Goal: Contribute content: Contribute content

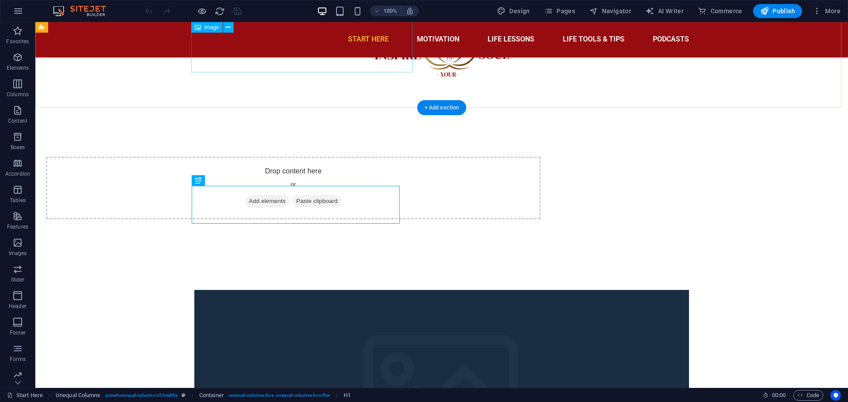
scroll to position [438, 0]
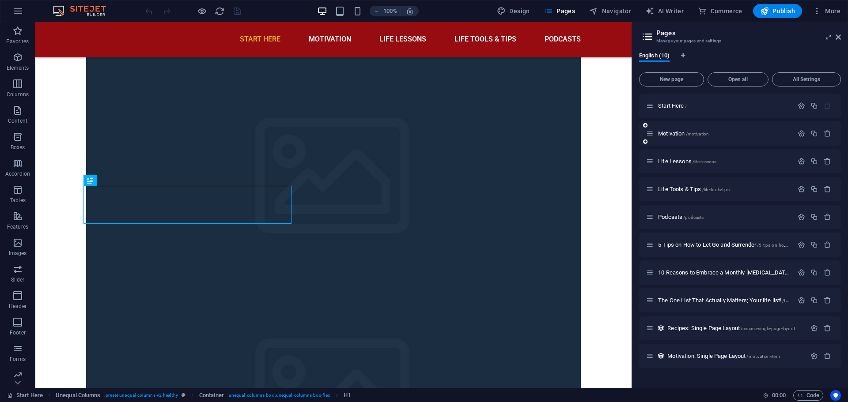
click at [0, 0] on span "Motivation /motivation" at bounding box center [0, 0] width 0 height 0
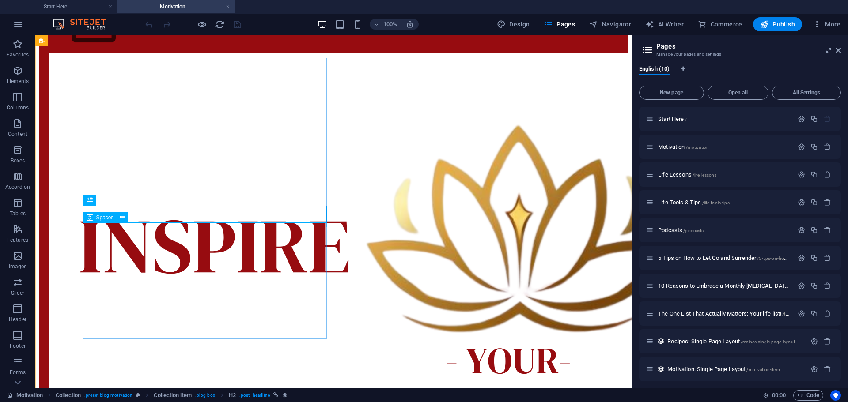
scroll to position [0, 0]
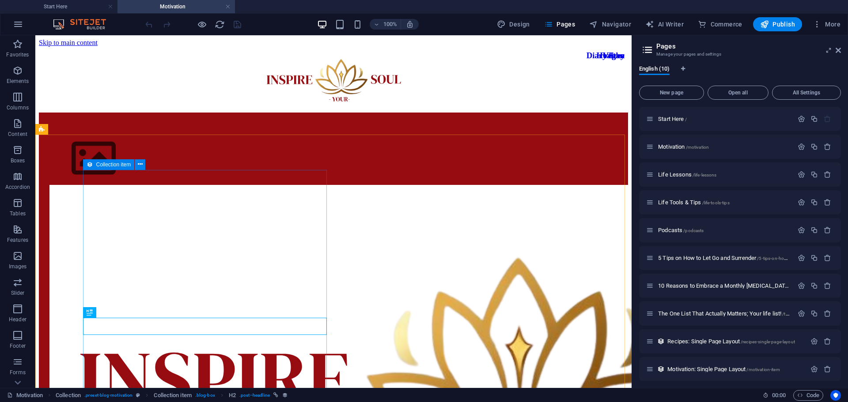
click at [92, 166] on icon at bounding box center [90, 164] width 6 height 11
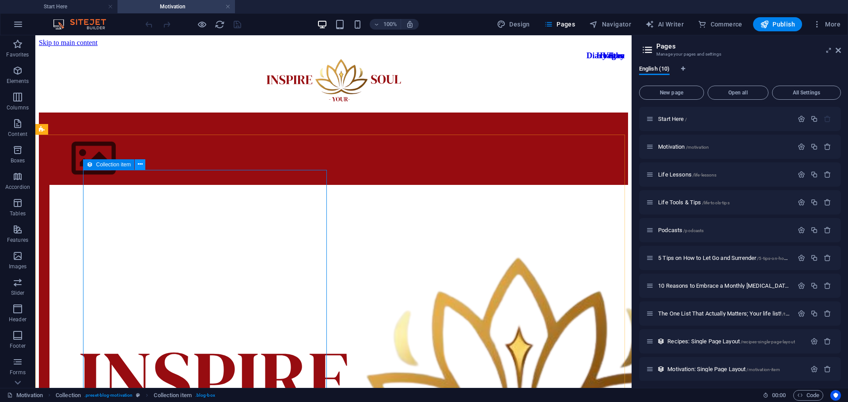
click at [138, 167] on button at bounding box center [140, 164] width 11 height 11
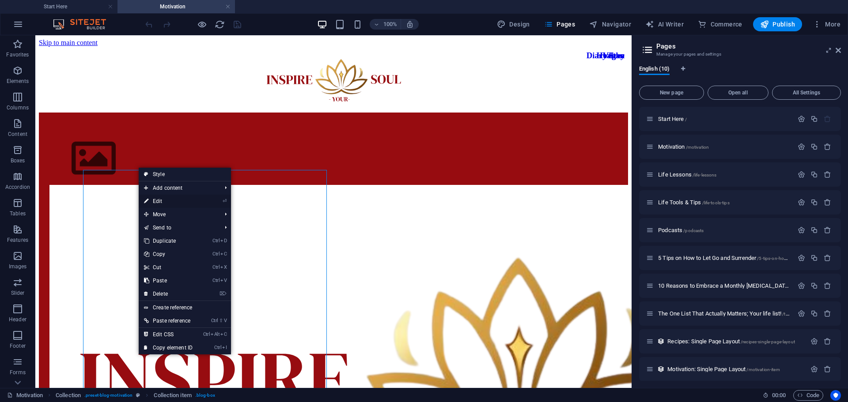
click at [157, 203] on link "⏎ Edit" at bounding box center [168, 201] width 59 height 13
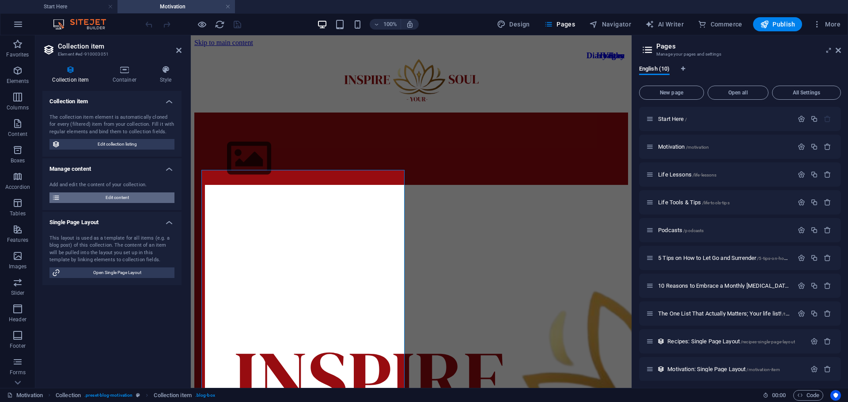
click at [145, 196] on span "Edit content" at bounding box center [117, 197] width 109 height 11
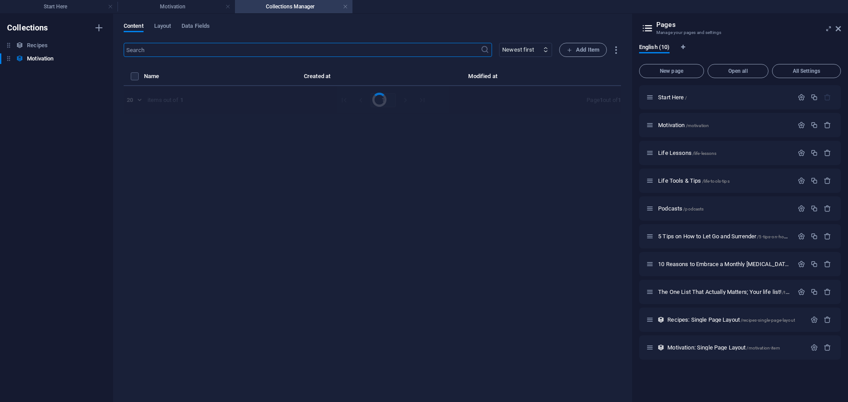
select select "Category 2"
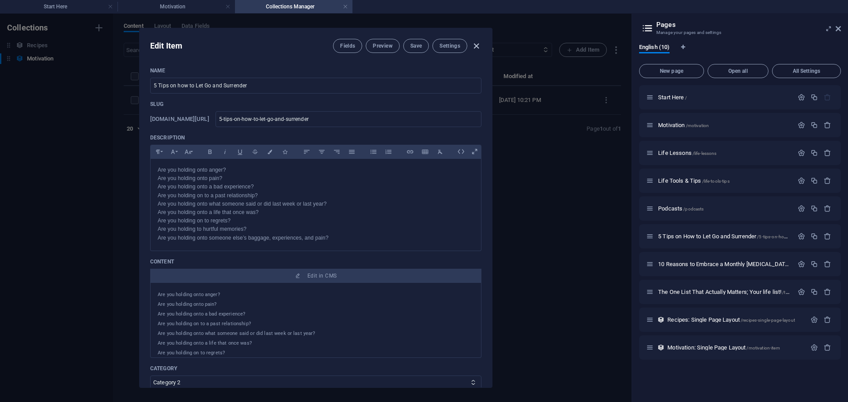
click at [472, 44] on icon "button" at bounding box center [476, 46] width 10 height 10
type input "[DATE]"
type input "5-tips-on-how-to-let-go-and-surrender"
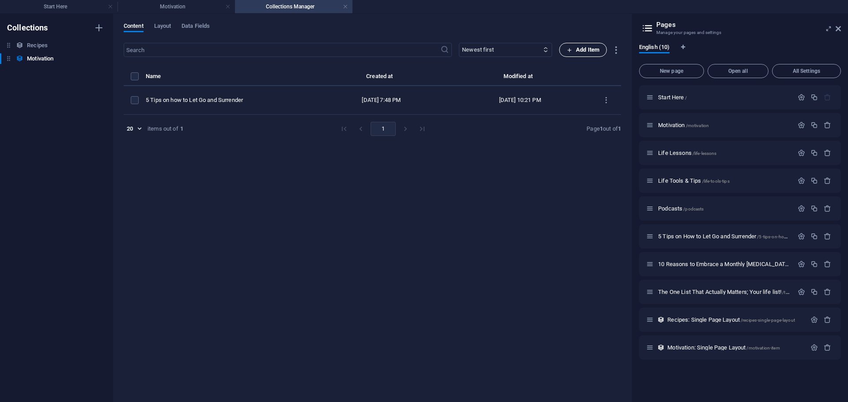
click at [570, 51] on icon "button" at bounding box center [569, 50] width 6 height 6
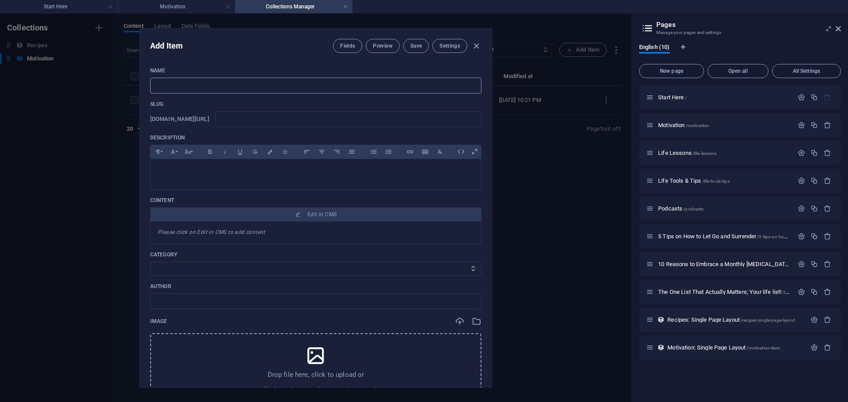
click at [266, 84] on input "text" at bounding box center [315, 86] width 331 height 16
paste input "Beyond the Ego: Uncovering Its Hold on You and How to Overcome It"
type input "Beyond the Ego: Uncovering Its Hold on You and How to Overcome It"
type input "beyond-the-ego-uncovering-its-hold-on-you-and-how-to-overcome-it"
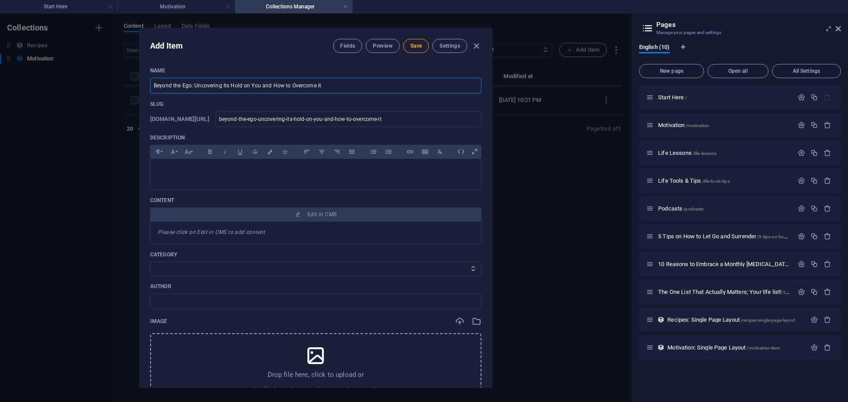
type input "Beyond the Ego: Uncovering Its Hold on You and How to Overcome It"
click at [310, 174] on p at bounding box center [316, 170] width 316 height 8
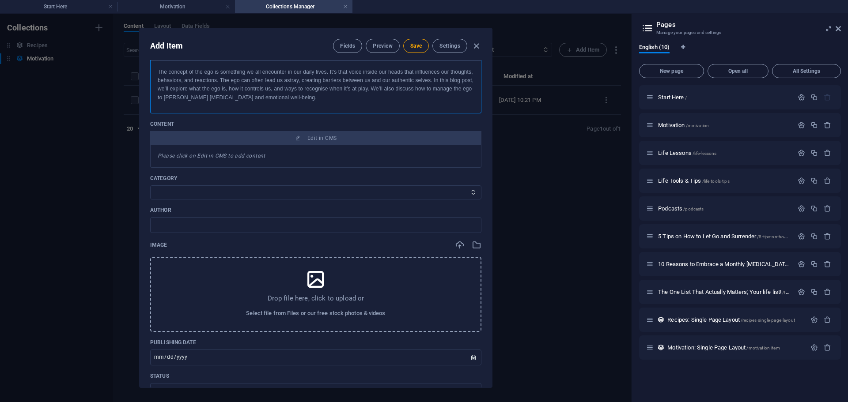
scroll to position [132, 0]
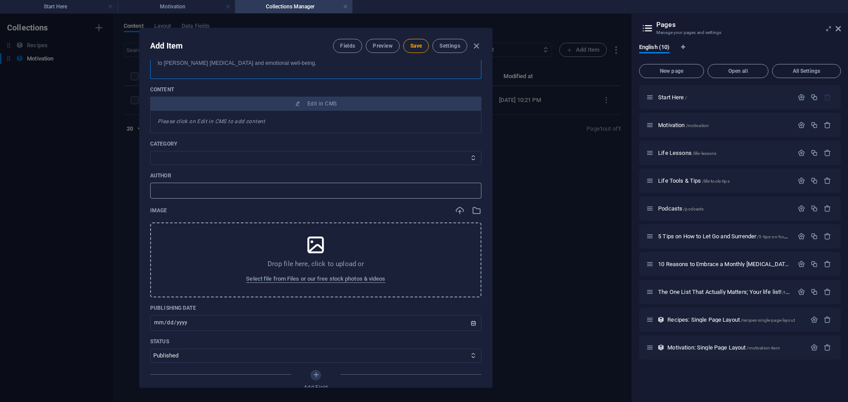
click at [202, 191] on input "text" at bounding box center [315, 191] width 331 height 16
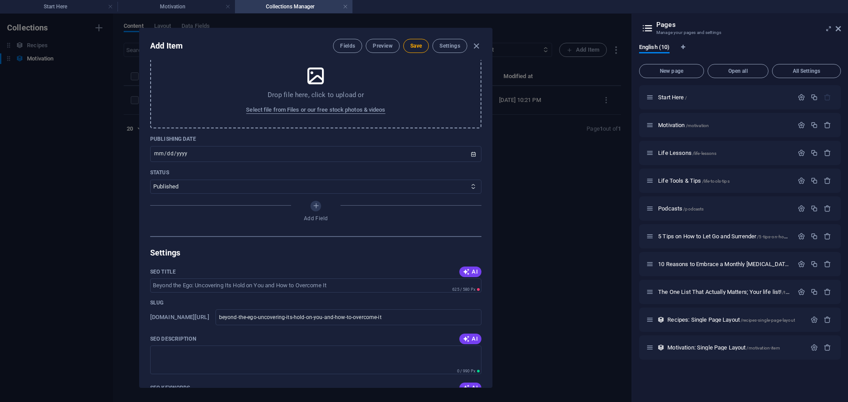
scroll to position [309, 0]
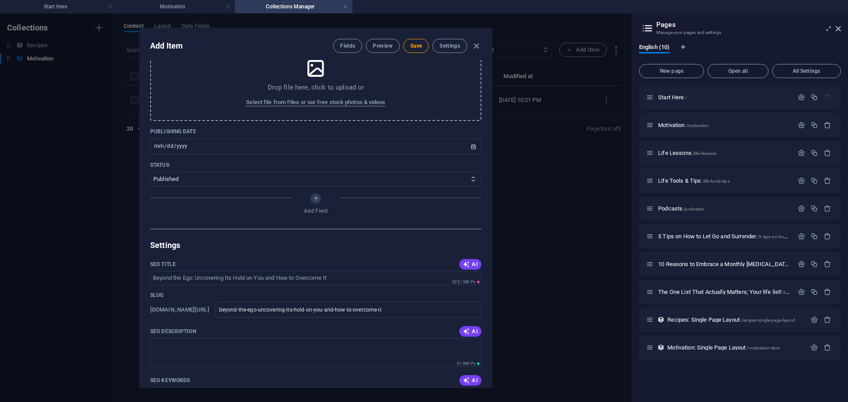
type input "[PERSON_NAME]"
click at [307, 87] on p "Drop file here, click to upload or" at bounding box center [316, 87] width 97 height 9
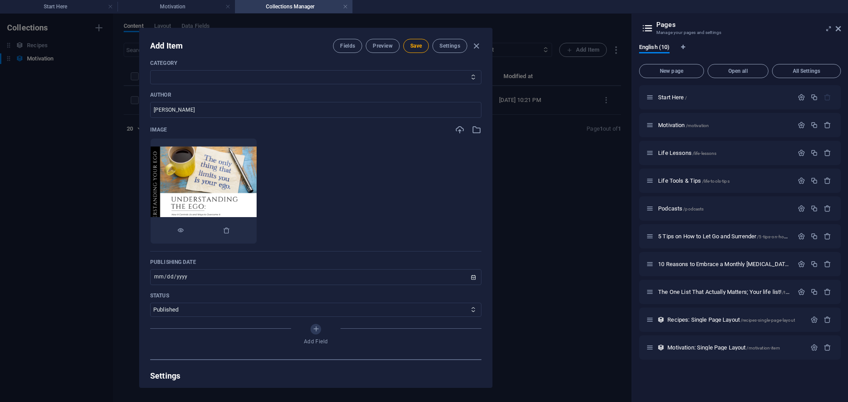
scroll to position [221, 0]
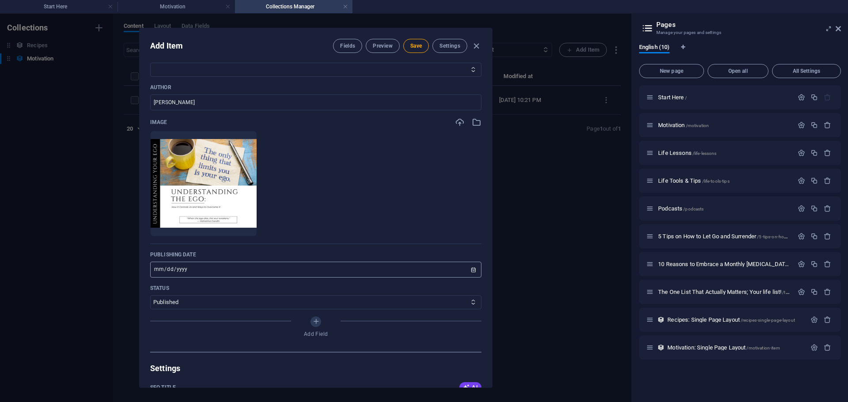
click at [470, 272] on input "[DATE]" at bounding box center [315, 270] width 331 height 16
click at [470, 268] on input "[DATE]" at bounding box center [315, 270] width 331 height 16
click at [182, 271] on input "[DATE]" at bounding box center [315, 270] width 331 height 16
click at [470, 268] on input "[DATE]" at bounding box center [315, 270] width 331 height 16
type input "[DATE]"
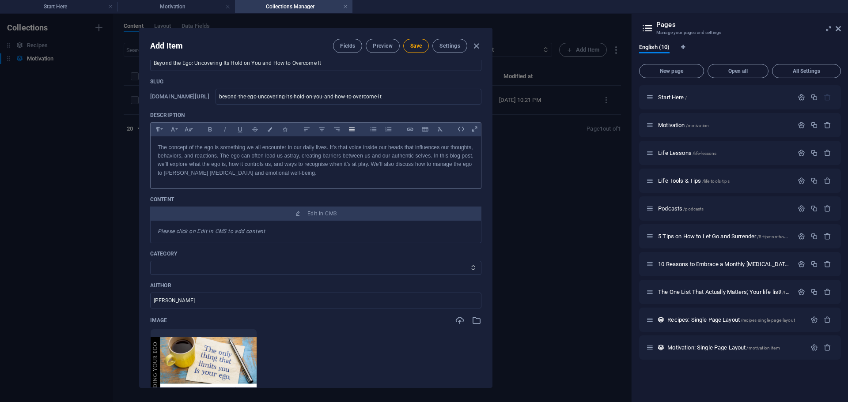
scroll to position [0, 0]
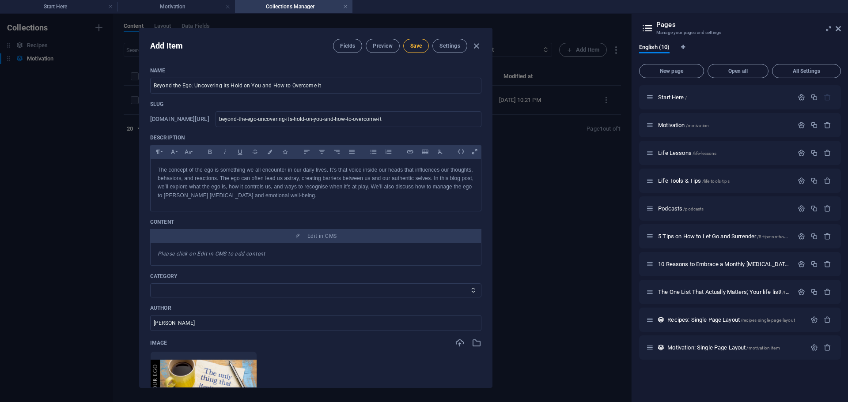
click at [418, 45] on span "Save" at bounding box center [415, 45] width 11 height 7
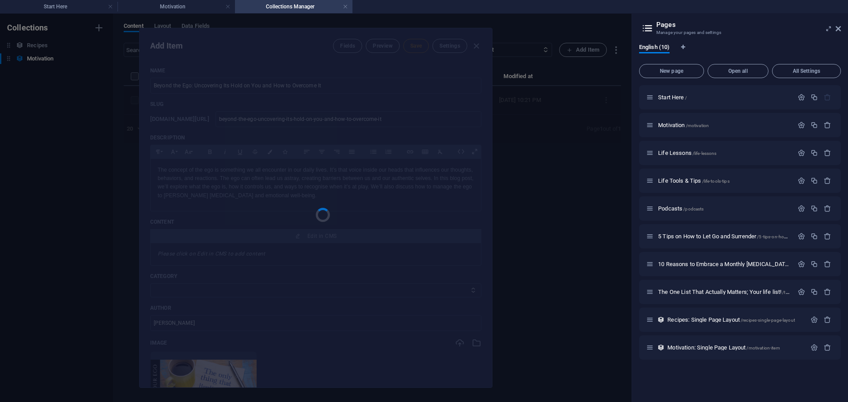
type input "beyond-the-ego-uncovering-its-hold-on-you-and-how-to-overcome-it"
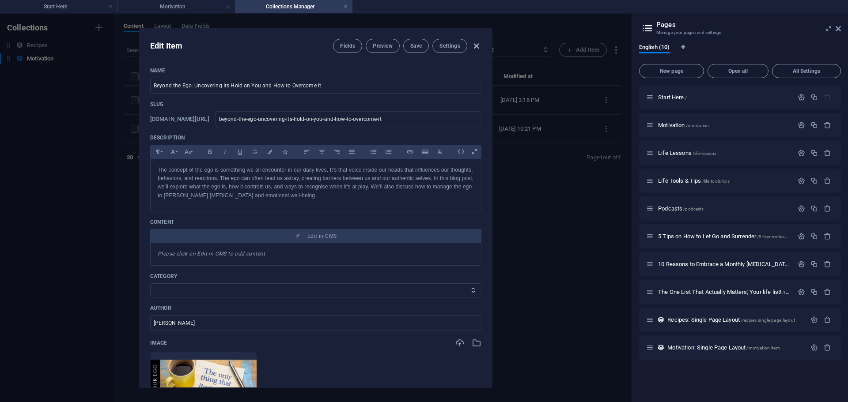
click at [477, 44] on icon "button" at bounding box center [476, 46] width 10 height 10
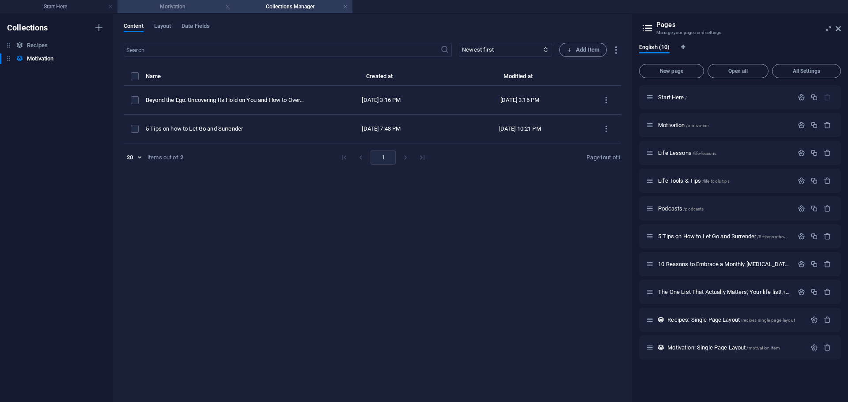
click at [170, 9] on h4 "Motivation" at bounding box center [175, 7] width 117 height 10
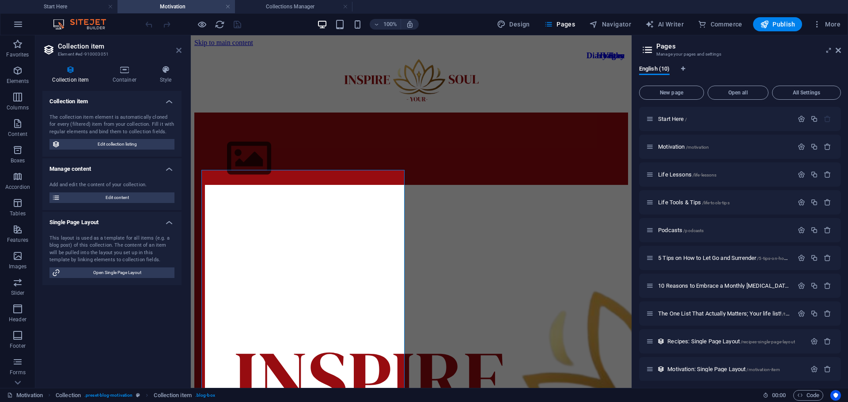
click at [176, 50] on icon at bounding box center [178, 50] width 5 height 7
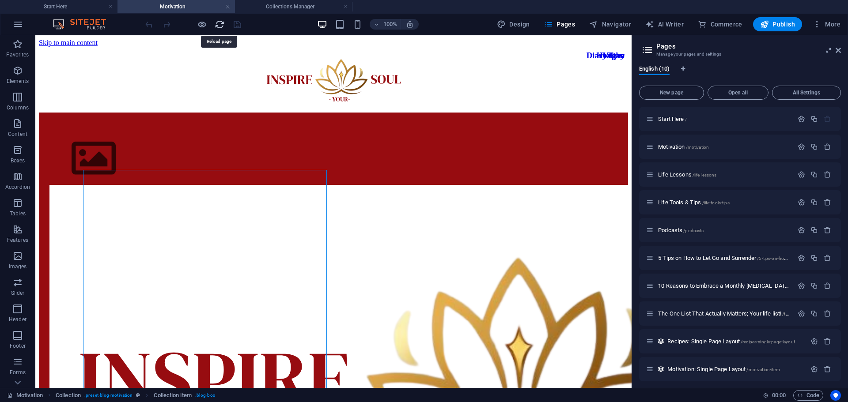
click at [0, 0] on icon "reload" at bounding box center [0, 0] width 0 height 0
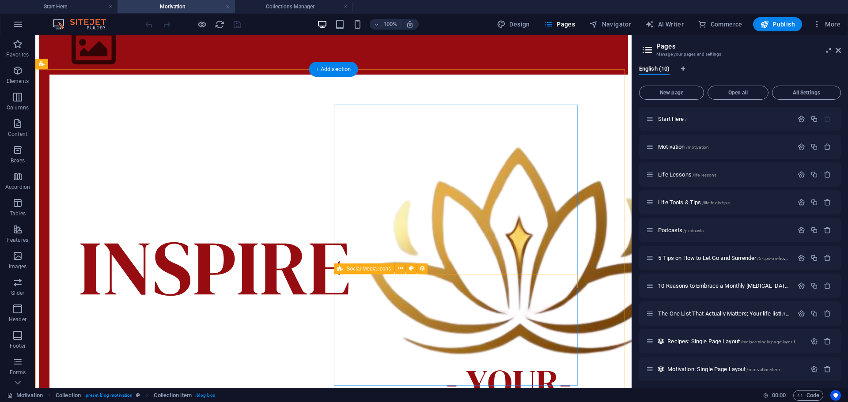
scroll to position [44, 0]
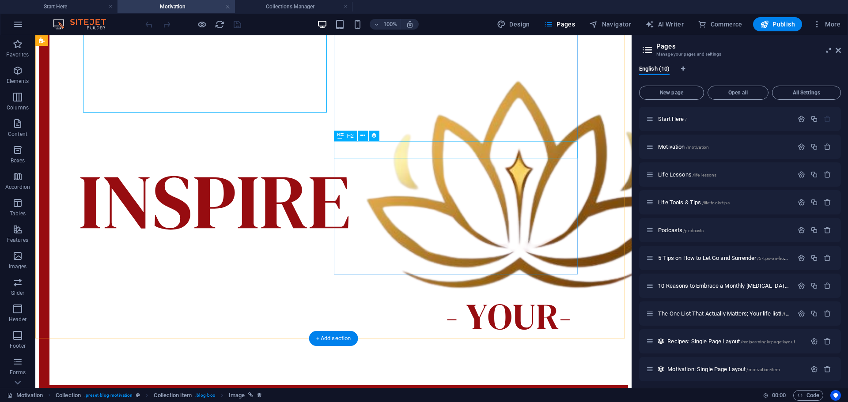
scroll to position [0, 0]
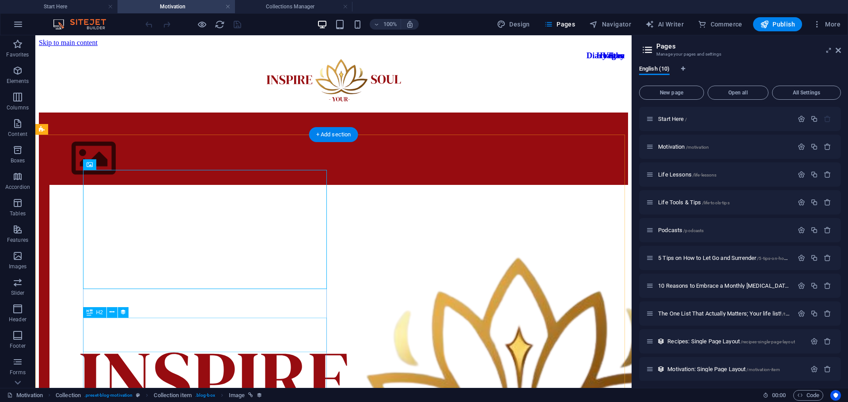
click at [113, 312] on icon at bounding box center [111, 312] width 5 height 9
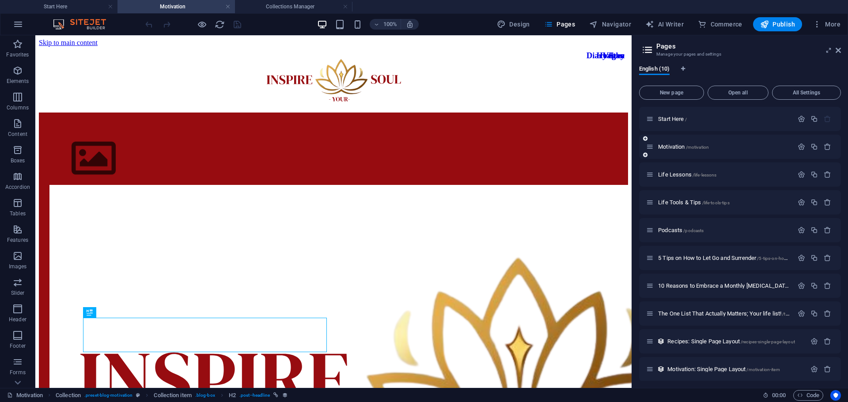
scroll to position [4, 0]
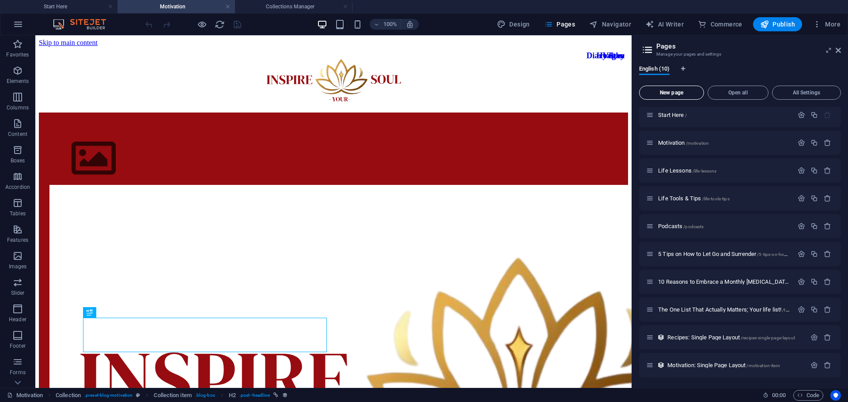
click at [0, 0] on span "New page" at bounding box center [0, 0] width 0 height 0
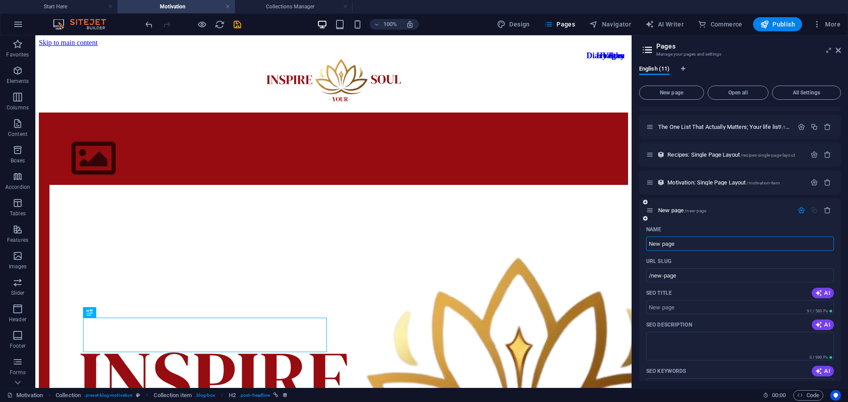
paste input "Beyond the Ego: Uncovering Its Hold on You and How to Overcome It"
type input "Beyond the Ego: Uncovering Its Hold on You and How to Overcome It"
type input "/beyond-the-ego-uncovering-its-hold-on-you-and-how-to-overcome-it"
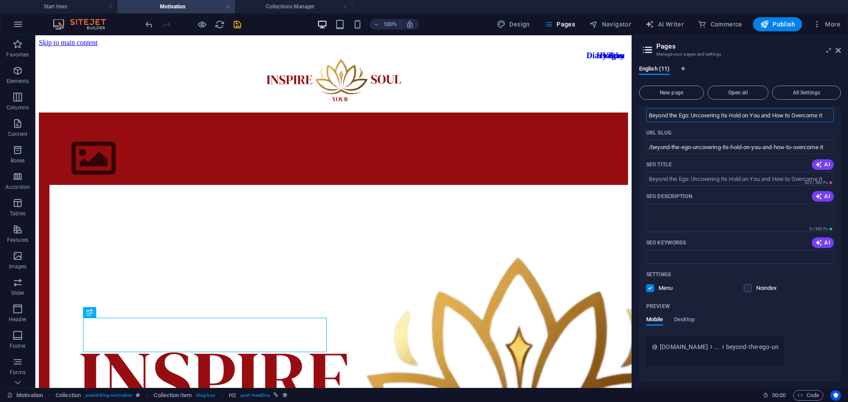
scroll to position [319, 0]
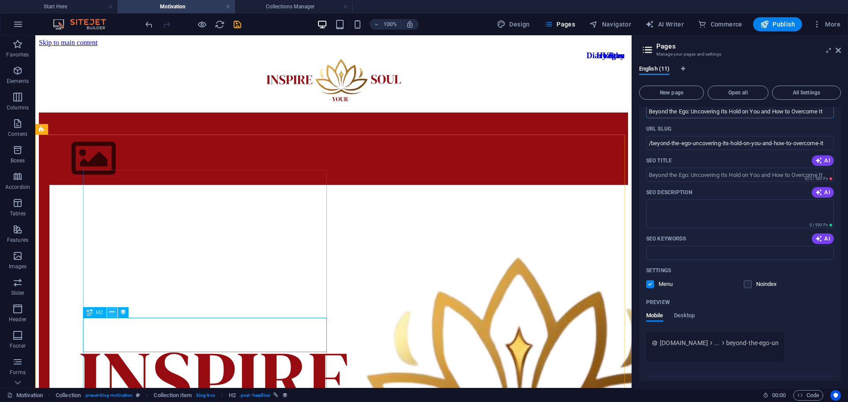
type input "Beyond the Ego: Uncovering Its Hold on You and How to Overcome It"
click at [110, 311] on icon at bounding box center [111, 312] width 5 height 9
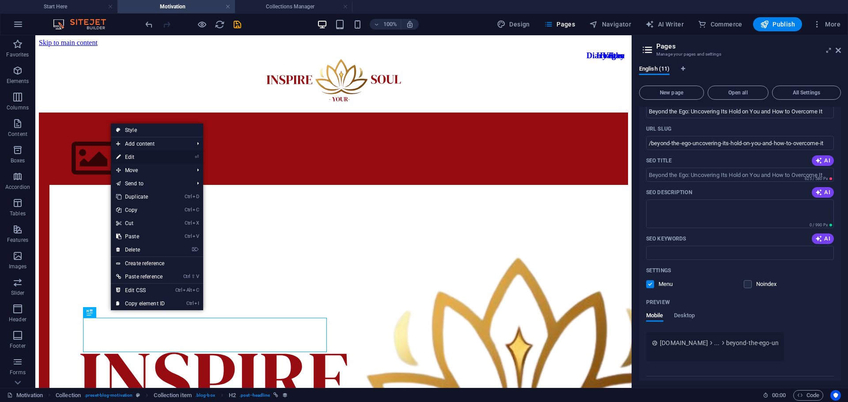
click at [180, 156] on li "⏎ Edit" at bounding box center [157, 157] width 92 height 13
click at [194, 156] on li "⏎ Edit" at bounding box center [157, 157] width 92 height 13
click at [132, 151] on link "⏎ Edit" at bounding box center [140, 157] width 59 height 13
select select "name"
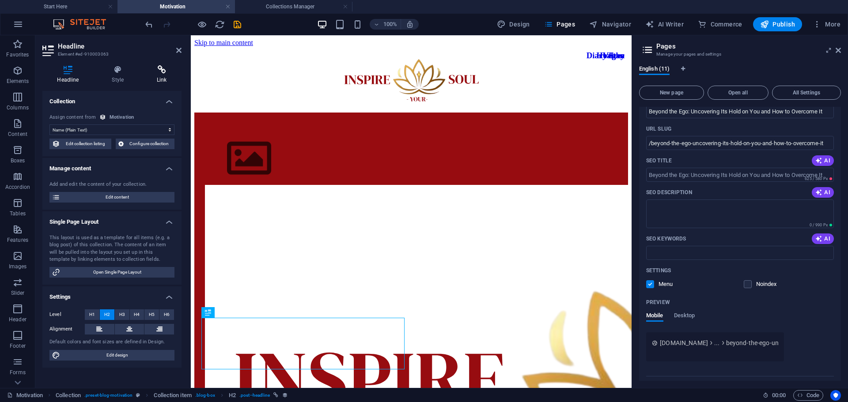
click at [167, 73] on icon at bounding box center [161, 69] width 39 height 9
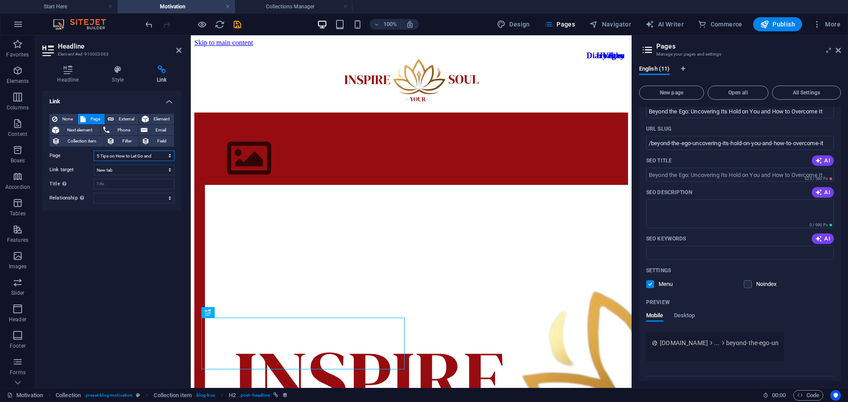
click at [133, 158] on select "Start Here Motivation Life Lessons Life Tools &amp; Tips Podcasts 5 Tips on How…" at bounding box center [134, 156] width 81 height 11
select select "8"
click at [94, 151] on select "Start Here Motivation Life Lessons Life Tools &amp; Tips Podcasts 5 Tips on How…" at bounding box center [134, 156] width 81 height 11
click at [0, 0] on icon "save" at bounding box center [0, 0] width 0 height 0
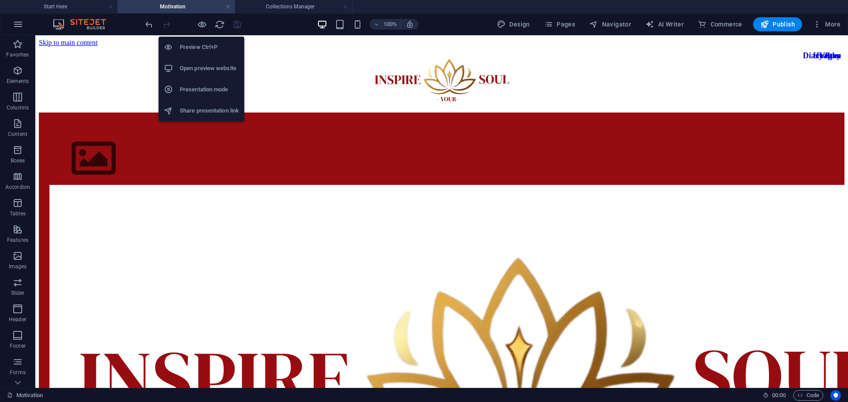
click at [195, 68] on h6 "Open preview website" at bounding box center [209, 68] width 59 height 11
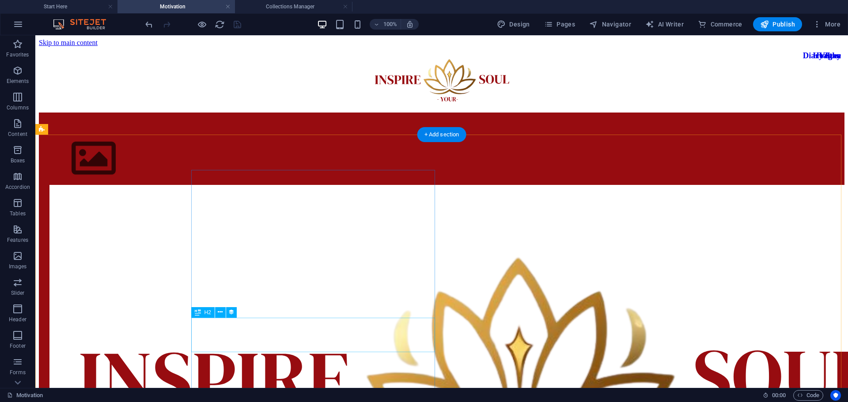
click at [218, 309] on icon at bounding box center [220, 312] width 5 height 9
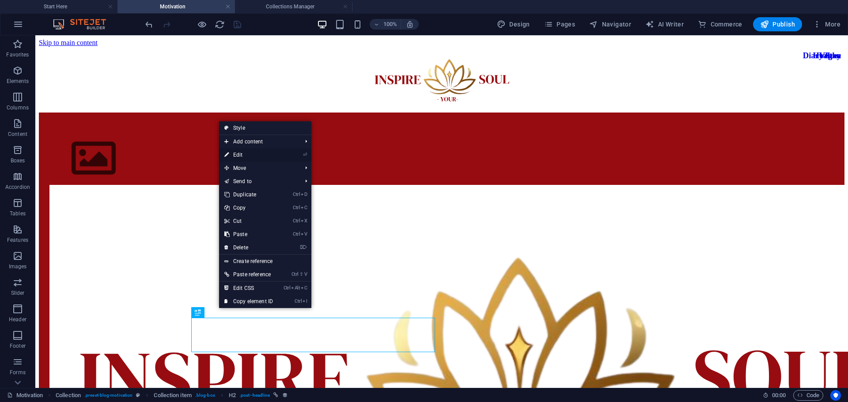
click at [256, 149] on link "⏎ Edit" at bounding box center [248, 154] width 59 height 13
select select "8"
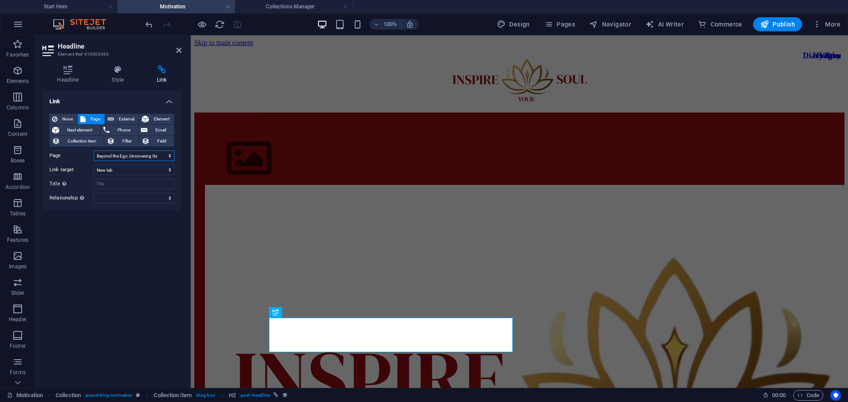
click at [135, 151] on select "Start Here Motivation Life Lessons Life Tools &amp; Tips Podcasts 5 Tips on How…" at bounding box center [134, 156] width 81 height 11
click at [94, 151] on select "Start Here Motivation Life Lessons Life Tools &amp; Tips Podcasts 5 Tips on How…" at bounding box center [134, 156] width 81 height 11
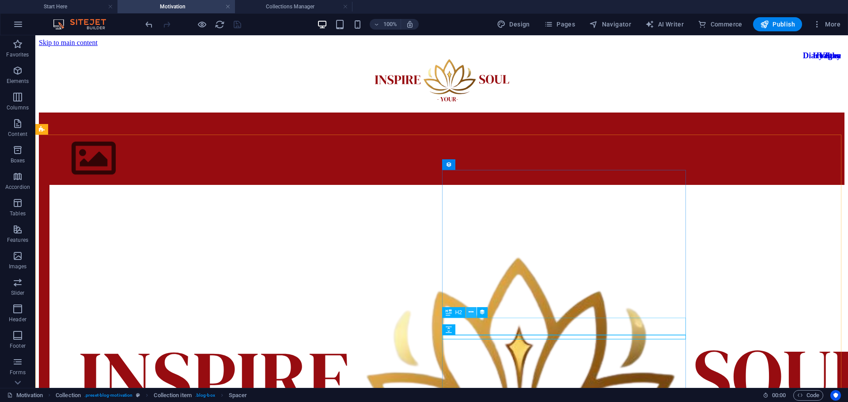
click at [469, 309] on icon at bounding box center [470, 312] width 5 height 9
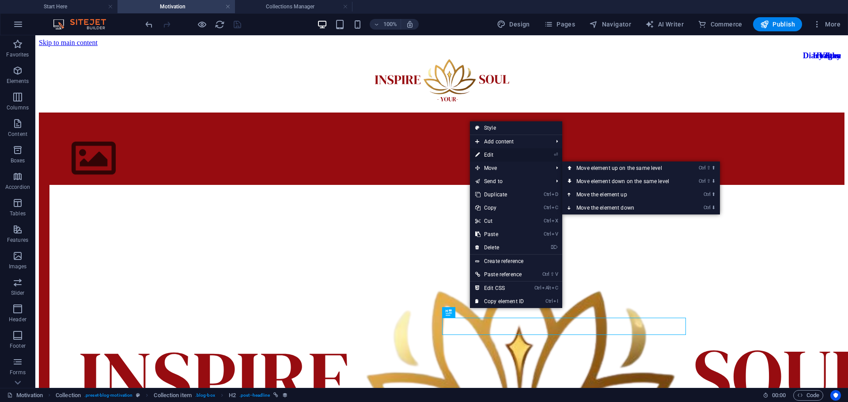
click at [489, 155] on link "⏎ Edit" at bounding box center [499, 154] width 59 height 13
select select "name"
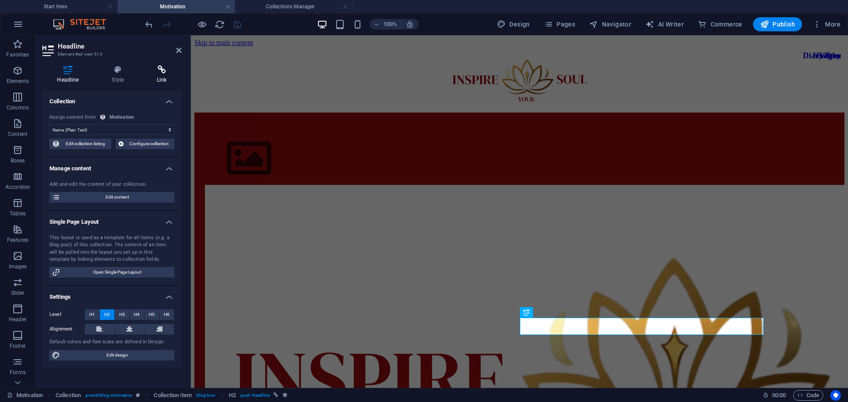
click at [155, 68] on icon at bounding box center [161, 69] width 39 height 9
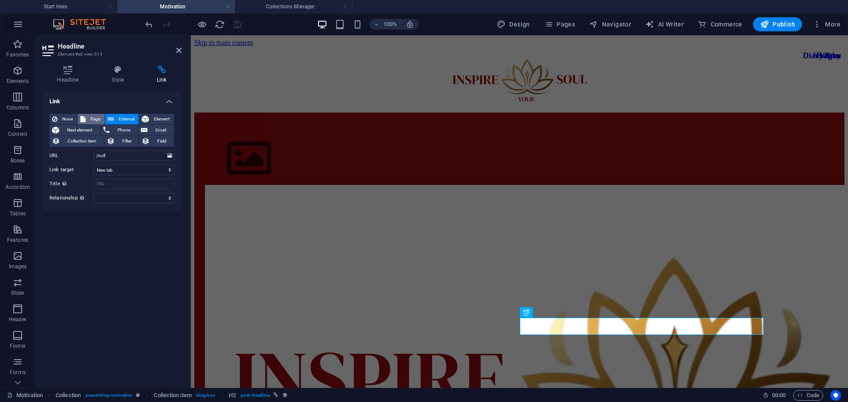
click at [81, 114] on icon at bounding box center [82, 119] width 5 height 11
select select
click at [160, 150] on div "None Page External Element Next element Phone Email Collection item Filter Fiel…" at bounding box center [111, 159] width 125 height 90
click at [162, 154] on select "Start Here Motivation Life Lessons Life Tools &amp; Tips Podcasts 5 Tips on How…" at bounding box center [134, 156] width 81 height 11
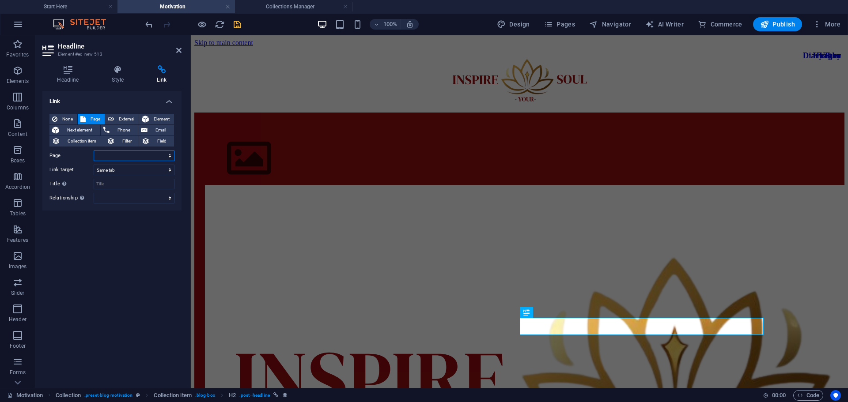
select select "5"
click at [94, 151] on select "Start Here Motivation Life Lessons Life Tools &amp; Tips Podcasts 5 Tips on How…" at bounding box center [134, 156] width 81 height 11
click at [164, 168] on select "New tab Same tab Overlay" at bounding box center [134, 170] width 81 height 11
select select "blank"
click at [94, 165] on select "New tab Same tab Overlay" at bounding box center [134, 170] width 81 height 11
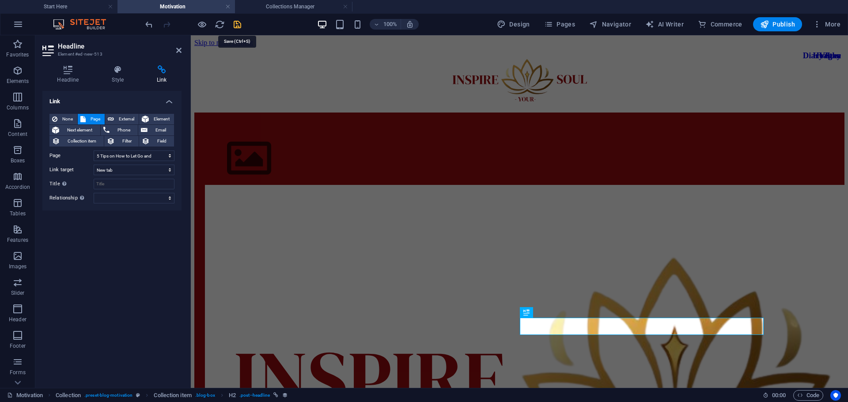
click at [237, 24] on icon "save" at bounding box center [237, 24] width 10 height 10
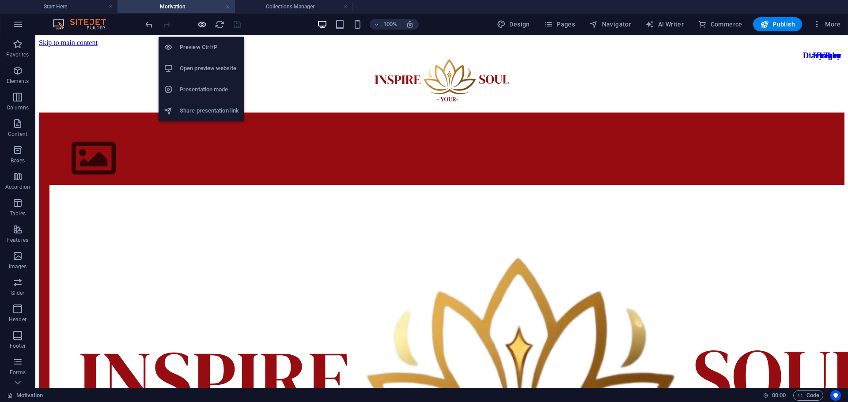
click at [0, 0] on icon "button" at bounding box center [0, 0] width 0 height 0
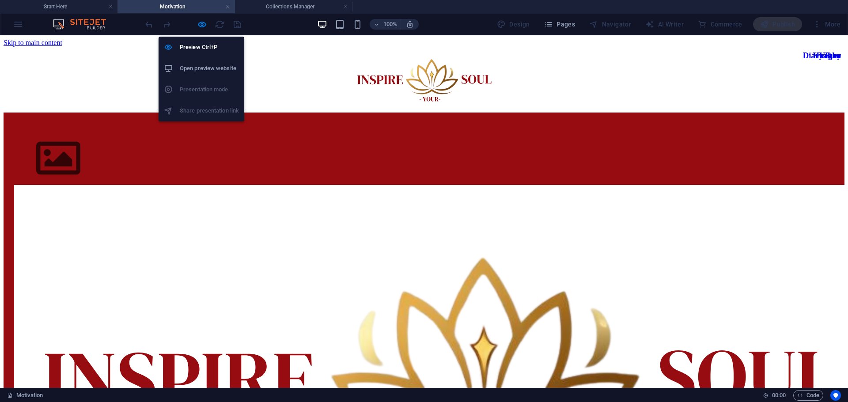
click at [192, 68] on h6 "Open preview website" at bounding box center [209, 68] width 59 height 11
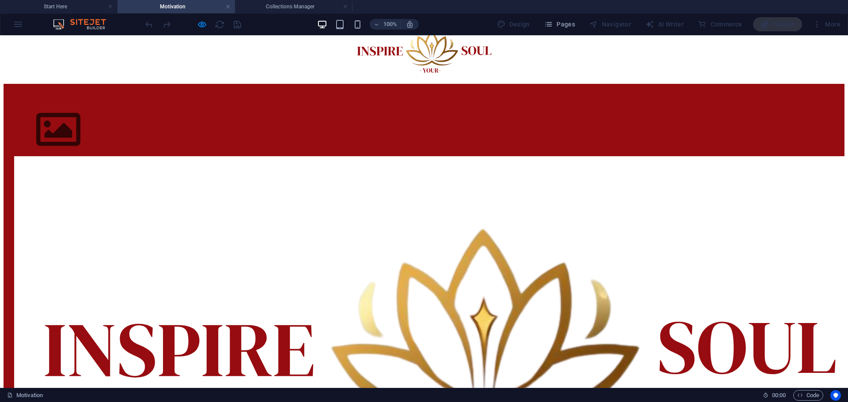
scroll to position [0, 0]
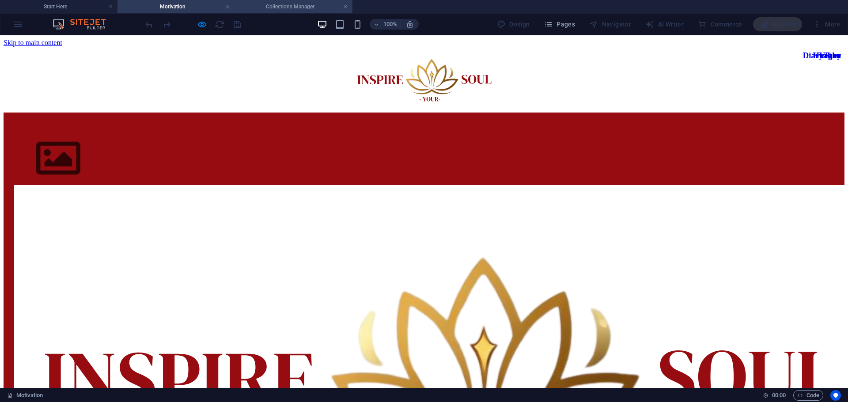
click at [265, 7] on h4 "Collections Manager" at bounding box center [293, 7] width 117 height 10
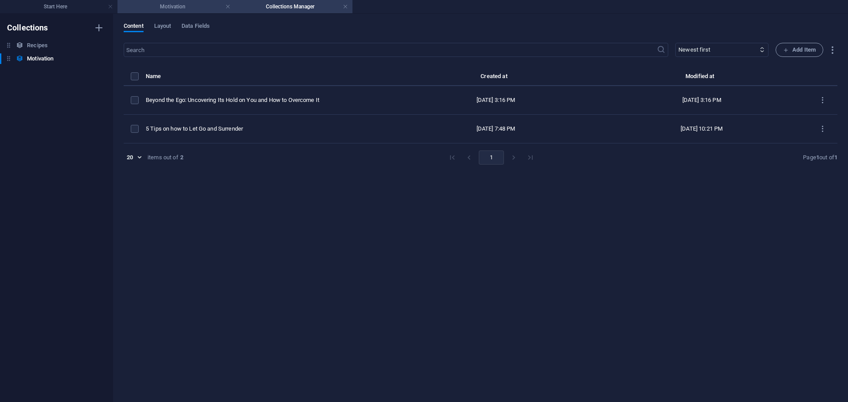
click at [168, 8] on h4 "Motivation" at bounding box center [175, 7] width 117 height 10
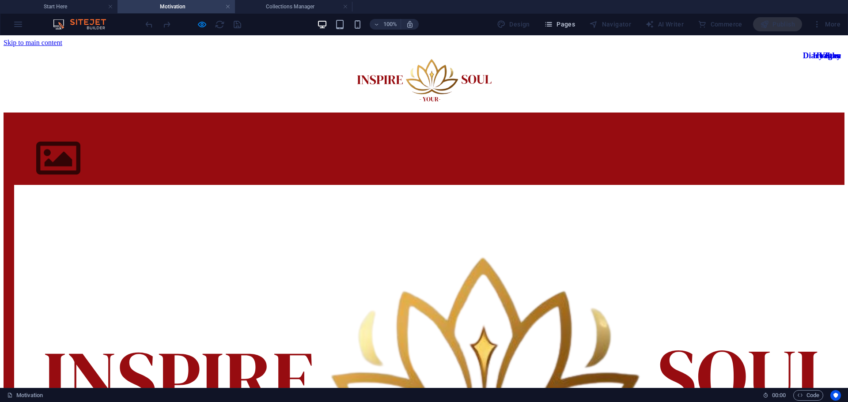
click at [568, 25] on span "Pages" at bounding box center [559, 24] width 31 height 9
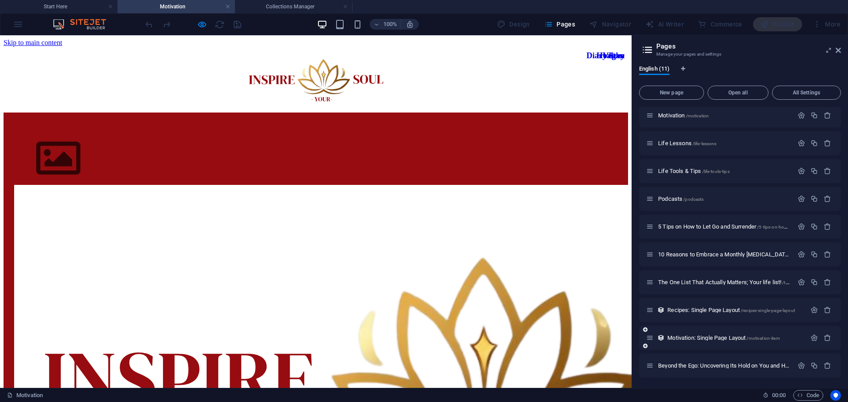
scroll to position [32, 0]
click at [676, 364] on span "Beyond the Ego: Uncovering Its Hold on You and How to Overcome It /beyond-the-e…" at bounding box center [815, 365] width 315 height 7
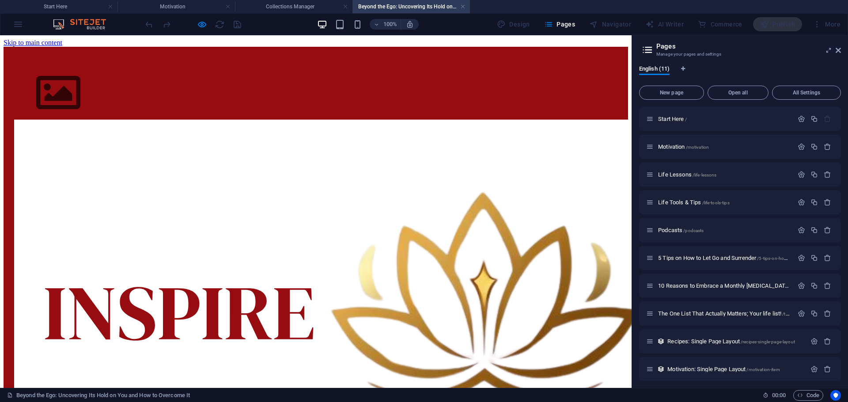
scroll to position [0, 0]
drag, startPoint x: 652, startPoint y: 374, endPoint x: 662, endPoint y: 269, distance: 105.6
click at [662, 269] on div "Start Here / Motivation /motivation Life Lessons /life-lessons Life Tools & Tip…" at bounding box center [740, 258] width 202 height 302
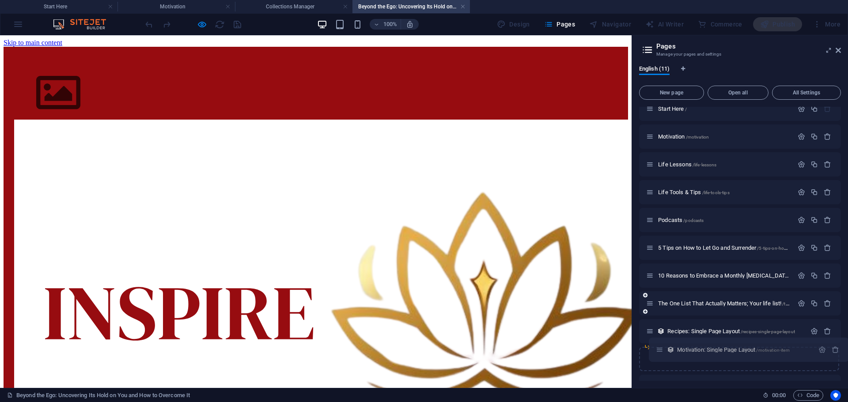
scroll to position [18, 0]
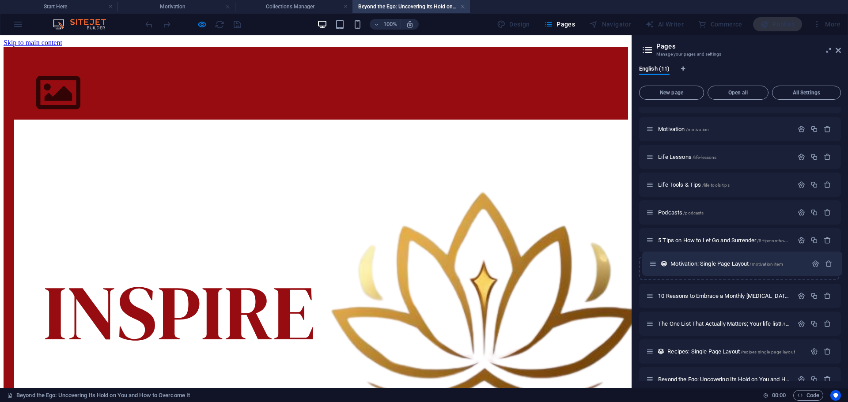
drag, startPoint x: 647, startPoint y: 367, endPoint x: 652, endPoint y: 259, distance: 108.3
click at [652, 259] on div "Start Here / Motivation /motivation Life Lessons /life-lessons Life Tools & Tip…" at bounding box center [740, 240] width 202 height 302
click at [691, 237] on div "5 Tips on How to Let Go and Surrender /5-tips-on-how-to-let-go-and-surrender" at bounding box center [719, 240] width 147 height 10
click at [702, 238] on span "5 Tips on How to Let Go and Surrender /5-tips-on-how-to-let-go-and-surrender" at bounding box center [746, 240] width 177 height 7
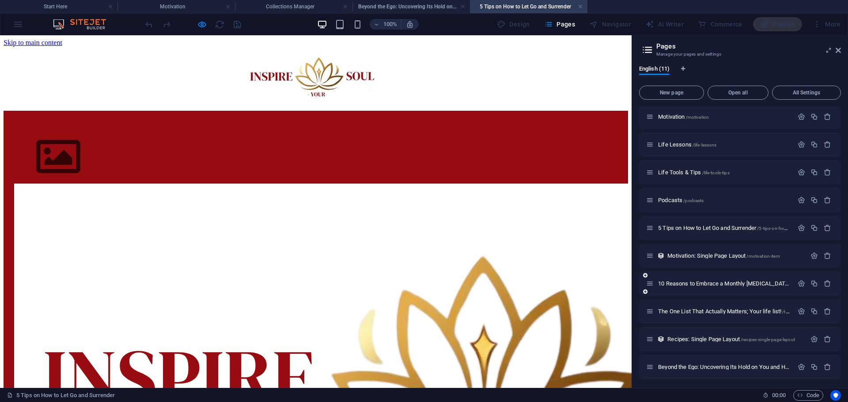
scroll to position [32, 0]
click at [827, 364] on icon "button" at bounding box center [827, 366] width 8 height 8
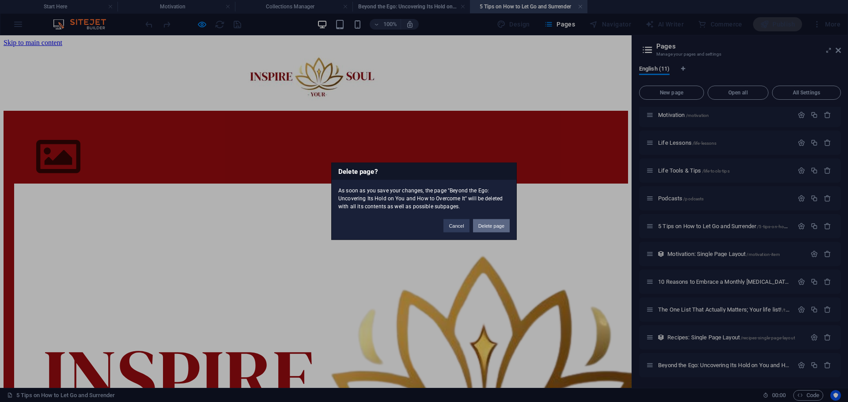
click at [490, 224] on button "Delete page" at bounding box center [491, 225] width 37 height 13
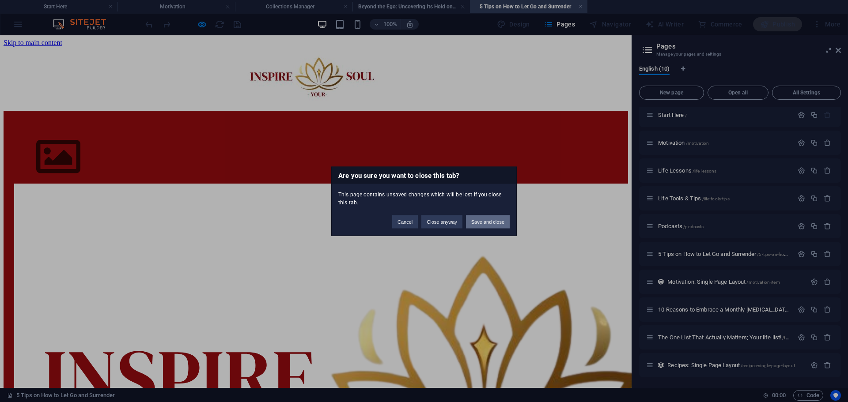
scroll to position [4, 0]
click at [453, 222] on button "Close anyway" at bounding box center [441, 221] width 41 height 13
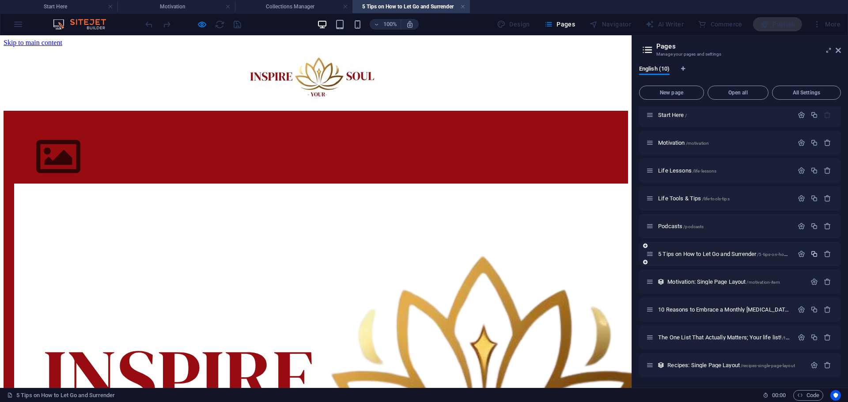
click at [810, 254] on icon "button" at bounding box center [814, 254] width 8 height 8
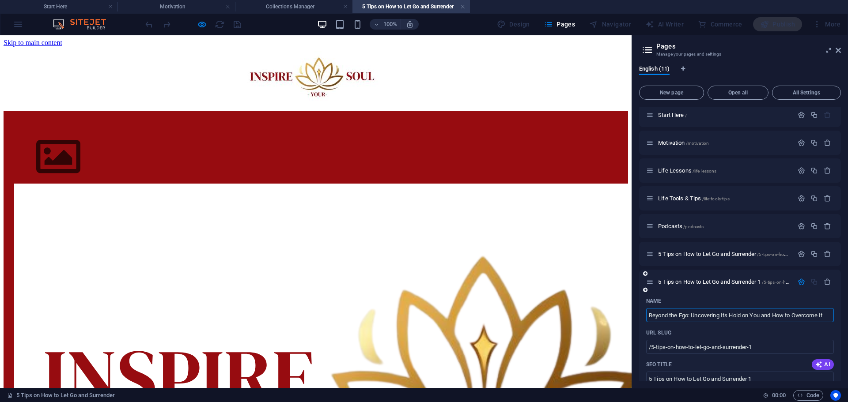
type input "Beyond the Ego: Uncovering Its Hold on You and How to Overcome It"
type input "/beyond-the-ego-uncovering-its-hold-on-you-and-how-to-overcome-it"
type input "Beyond the Ego: Uncovering Its Hold on You and How to Overcome It"
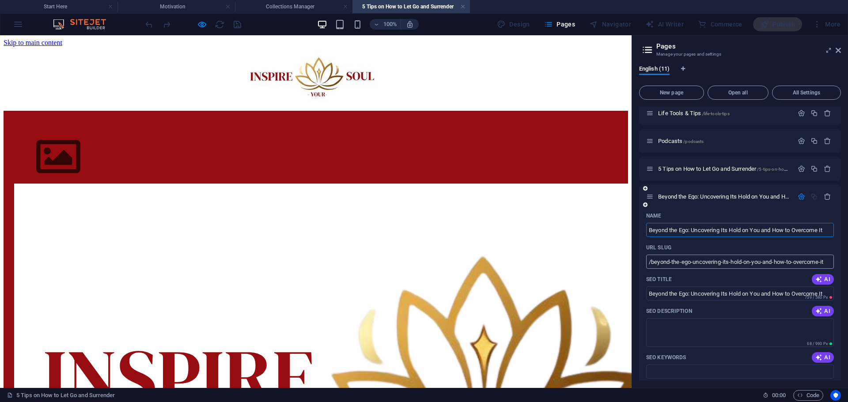
scroll to position [92, 0]
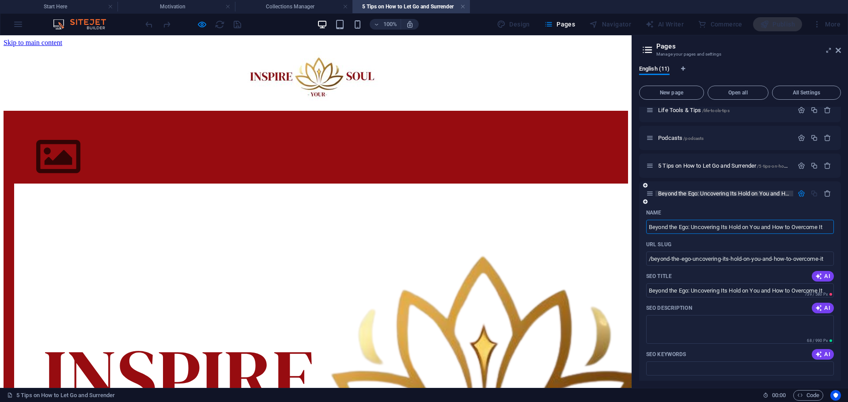
type input "Beyond the Ego: Uncovering Its Hold on You and How to Overcome It"
click at [703, 191] on span "Beyond the Ego: Uncovering Its Hold on You and How to Overcome It /beyond-the-e…" at bounding box center [815, 193] width 315 height 7
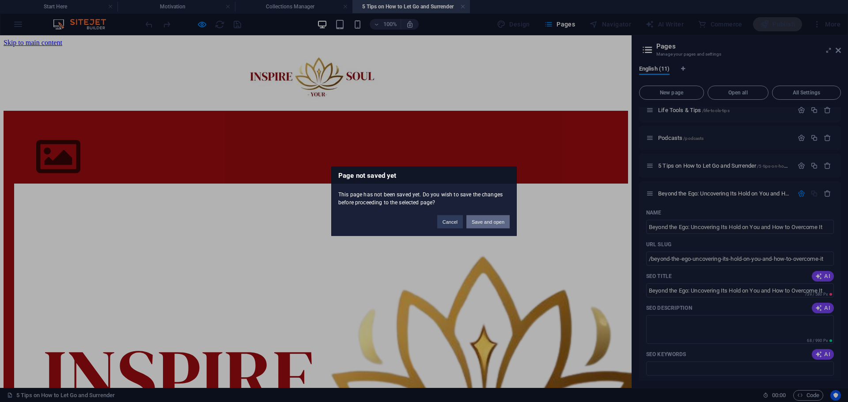
click at [484, 219] on button "Save and open" at bounding box center [487, 221] width 43 height 13
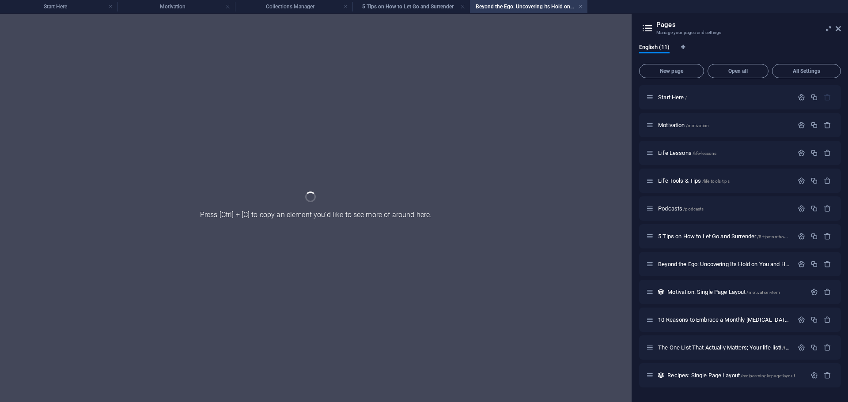
scroll to position [0, 0]
click at [727, 193] on div "Start Here / Motivation /motivation Life Lessons /life-lessons Life Tools & Tip…" at bounding box center [740, 236] width 202 height 302
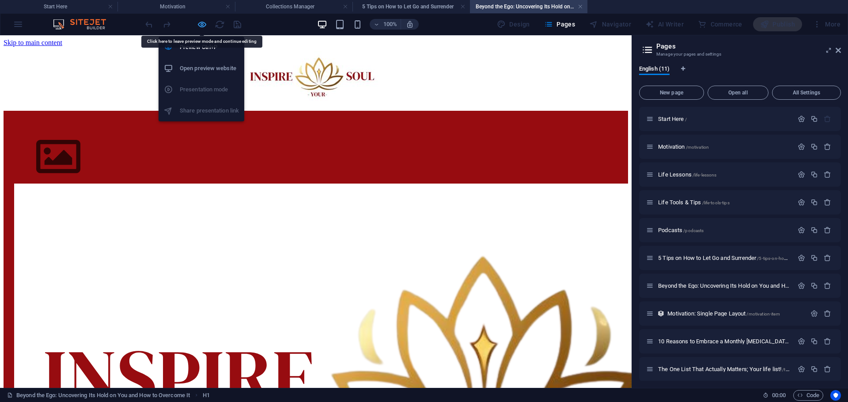
click at [199, 26] on icon "button" at bounding box center [202, 24] width 10 height 10
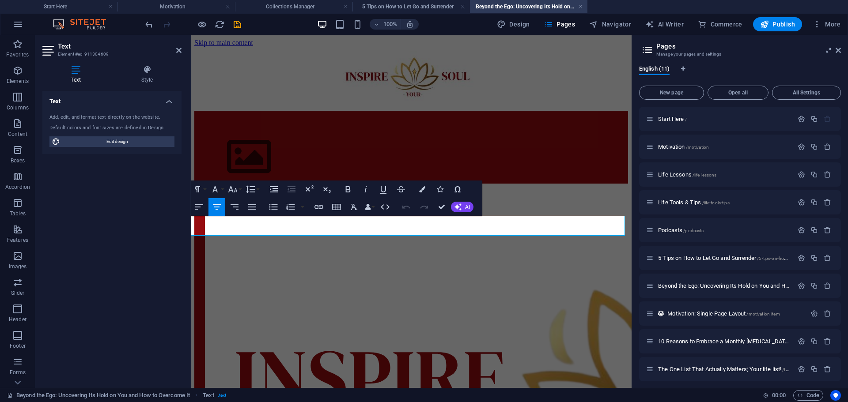
drag, startPoint x: 438, startPoint y: 233, endPoint x: 401, endPoint y: 230, distance: 37.2
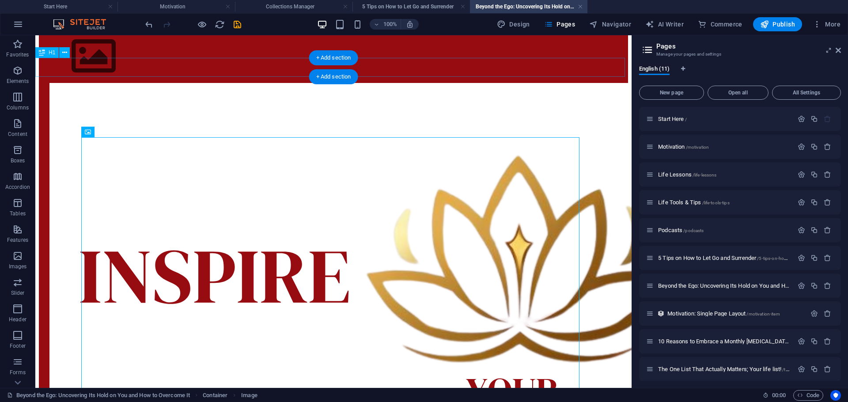
scroll to position [88, 0]
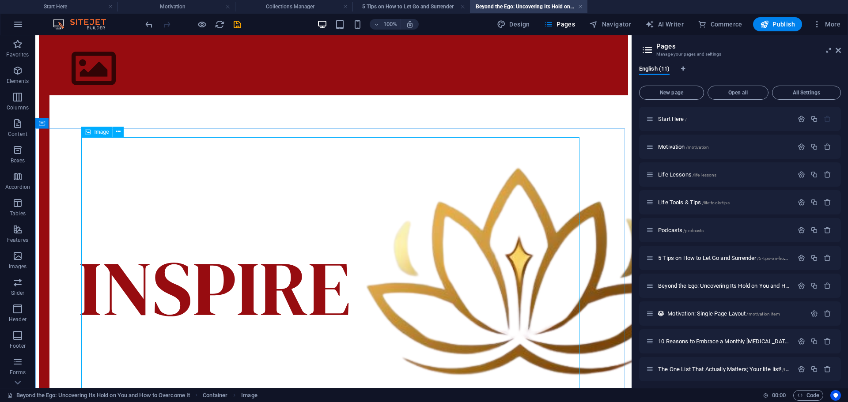
click at [102, 131] on span "Image" at bounding box center [101, 131] width 15 height 5
click at [116, 132] on icon at bounding box center [118, 131] width 5 height 9
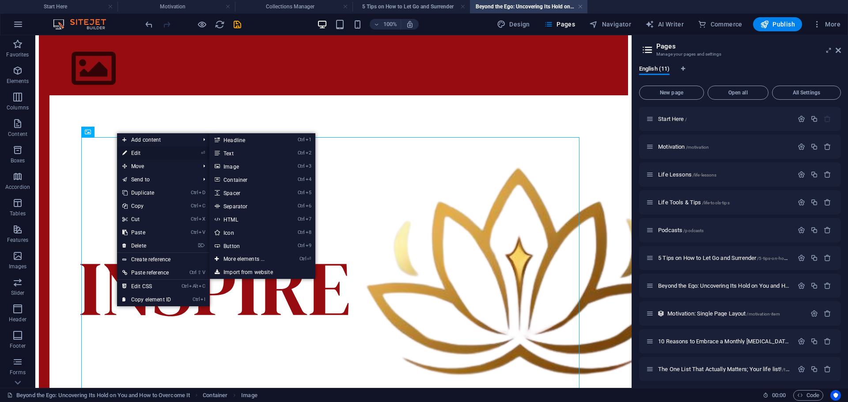
click at [127, 156] on link "⏎ Edit" at bounding box center [146, 153] width 59 height 13
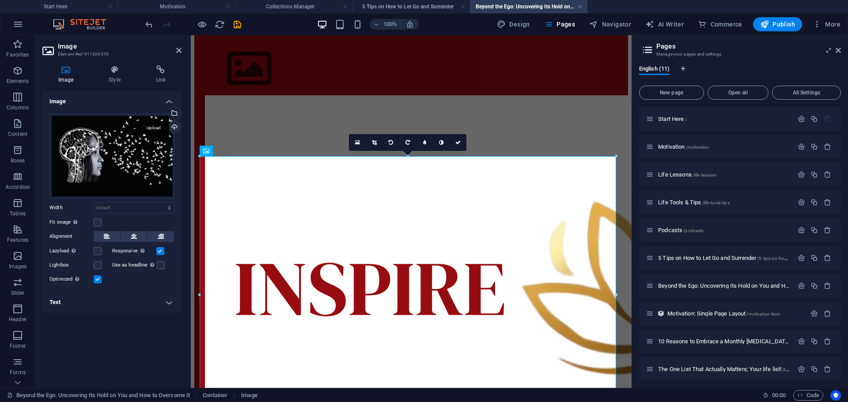
click at [168, 126] on div "Upload" at bounding box center [173, 127] width 13 height 13
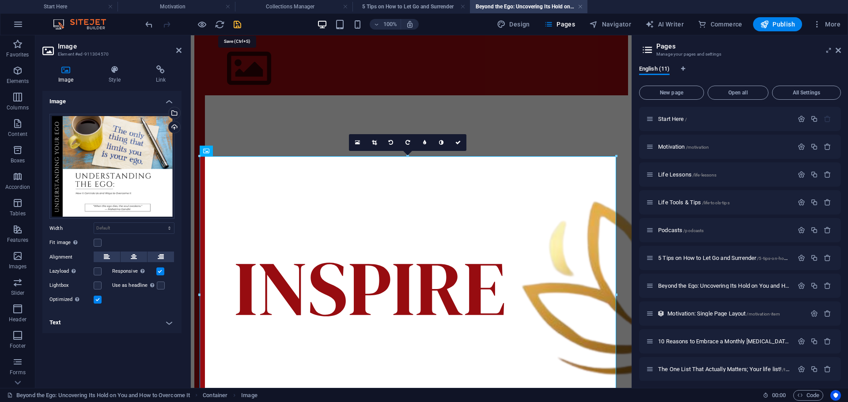
click at [239, 23] on icon "save" at bounding box center [237, 24] width 10 height 10
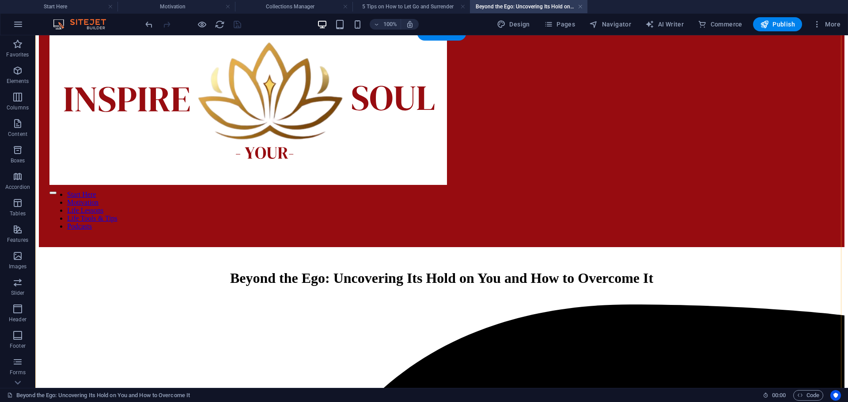
scroll to position [618, 0]
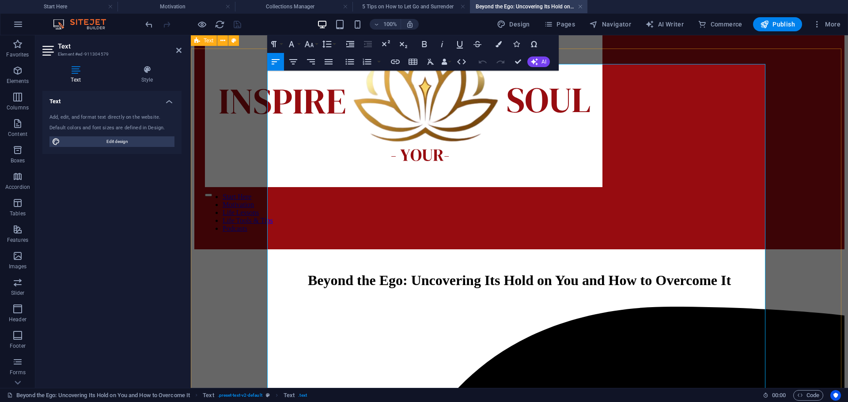
scroll to position [441, 0]
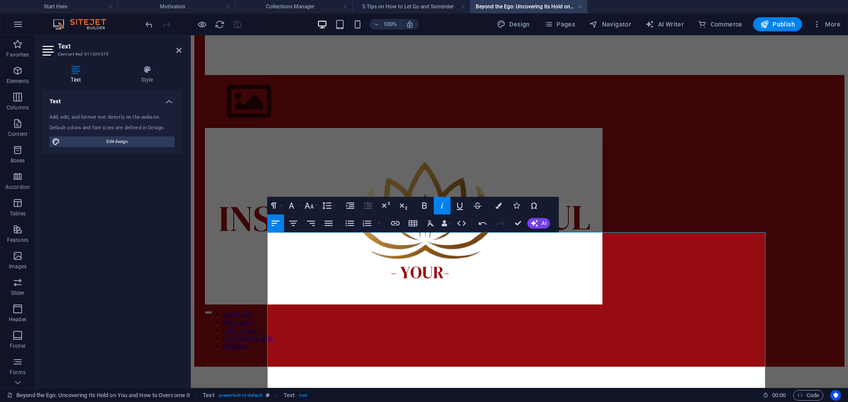
scroll to position [430, 0]
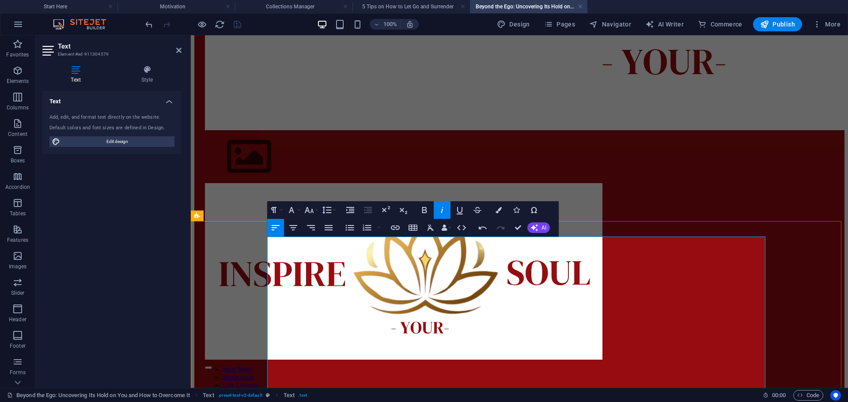
click at [331, 208] on icon "button" at bounding box center [326, 211] width 9 height 8
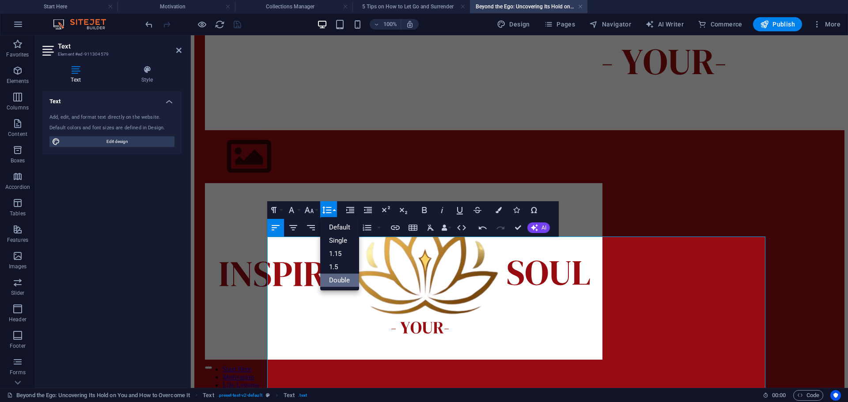
scroll to position [0, 0]
click at [346, 280] on link "Double" at bounding box center [339, 280] width 39 height 13
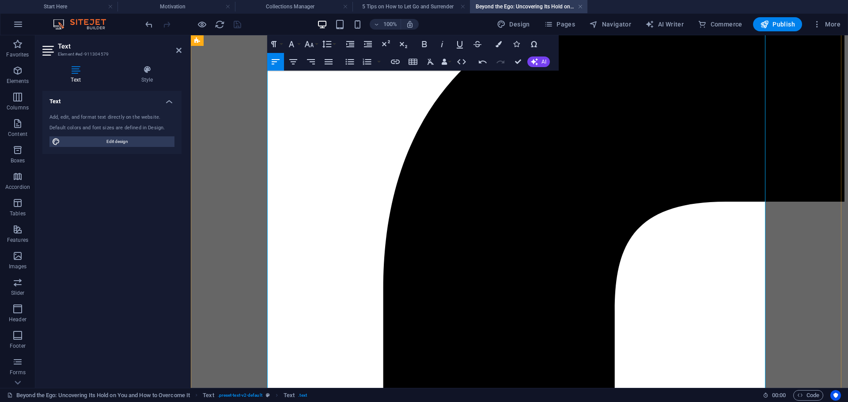
scroll to position [916, 0]
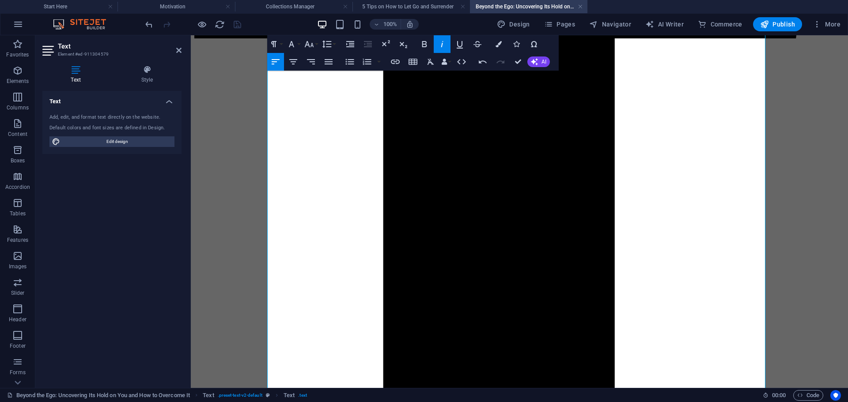
scroll to position [1881, 0]
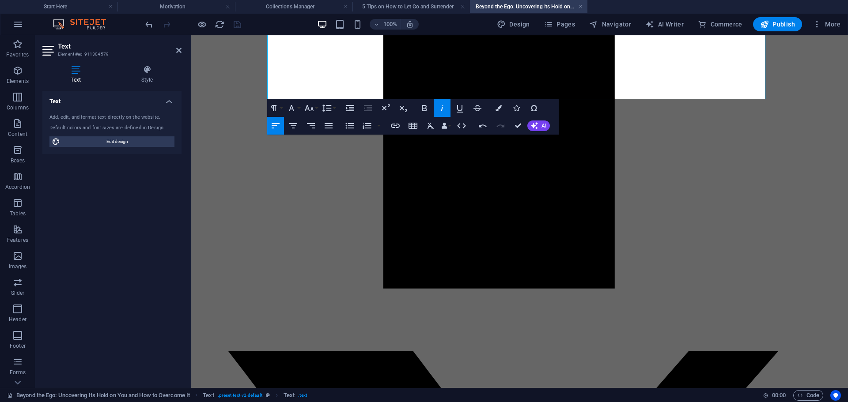
drag, startPoint x: 627, startPoint y: 255, endPoint x: 826, endPoint y: 431, distance: 265.8
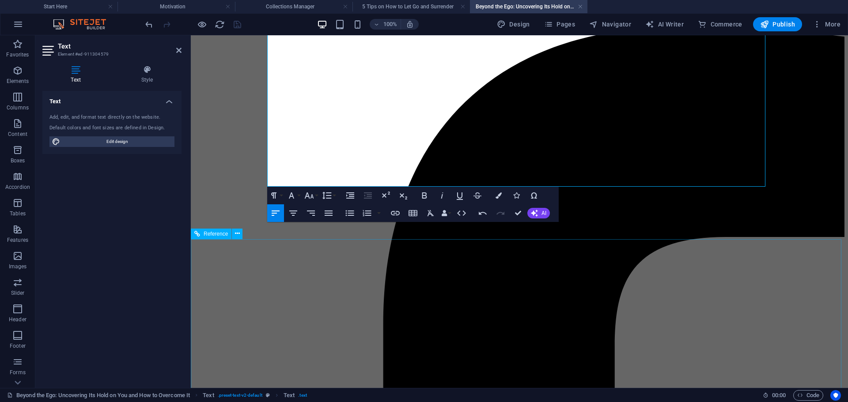
scroll to position [866, 0]
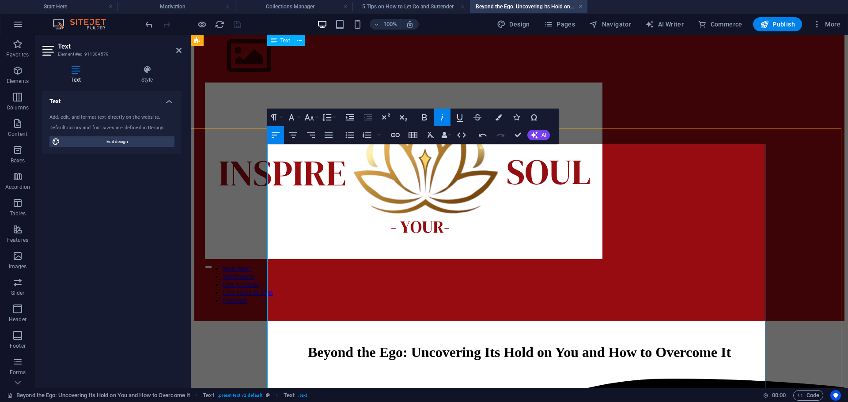
scroll to position [513, 0]
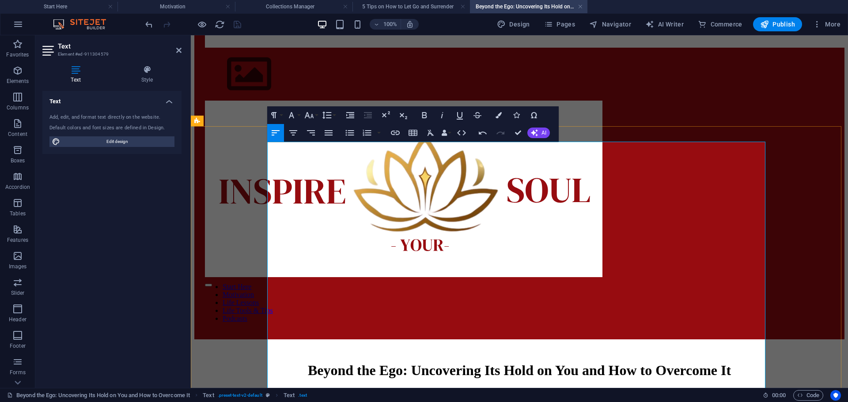
scroll to position [525, 0]
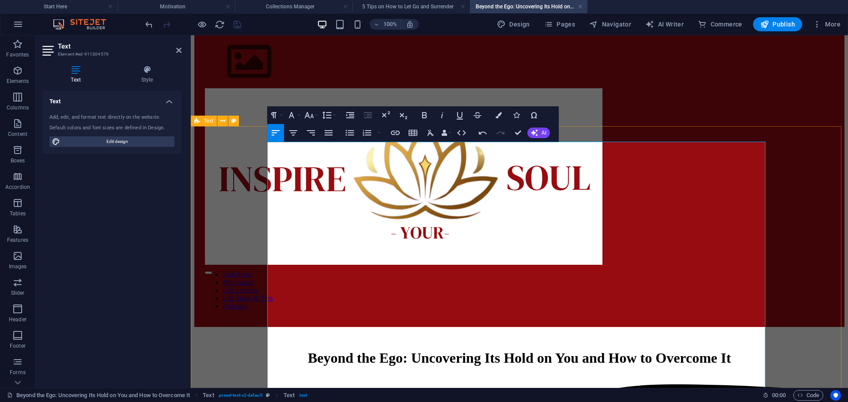
drag, startPoint x: 341, startPoint y: 196, endPoint x: 246, endPoint y: 201, distance: 94.6
click at [314, 114] on icon "button" at bounding box center [309, 115] width 11 height 11
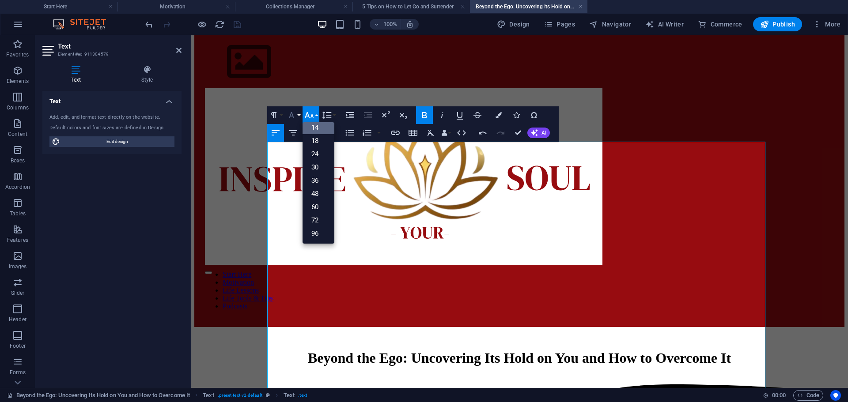
scroll to position [71, 0]
click at [291, 115] on icon "button" at bounding box center [291, 115] width 11 height 11
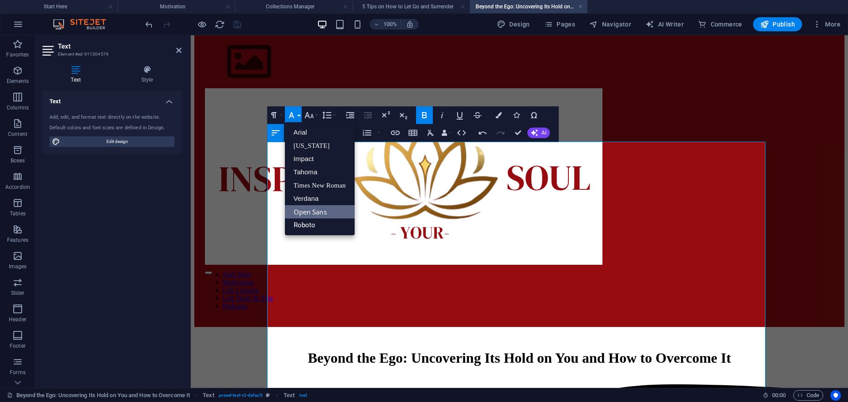
scroll to position [0, 0]
click at [271, 117] on icon "button" at bounding box center [273, 115] width 11 height 11
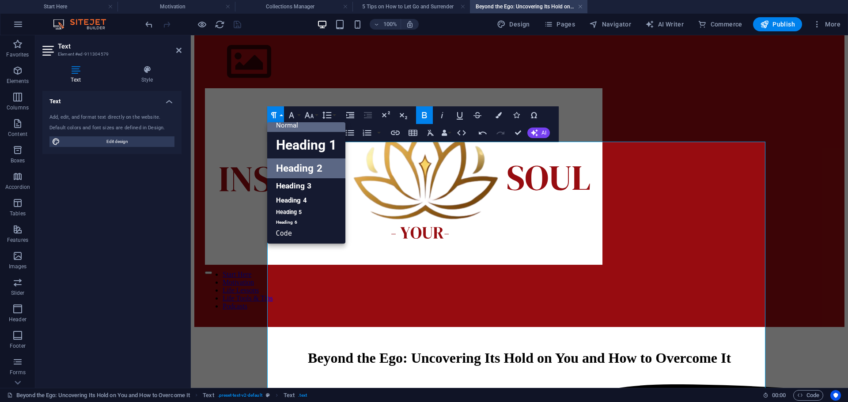
scroll to position [7, 0]
click at [285, 182] on link "Heading 3" at bounding box center [306, 185] width 78 height 15
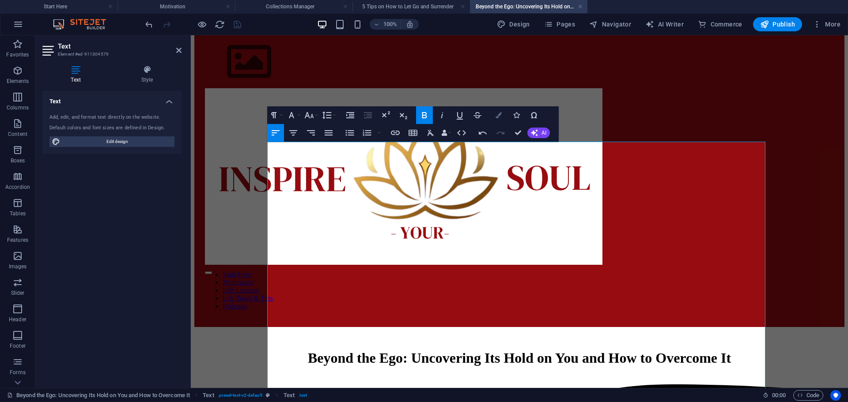
click at [498, 107] on button "Colors" at bounding box center [498, 115] width 17 height 18
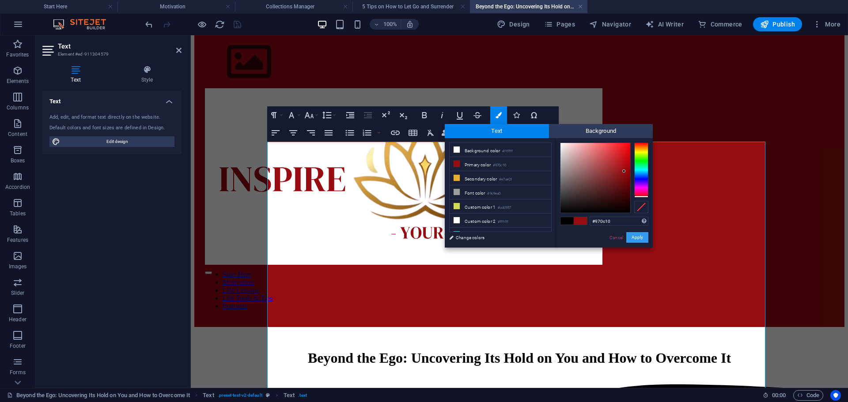
click at [635, 238] on button "Apply" at bounding box center [637, 237] width 22 height 11
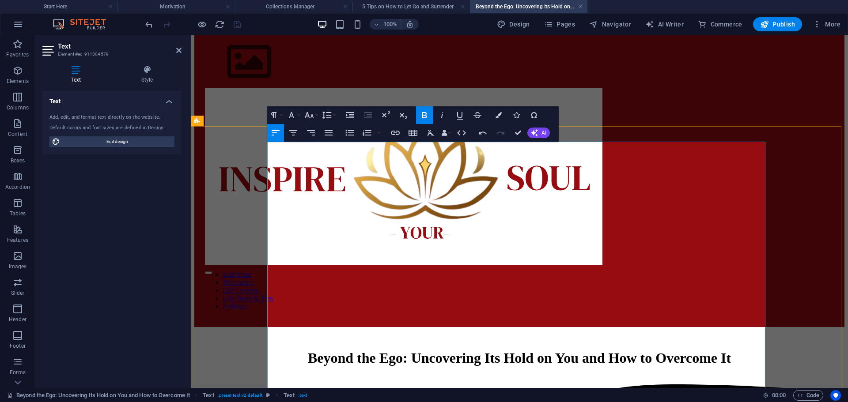
drag, startPoint x: 387, startPoint y: 253, endPoint x: 253, endPoint y: 256, distance: 134.7
click at [278, 118] on icon "button" at bounding box center [273, 115] width 11 height 11
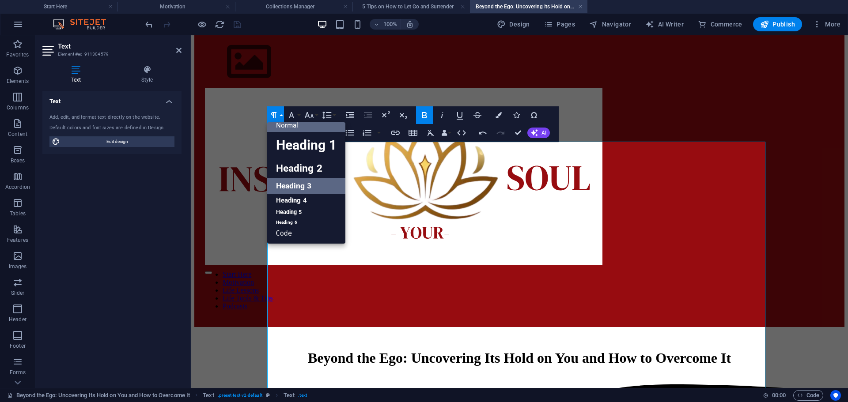
click at [298, 183] on link "Heading 3" at bounding box center [306, 185] width 78 height 15
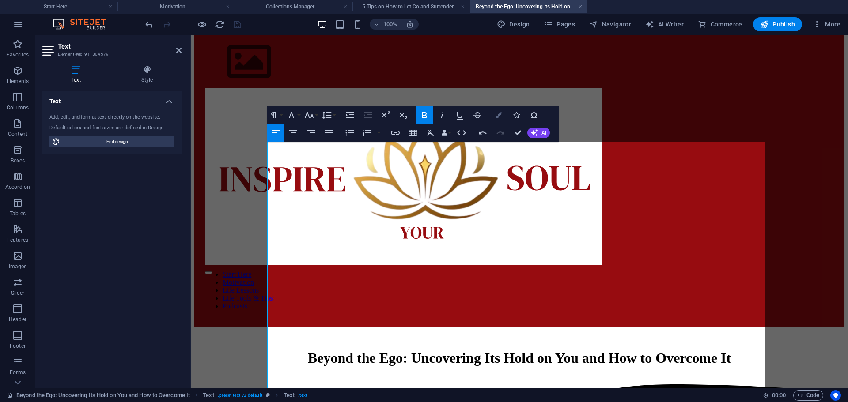
click at [498, 115] on icon "button" at bounding box center [498, 115] width 6 height 6
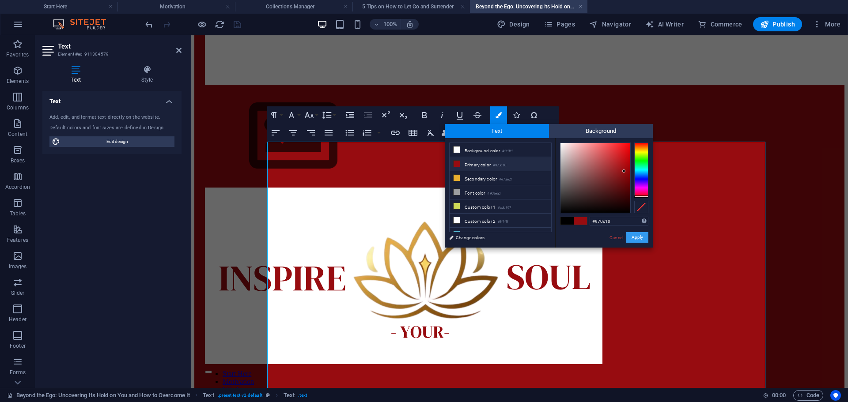
click at [636, 238] on button "Apply" at bounding box center [637, 237] width 22 height 11
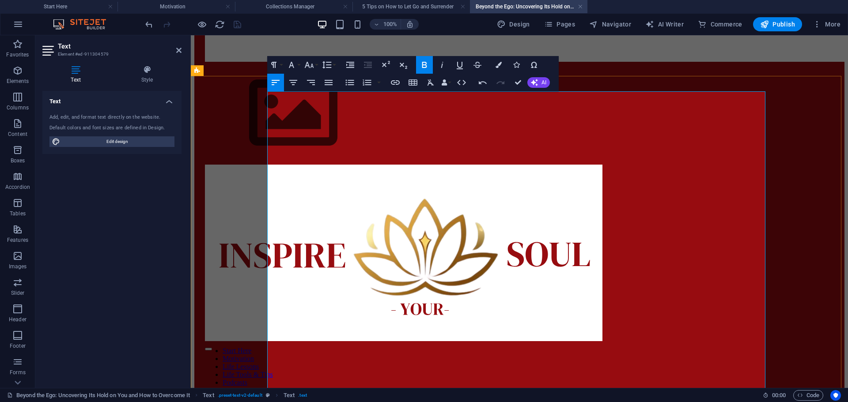
scroll to position [657, 0]
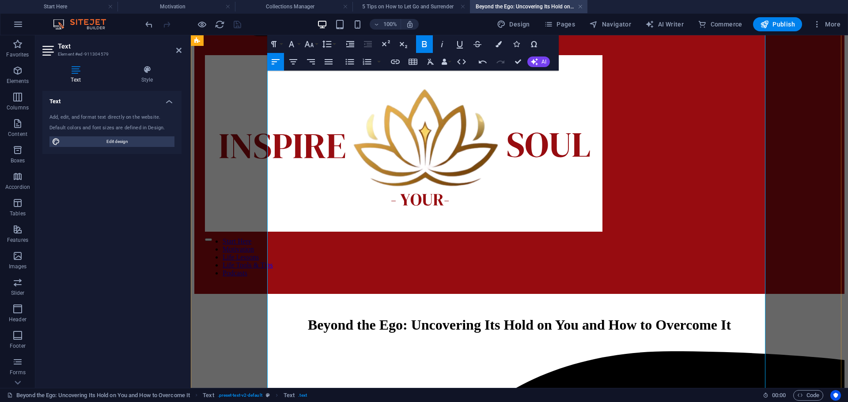
drag, startPoint x: 404, startPoint y: 142, endPoint x: 387, endPoint y: 145, distance: 17.0
drag, startPoint x: 272, startPoint y: 145, endPoint x: 335, endPoint y: 144, distance: 63.1
click at [499, 40] on button "Colors" at bounding box center [498, 44] width 17 height 18
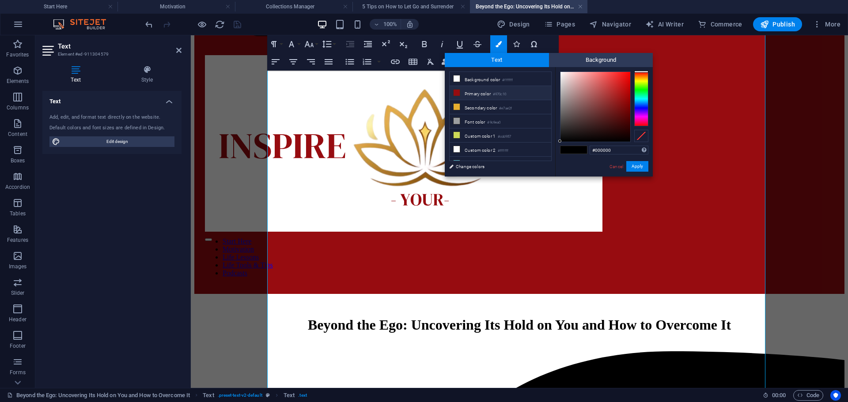
click at [517, 96] on li "Primary color #970c10" at bounding box center [500, 93] width 102 height 14
click at [645, 163] on button "Apply" at bounding box center [637, 166] width 22 height 11
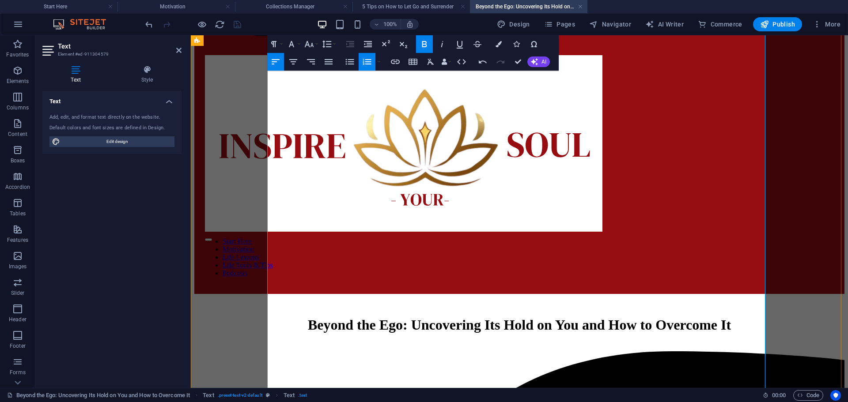
drag, startPoint x: 275, startPoint y: 164, endPoint x: 313, endPoint y: 165, distance: 37.5
click at [498, 45] on icon "button" at bounding box center [498, 44] width 6 height 6
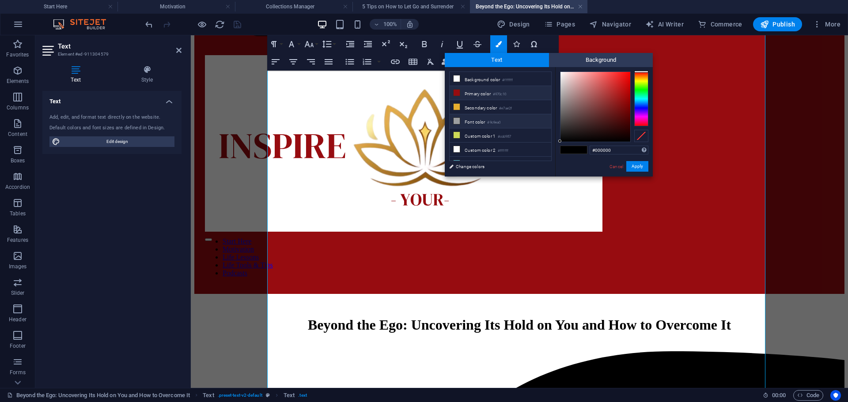
drag, startPoint x: 520, startPoint y: 85, endPoint x: 544, endPoint y: 116, distance: 39.0
click at [521, 85] on li "Background color #ffffff" at bounding box center [500, 79] width 102 height 14
click at [521, 91] on li "Primary color #970c10" at bounding box center [500, 93] width 102 height 14
click at [635, 163] on button "Apply" at bounding box center [637, 166] width 22 height 11
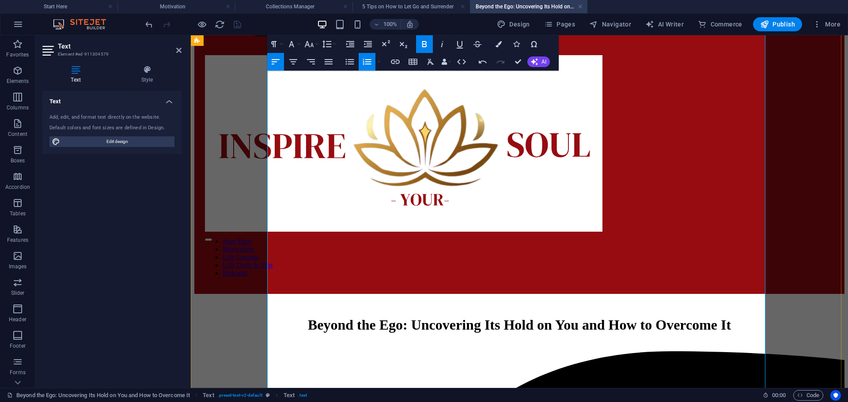
drag, startPoint x: 274, startPoint y: 194, endPoint x: 320, endPoint y: 195, distance: 45.9
drag, startPoint x: 494, startPoint y: 42, endPoint x: 499, endPoint y: 52, distance: 10.9
click at [494, 42] on button "Colors" at bounding box center [498, 44] width 17 height 18
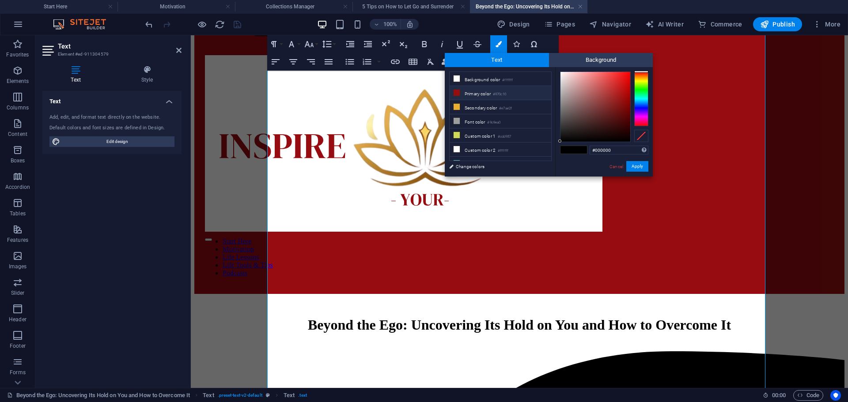
click at [533, 93] on li "Primary color #970c10" at bounding box center [500, 93] width 102 height 14
click at [638, 162] on button "Apply" at bounding box center [637, 166] width 22 height 11
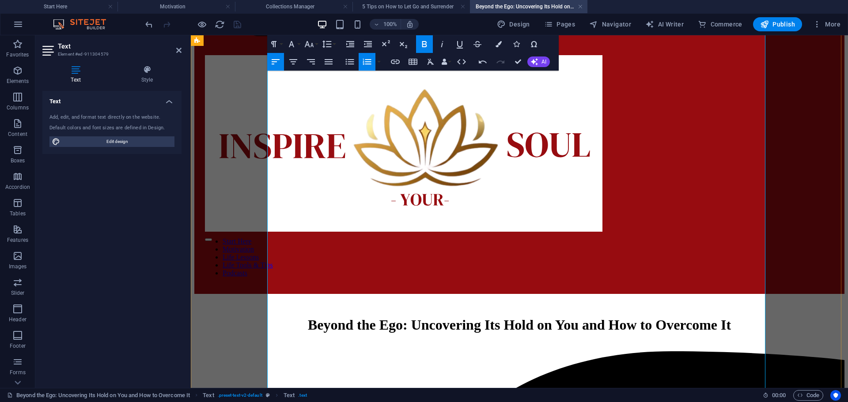
drag, startPoint x: 274, startPoint y: 219, endPoint x: 347, endPoint y: 220, distance: 73.3
click at [497, 43] on icon "button" at bounding box center [498, 44] width 6 height 6
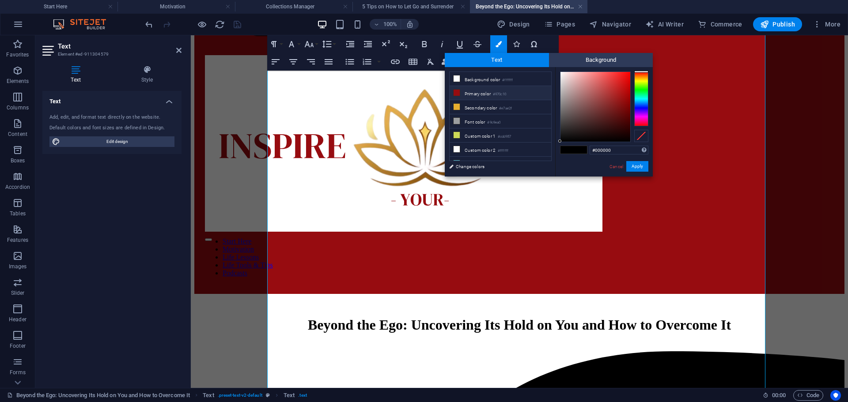
click at [518, 89] on li "Primary color #970c10" at bounding box center [500, 93] width 102 height 14
drag, startPoint x: 635, startPoint y: 166, endPoint x: 323, endPoint y: 173, distance: 311.8
click at [635, 166] on button "Apply" at bounding box center [637, 166] width 22 height 11
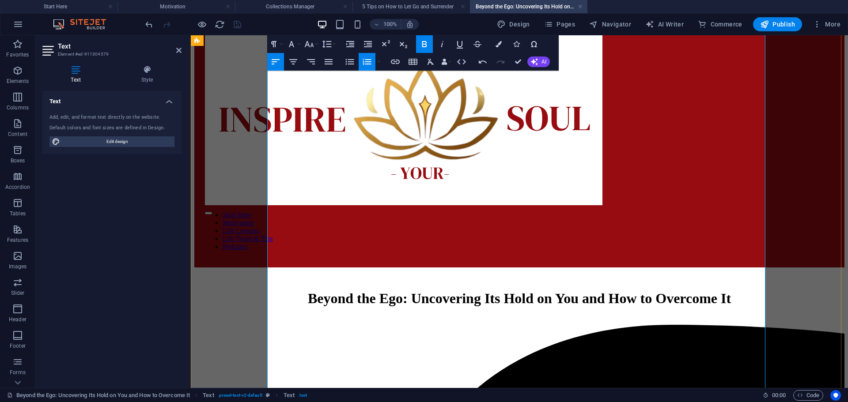
scroll to position [702, 0]
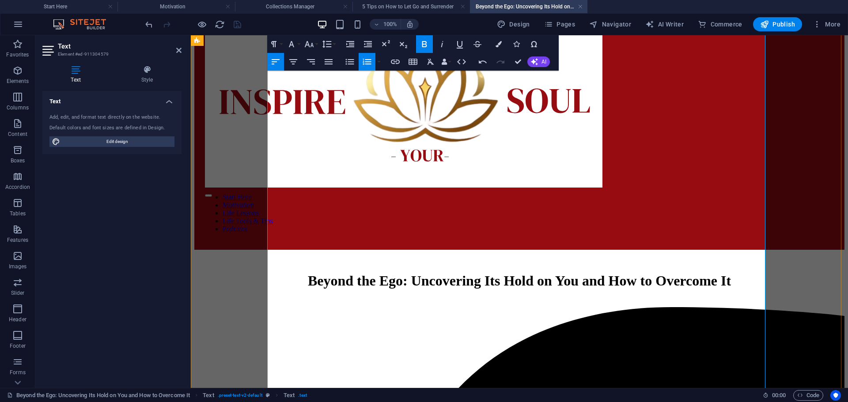
drag, startPoint x: 311, startPoint y: 210, endPoint x: 253, endPoint y: 210, distance: 57.4
click at [278, 42] on icon "button" at bounding box center [273, 44] width 11 height 11
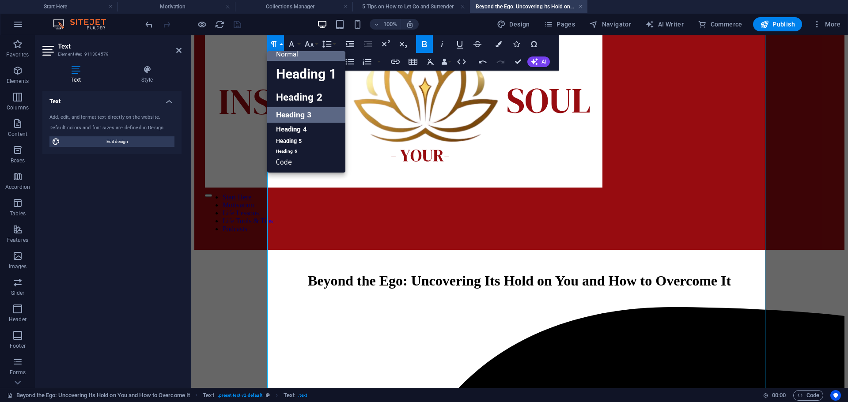
click at [286, 115] on link "Heading 3" at bounding box center [306, 114] width 78 height 15
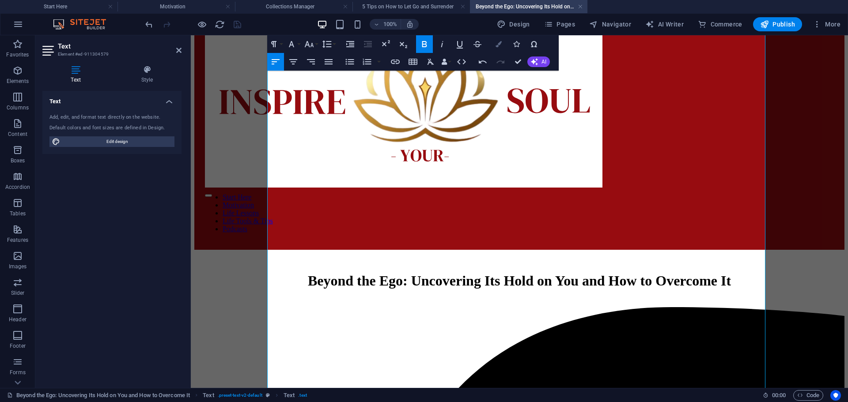
click at [503, 48] on button "Colors" at bounding box center [498, 44] width 17 height 18
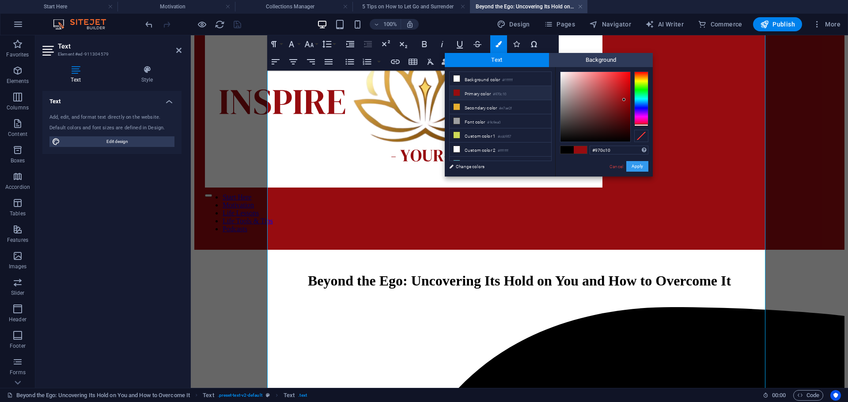
click at [638, 168] on button "Apply" at bounding box center [637, 166] width 22 height 11
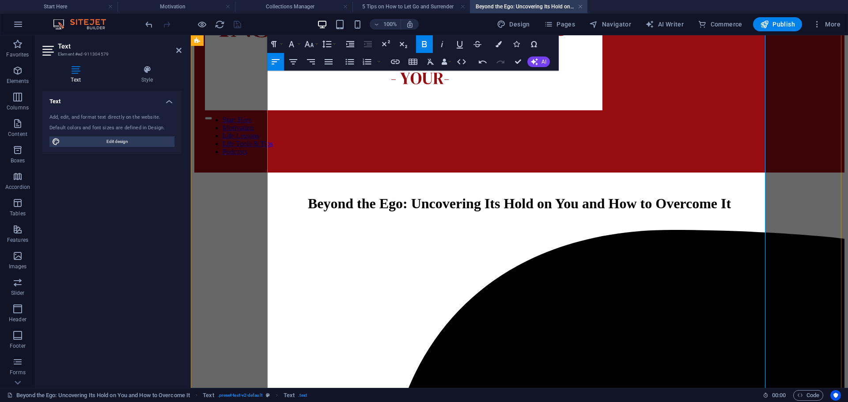
scroll to position [790, 0]
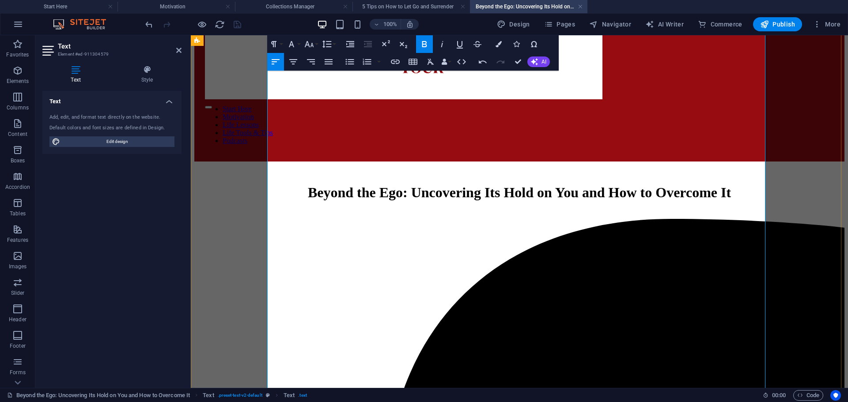
drag, startPoint x: 278, startPoint y: 155, endPoint x: 342, endPoint y: 156, distance: 64.5
drag, startPoint x: 278, startPoint y: 152, endPoint x: 341, endPoint y: 153, distance: 63.1
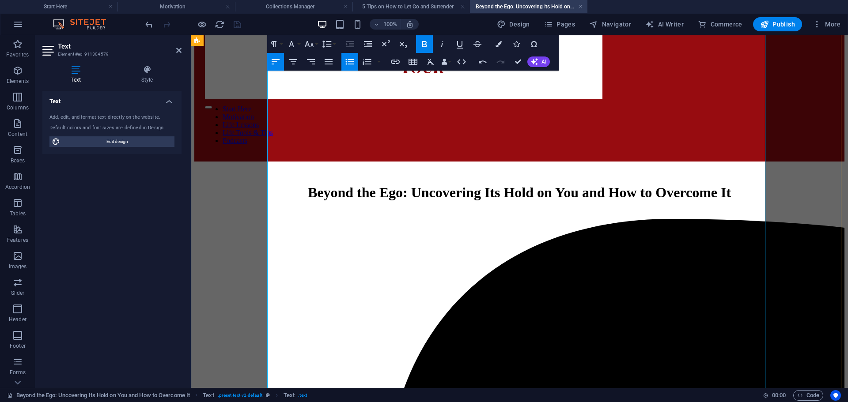
drag, startPoint x: 306, startPoint y: 151, endPoint x: 339, endPoint y: 160, distance: 34.0
click at [492, 41] on button "Colors" at bounding box center [498, 44] width 17 height 18
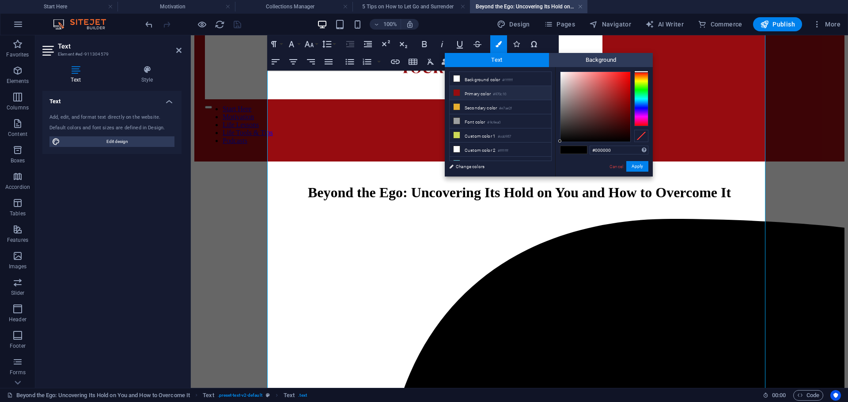
click at [503, 92] on small "#970c10" at bounding box center [499, 94] width 13 height 6
click at [635, 169] on button "Apply" at bounding box center [637, 166] width 22 height 11
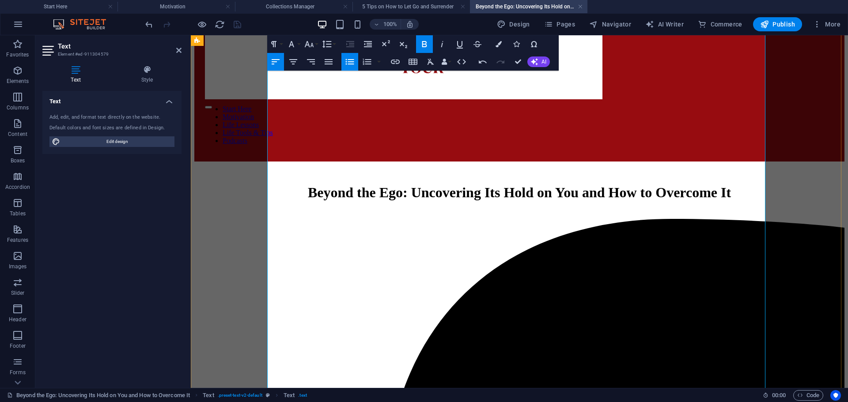
drag, startPoint x: 272, startPoint y: 169, endPoint x: 307, endPoint y: 166, distance: 35.0
click at [499, 43] on icon "button" at bounding box center [498, 44] width 6 height 6
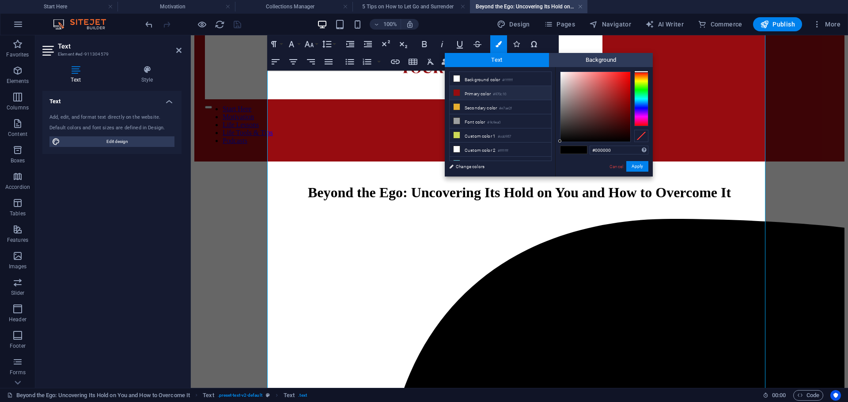
click at [519, 91] on li "Primary color #970c10" at bounding box center [500, 93] width 102 height 14
click at [632, 163] on button "Apply" at bounding box center [637, 166] width 22 height 11
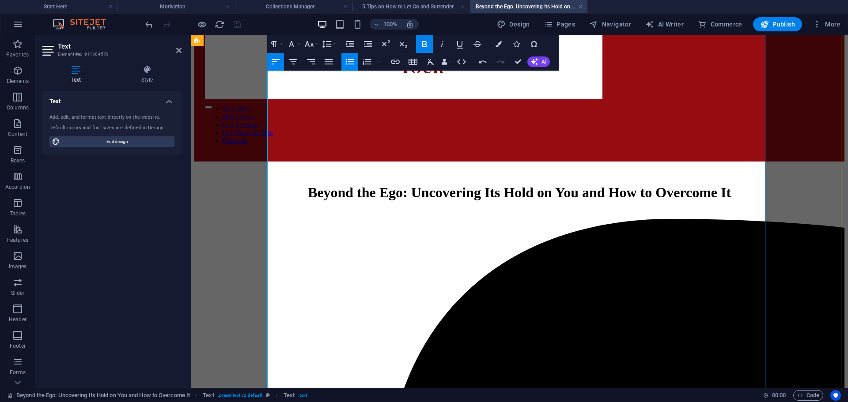
drag, startPoint x: 275, startPoint y: 177, endPoint x: 347, endPoint y: 181, distance: 71.6
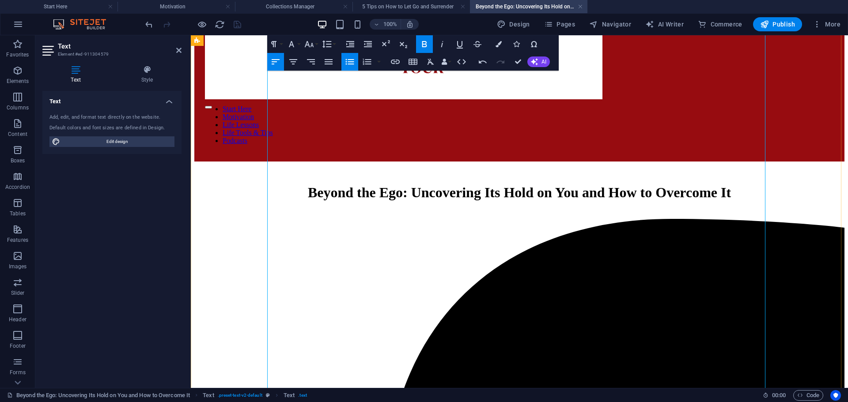
drag, startPoint x: 276, startPoint y: 177, endPoint x: 346, endPoint y: 182, distance: 70.0
click at [499, 46] on icon "button" at bounding box center [498, 44] width 6 height 6
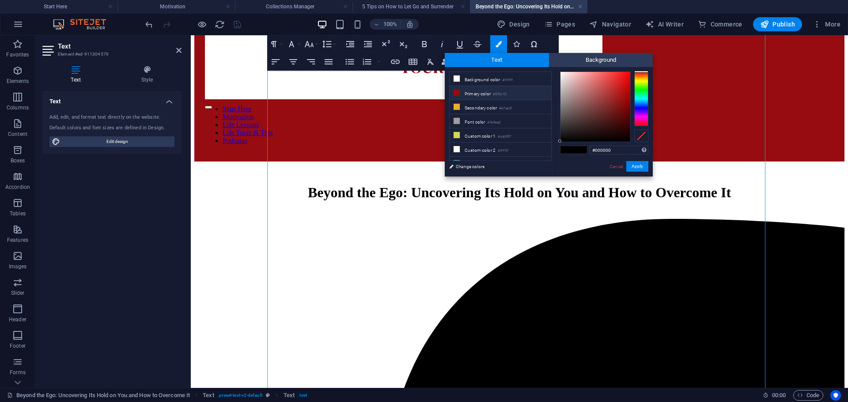
click at [518, 89] on li "Primary color #970c10" at bounding box center [500, 93] width 102 height 14
click at [640, 167] on button "Apply" at bounding box center [637, 166] width 22 height 11
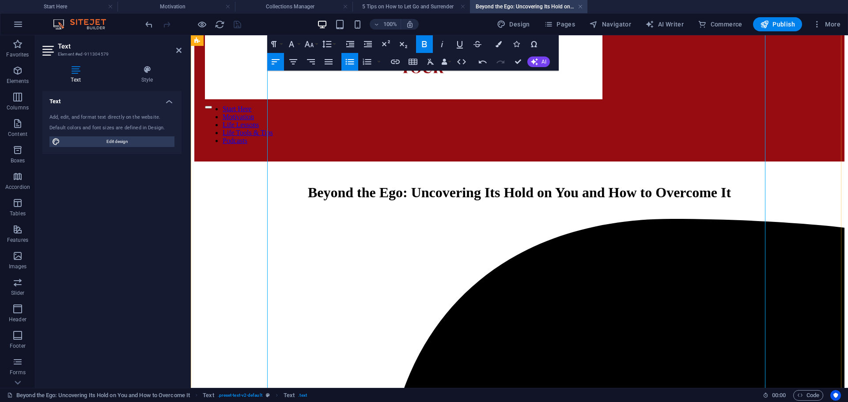
drag, startPoint x: 278, startPoint y: 191, endPoint x: 373, endPoint y: 161, distance: 100.5
click at [492, 47] on button "Colors" at bounding box center [498, 44] width 17 height 18
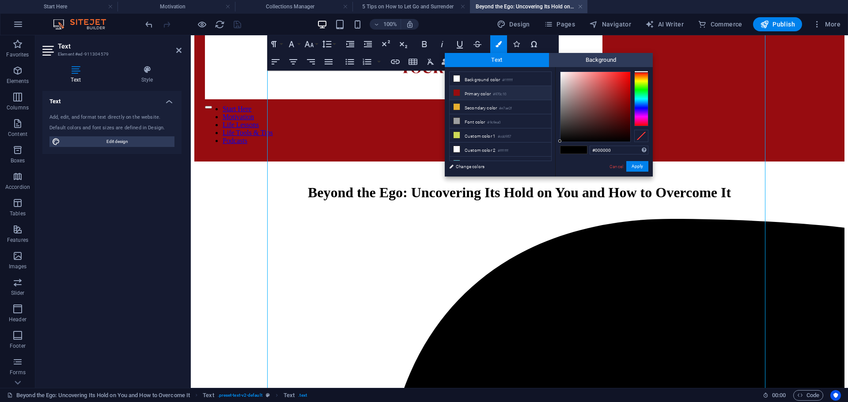
click at [529, 91] on li "Primary color #970c10" at bounding box center [500, 93] width 102 height 14
click at [633, 164] on button "Apply" at bounding box center [637, 166] width 22 height 11
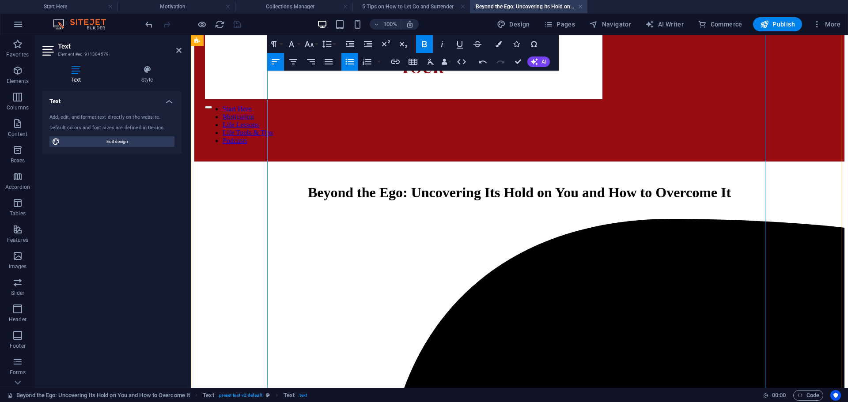
drag, startPoint x: 381, startPoint y: 215, endPoint x: 240, endPoint y: 215, distance: 141.3
click at [271, 50] on button "Paragraph Format" at bounding box center [275, 44] width 17 height 18
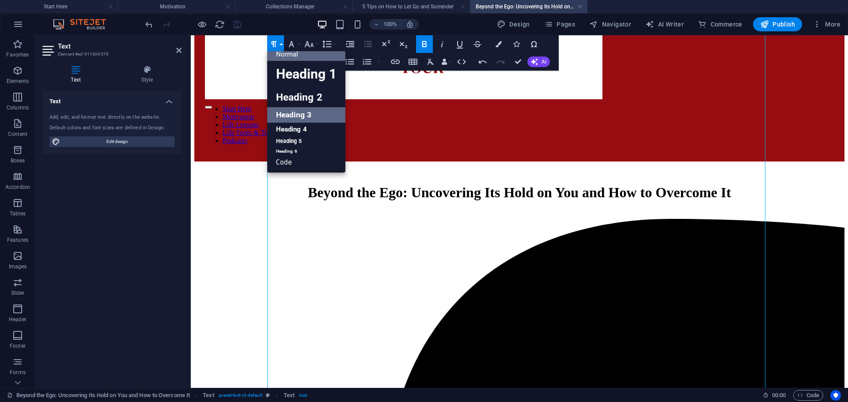
click at [297, 110] on link "Heading 3" at bounding box center [306, 114] width 78 height 15
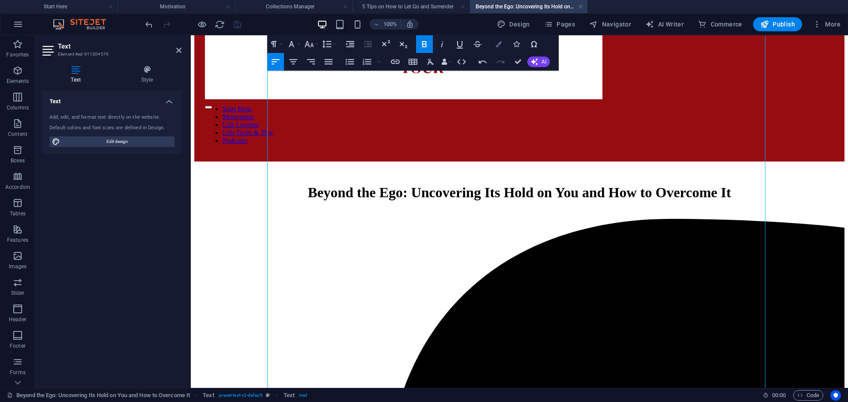
click at [498, 45] on icon "button" at bounding box center [498, 44] width 6 height 6
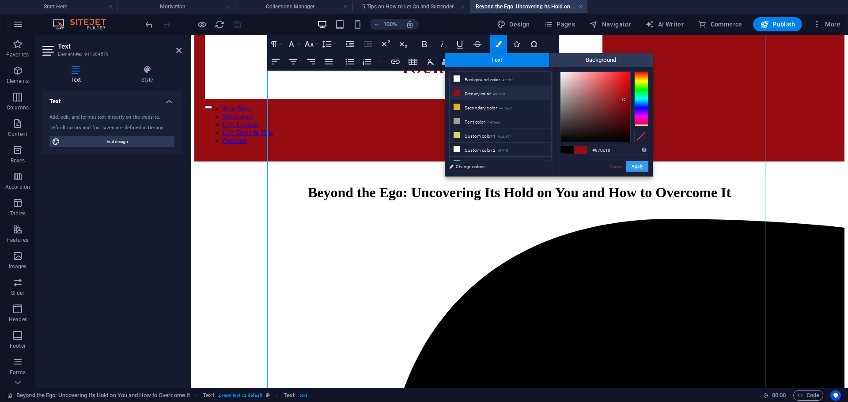
click at [633, 161] on button "Apply" at bounding box center [637, 166] width 22 height 11
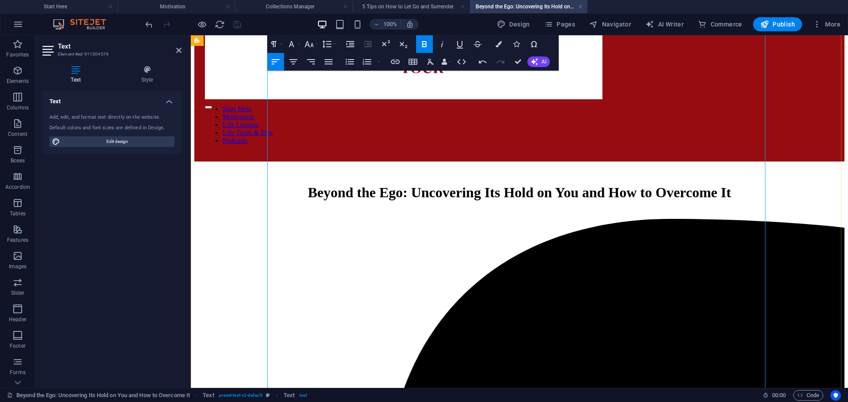
drag, startPoint x: 276, startPoint y: 237, endPoint x: 344, endPoint y: 238, distance: 68.4
click at [495, 43] on icon "button" at bounding box center [498, 44] width 6 height 6
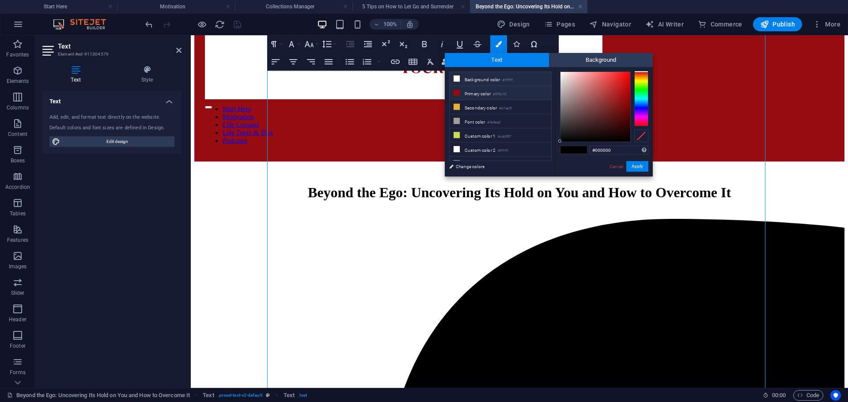
click at [499, 83] on li "Background color #ffffff" at bounding box center [500, 79] width 102 height 14
click at [502, 87] on li "Primary color #970c10" at bounding box center [500, 93] width 102 height 14
click at [636, 158] on div "#970c10 Supported formats #0852ed rgb(8, 82, 237) rgba(8, 82, 237, 90%) hsv(221…" at bounding box center [604, 186] width 98 height 238
click at [645, 163] on button "Apply" at bounding box center [637, 166] width 22 height 11
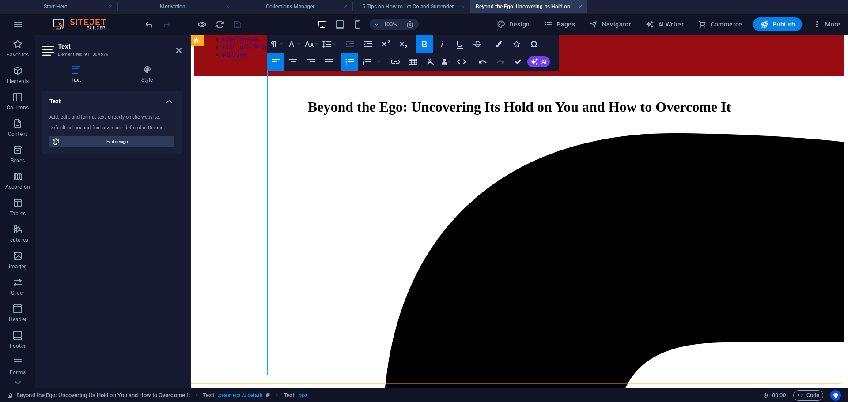
scroll to position [878, 0]
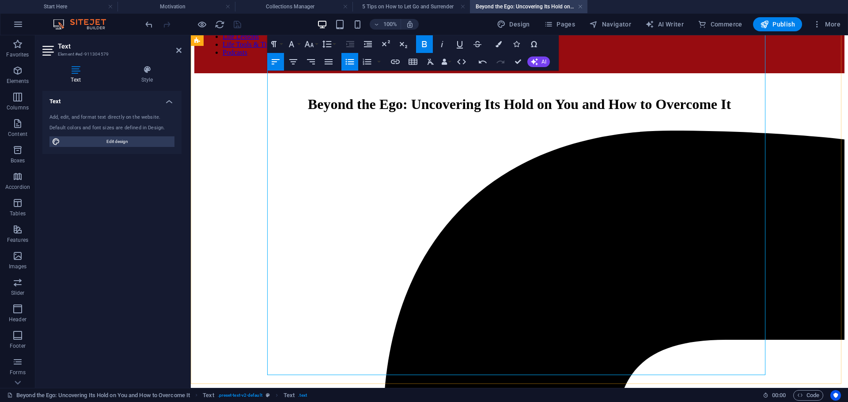
drag, startPoint x: 277, startPoint y: 161, endPoint x: 341, endPoint y: 165, distance: 63.7
click at [496, 46] on icon "button" at bounding box center [498, 44] width 6 height 6
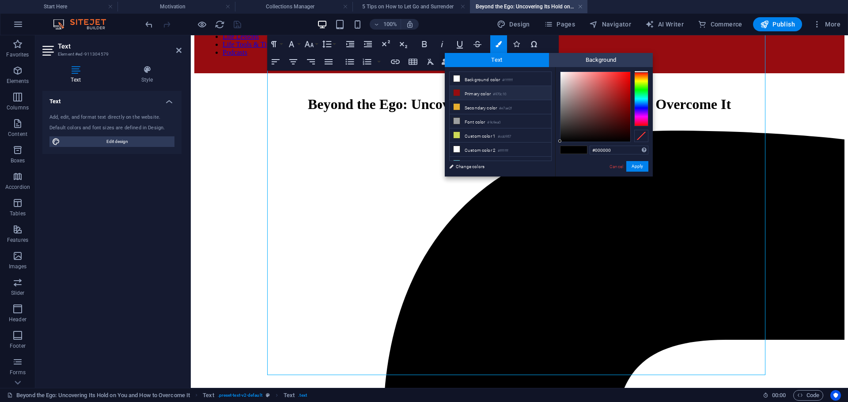
click at [523, 96] on li "Primary color #970c10" at bounding box center [500, 93] width 102 height 14
click at [633, 165] on button "Apply" at bounding box center [637, 166] width 22 height 11
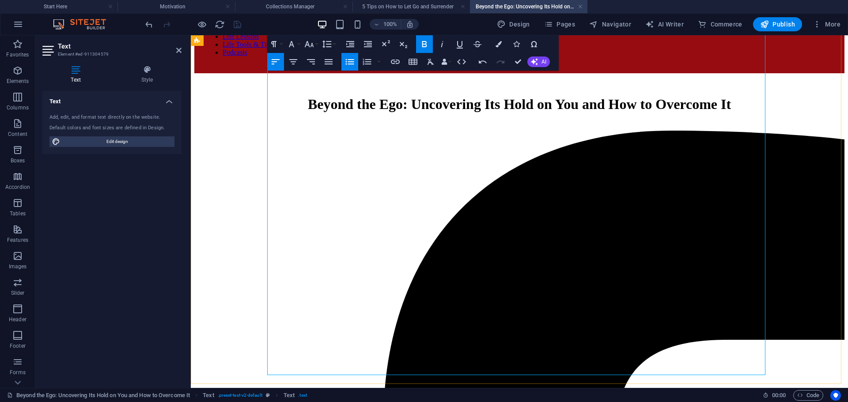
drag, startPoint x: 281, startPoint y: 185, endPoint x: 347, endPoint y: 182, distance: 65.8
click at [491, 41] on button "Colors" at bounding box center [498, 44] width 17 height 18
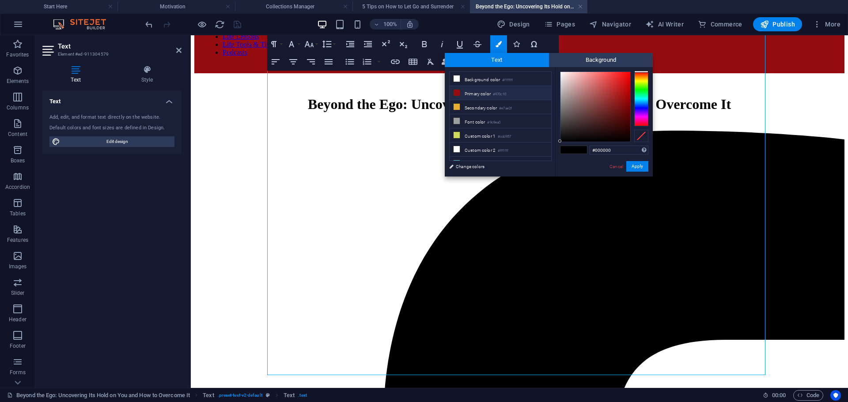
click at [512, 93] on li "Primary color #970c10" at bounding box center [500, 93] width 102 height 14
type input "#970c10"
click at [636, 163] on button "Apply" at bounding box center [637, 166] width 22 height 11
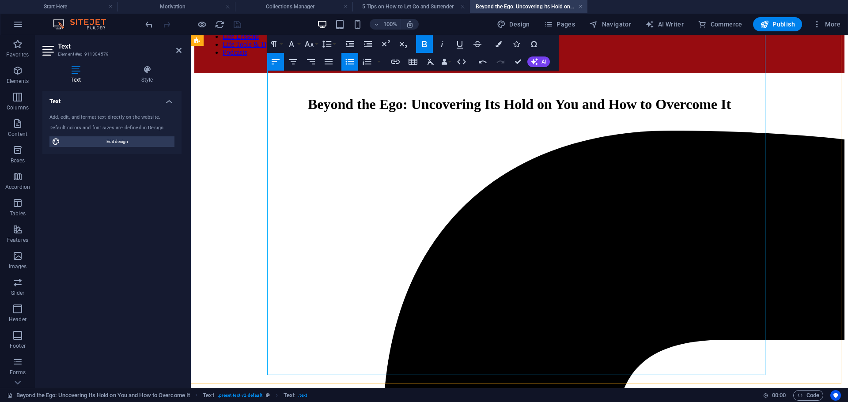
drag, startPoint x: 357, startPoint y: 223, endPoint x: 260, endPoint y: 223, distance: 96.7
click at [274, 46] on icon "button" at bounding box center [273, 44] width 11 height 11
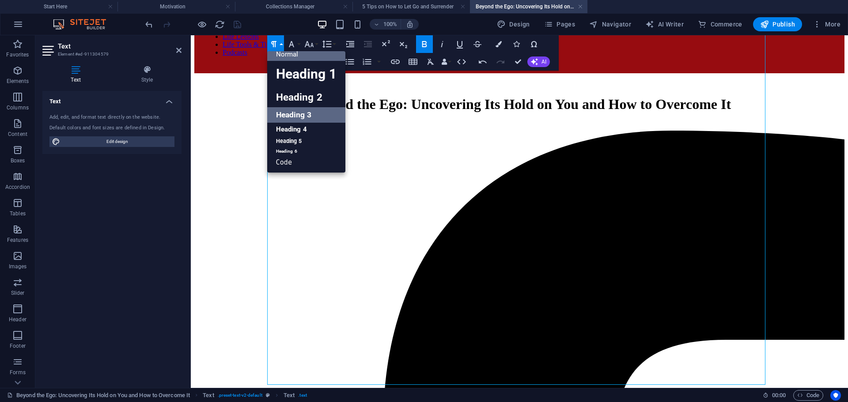
click at [283, 114] on link "Heading 3" at bounding box center [306, 114] width 78 height 15
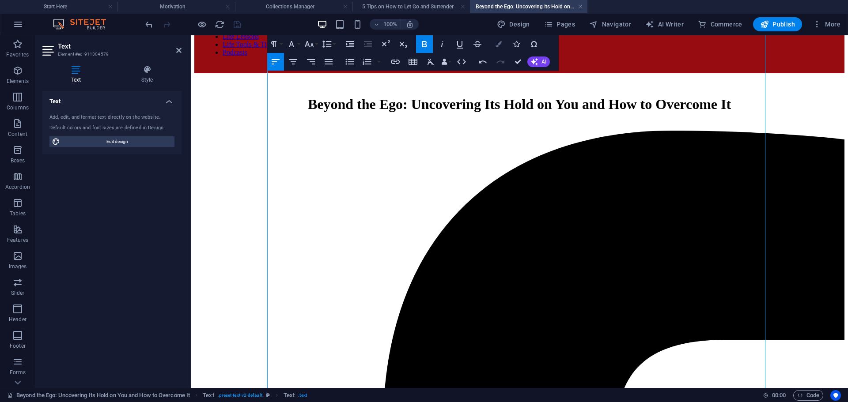
click at [497, 40] on button "Colors" at bounding box center [498, 44] width 17 height 18
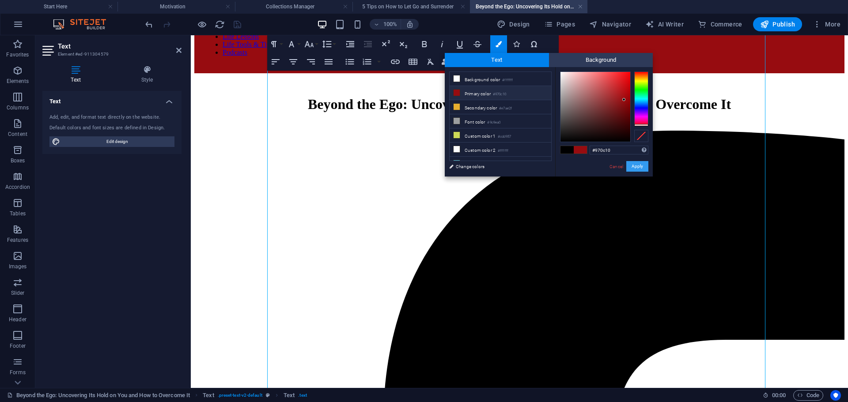
click at [637, 167] on button "Apply" at bounding box center [637, 166] width 22 height 11
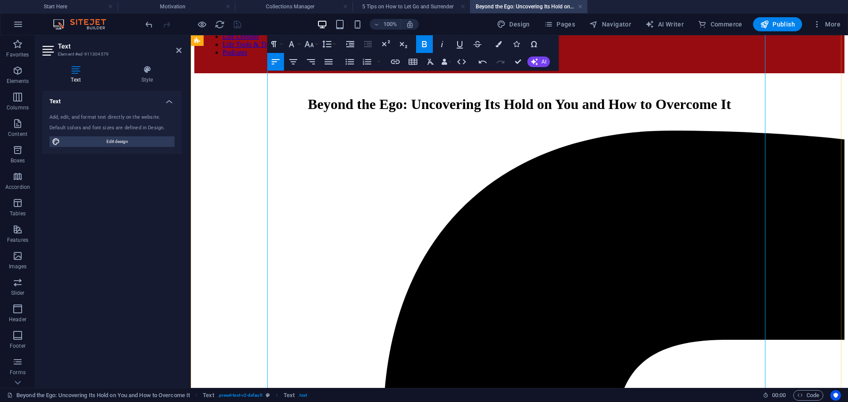
drag, startPoint x: 274, startPoint y: 241, endPoint x: 340, endPoint y: 242, distance: 66.2
click at [501, 39] on button "Colors" at bounding box center [498, 44] width 17 height 18
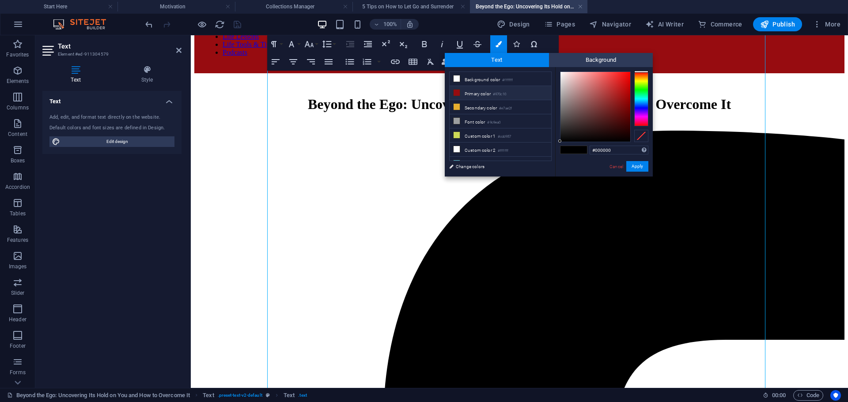
click at [524, 94] on li "Primary color #970c10" at bounding box center [500, 93] width 102 height 14
click at [635, 170] on button "Apply" at bounding box center [637, 166] width 22 height 11
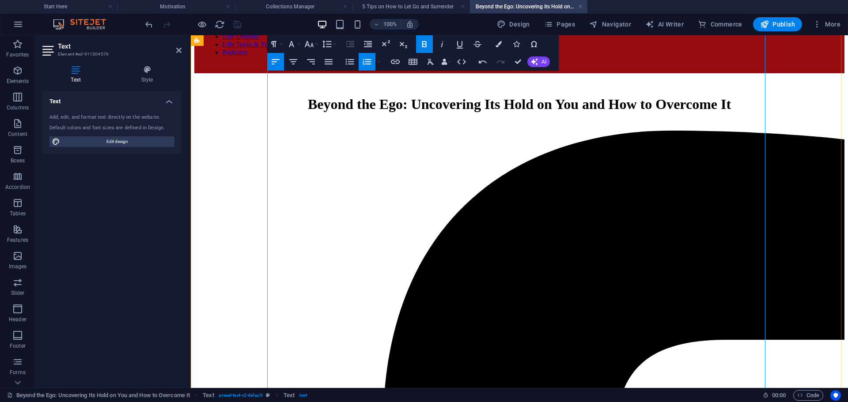
drag, startPoint x: 274, startPoint y: 266, endPoint x: 357, endPoint y: 269, distance: 83.1
click at [499, 42] on icon "button" at bounding box center [498, 44] width 6 height 6
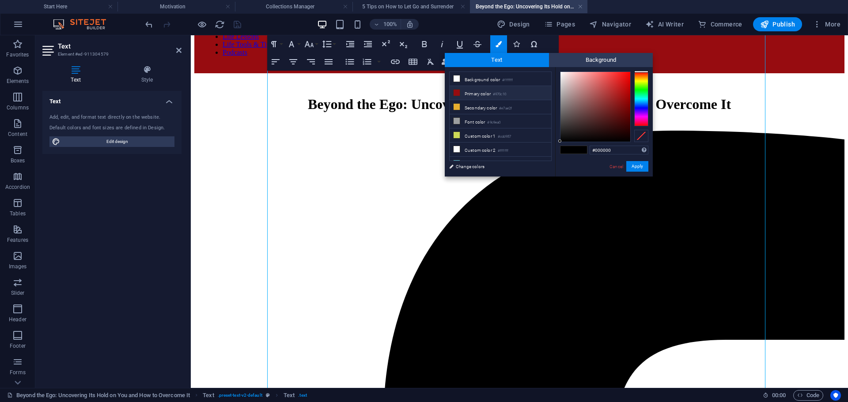
click at [539, 87] on li "Primary color #970c10" at bounding box center [500, 93] width 102 height 14
click at [634, 166] on button "Apply" at bounding box center [637, 166] width 22 height 11
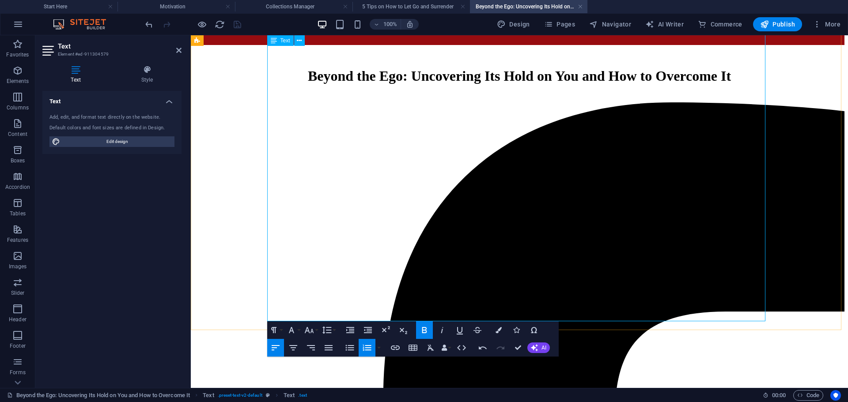
scroll to position [1011, 0]
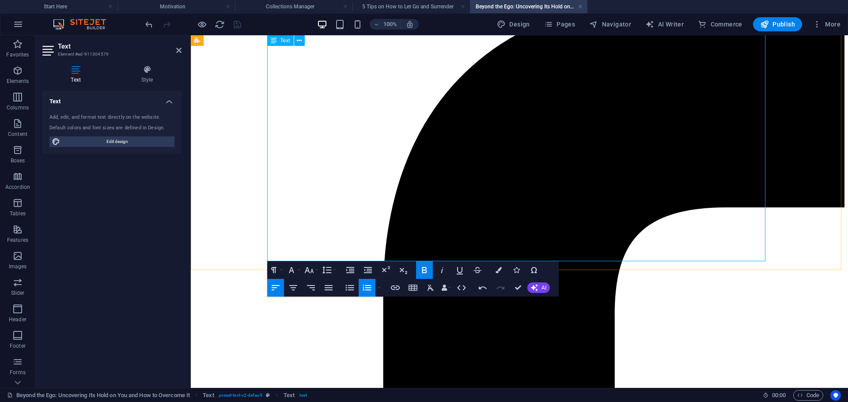
drag, startPoint x: 281, startPoint y: 156, endPoint x: 329, endPoint y: 156, distance: 48.1
click at [504, 272] on button "Colors" at bounding box center [498, 270] width 17 height 18
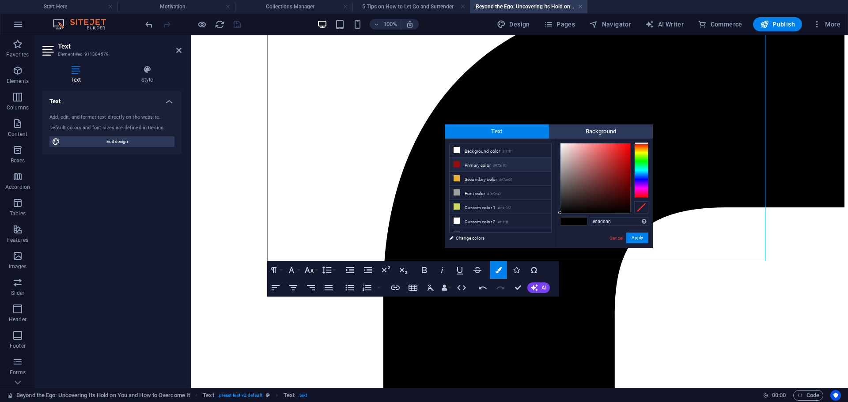
click at [522, 166] on li "Primary color #970c10" at bounding box center [500, 165] width 102 height 14
click at [644, 238] on button "Apply" at bounding box center [637, 238] width 22 height 11
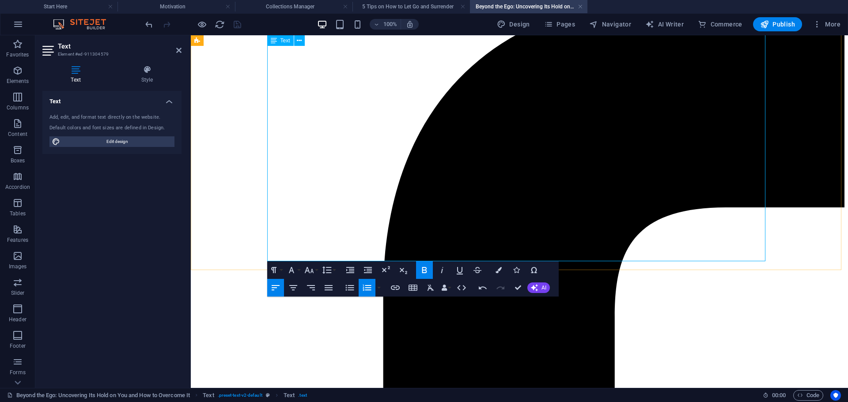
drag, startPoint x: 272, startPoint y: 172, endPoint x: 347, endPoint y: 171, distance: 75.1
click at [498, 272] on icon "button" at bounding box center [498, 270] width 6 height 6
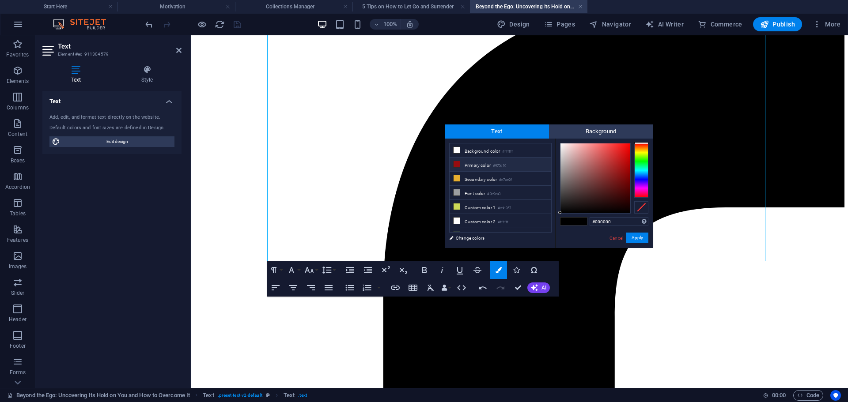
click at [524, 160] on li "Primary color #970c10" at bounding box center [500, 165] width 102 height 14
drag, startPoint x: 633, startPoint y: 232, endPoint x: 638, endPoint y: 234, distance: 5.3
click at [634, 232] on div "#970c10 Supported formats #0852ed rgb(8, 82, 237) rgba(8, 82, 237, 90%) hsv(221…" at bounding box center [604, 258] width 98 height 238
click at [638, 234] on button "Apply" at bounding box center [637, 238] width 22 height 11
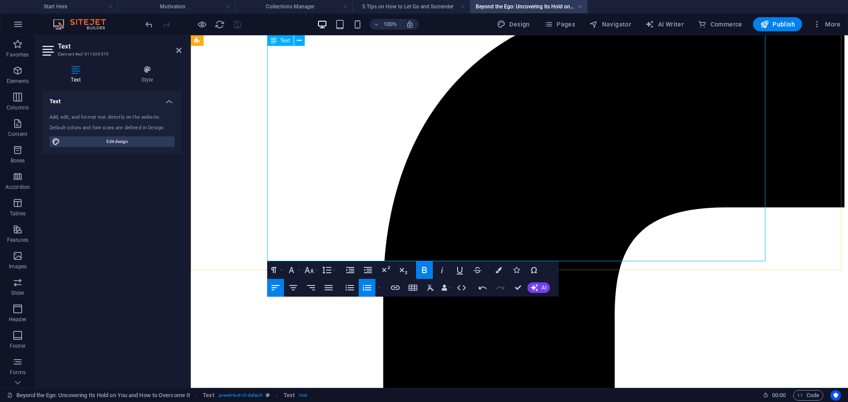
drag, startPoint x: 275, startPoint y: 180, endPoint x: 332, endPoint y: 182, distance: 56.6
drag, startPoint x: 505, startPoint y: 270, endPoint x: 512, endPoint y: 271, distance: 7.1
click at [504, 270] on button "Colors" at bounding box center [498, 270] width 17 height 18
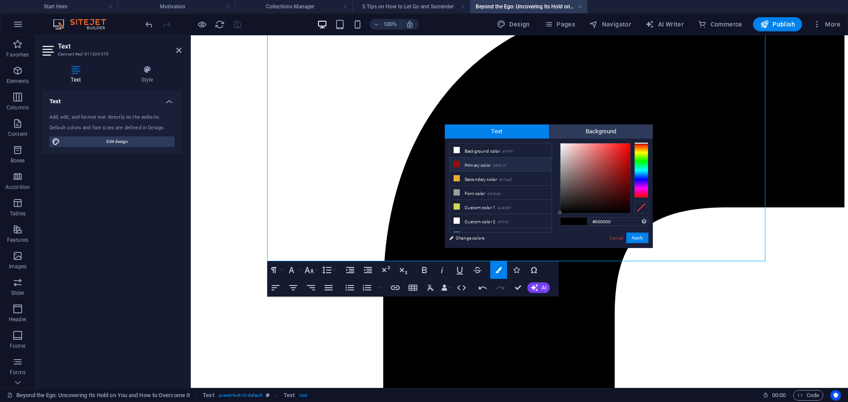
click at [543, 160] on li "Primary color #970c10" at bounding box center [500, 165] width 102 height 14
type input "#970c10"
click at [631, 236] on button "Apply" at bounding box center [637, 238] width 22 height 11
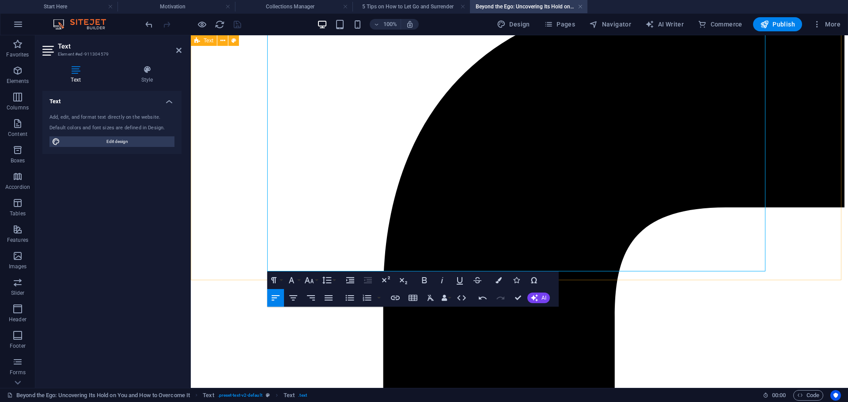
drag, startPoint x: 314, startPoint y: 217, endPoint x: 260, endPoint y: 217, distance: 54.7
click at [275, 278] on icon "button" at bounding box center [273, 280] width 5 height 6
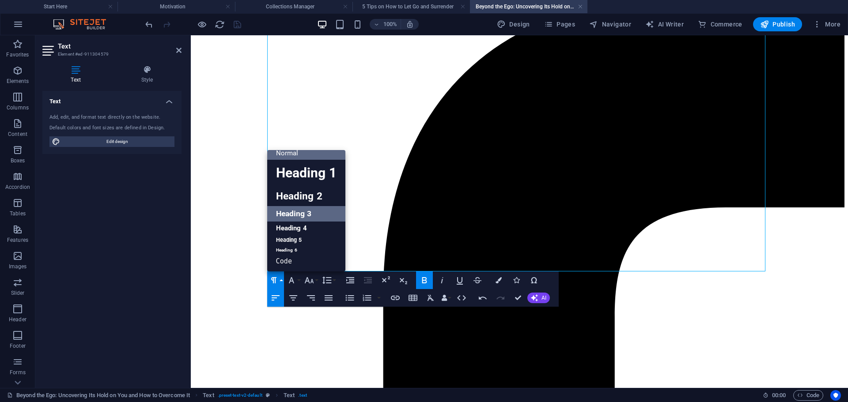
click at [297, 216] on link "Heading 3" at bounding box center [306, 213] width 78 height 15
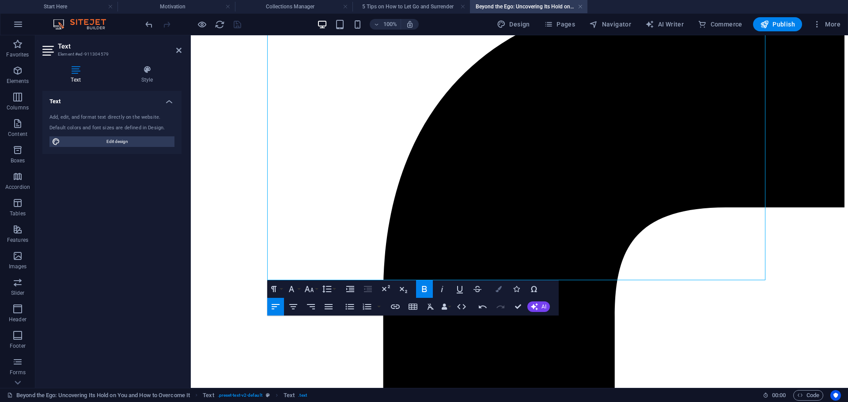
click at [498, 290] on icon "button" at bounding box center [498, 289] width 6 height 6
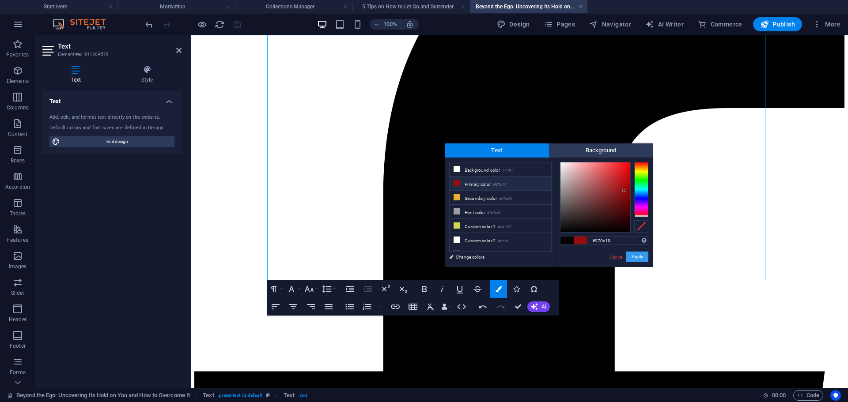
click at [633, 254] on button "Apply" at bounding box center [637, 257] width 22 height 11
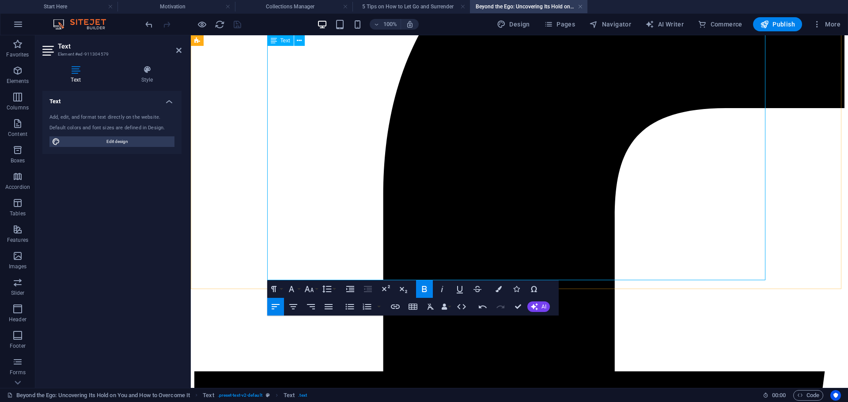
click at [239, 23] on div at bounding box center [192, 24] width 99 height 14
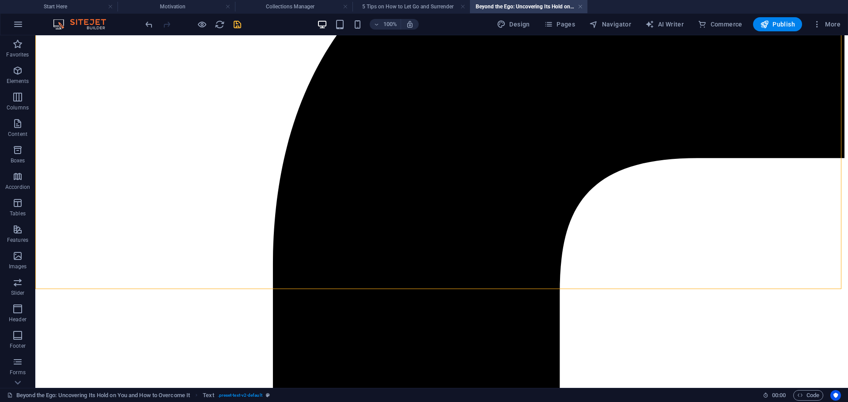
click at [237, 26] on icon "save" at bounding box center [237, 24] width 10 height 10
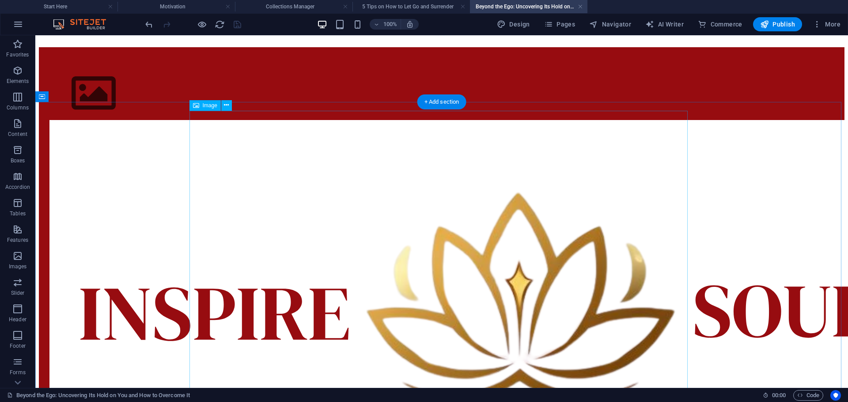
scroll to position [0, 0]
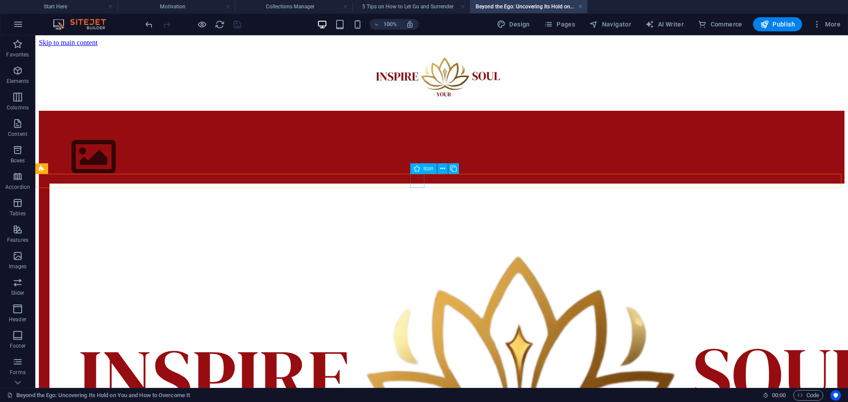
click at [438, 167] on button at bounding box center [442, 168] width 11 height 11
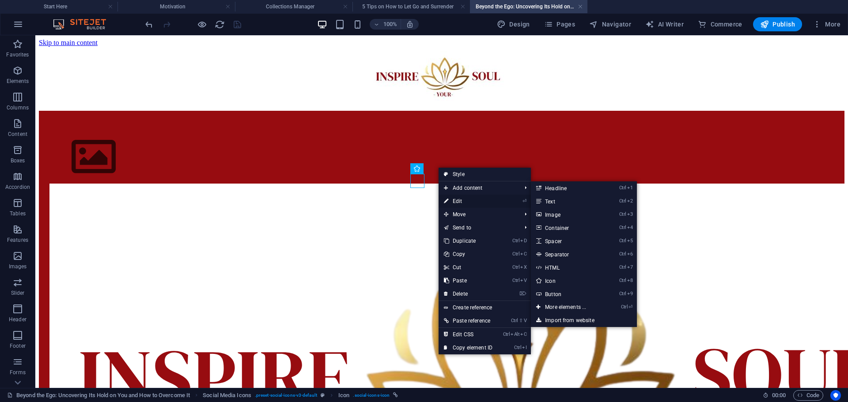
click at [459, 199] on link "⏎ Edit" at bounding box center [467, 201] width 59 height 13
select select "xMidYMid"
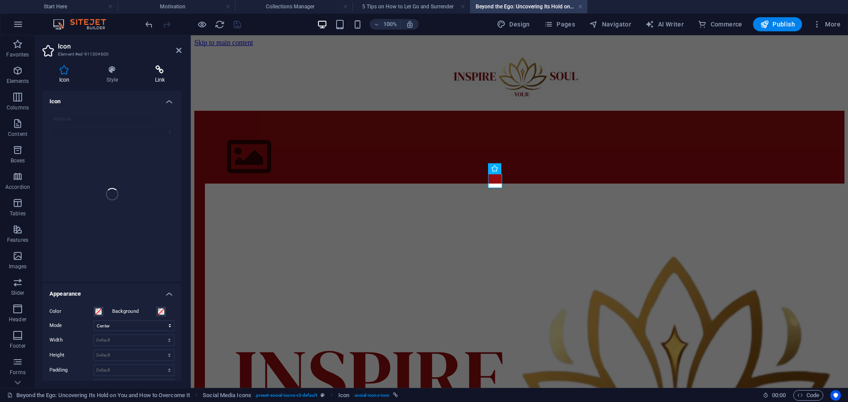
click at [166, 76] on h4 "Link" at bounding box center [159, 74] width 43 height 19
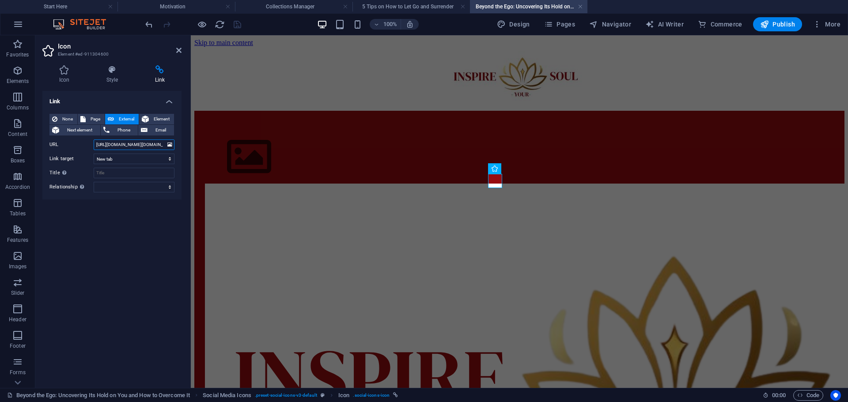
click at [148, 140] on input "[URL][DOMAIN_NAME][DOMAIN_NAME]" at bounding box center [134, 145] width 81 height 11
paste input "beyond-the-ego-uncovering-its-hold-on-you-and-how-to-overcome-it"
type input "[URL][DOMAIN_NAME][DOMAIN_NAME]"
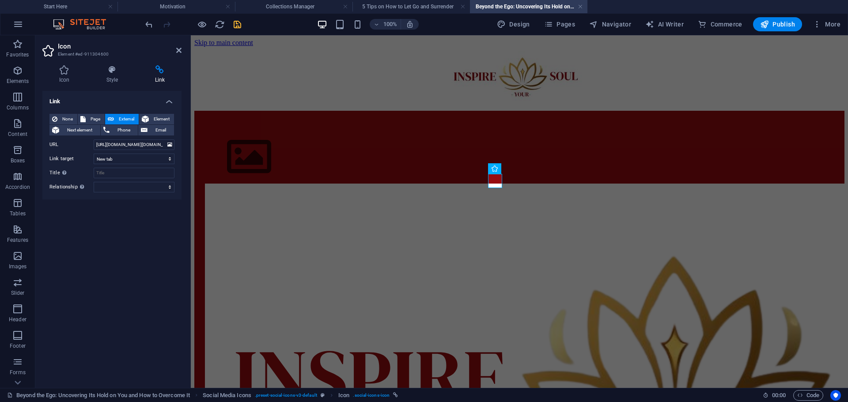
click at [167, 216] on div "Link None Page External Element Next element Phone Email Page Start Here Motiva…" at bounding box center [111, 236] width 139 height 290
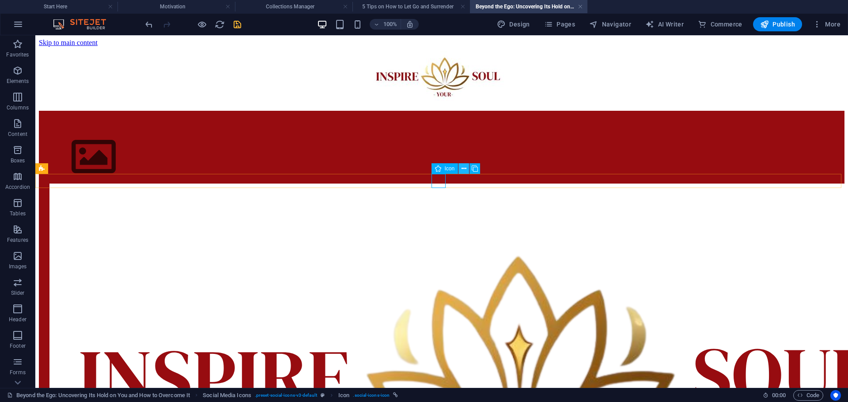
click at [460, 170] on button at bounding box center [463, 168] width 11 height 11
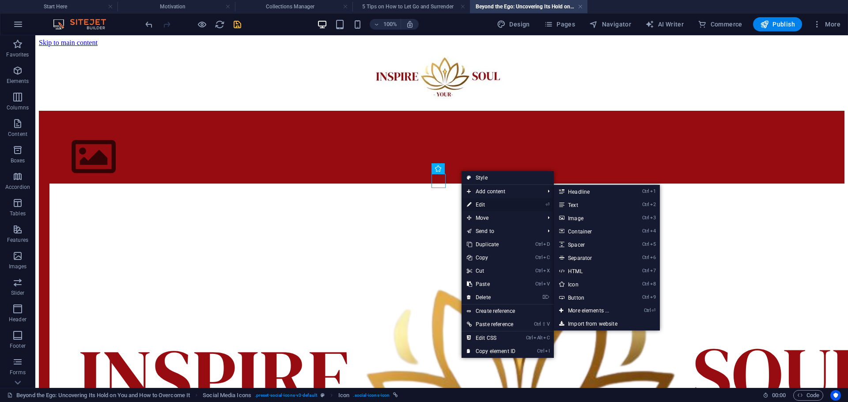
click at [481, 199] on link "⏎ Edit" at bounding box center [490, 204] width 59 height 13
select select "xMidYMid"
select select "px"
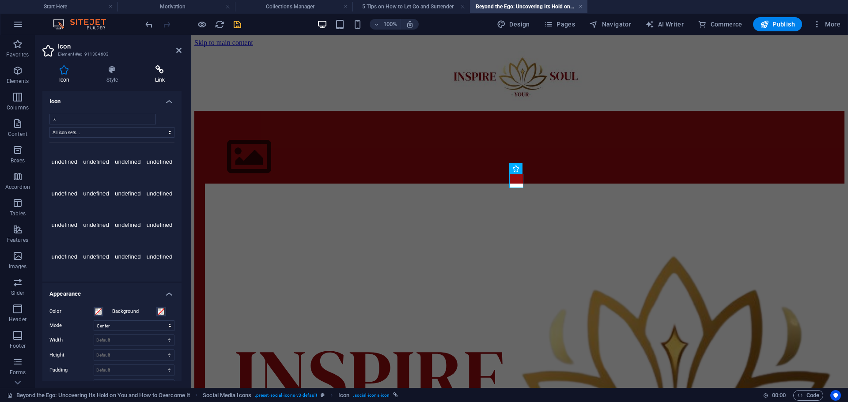
click at [170, 79] on h4 "Link" at bounding box center [159, 74] width 43 height 19
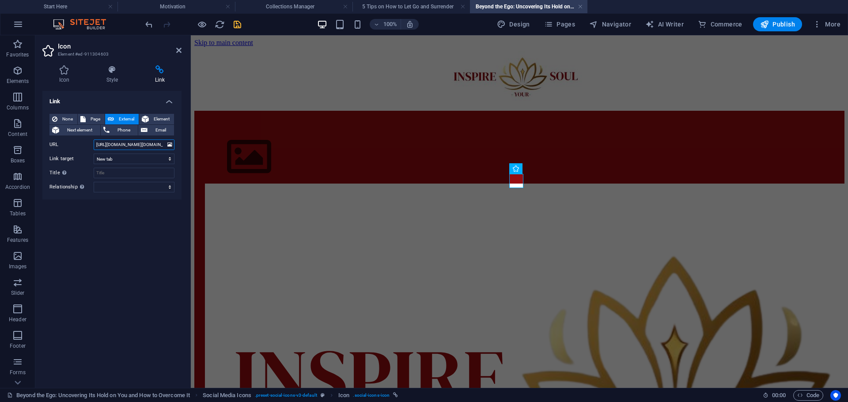
click at [154, 142] on input "[URL][DOMAIN_NAME][DOMAIN_NAME]" at bounding box center [134, 145] width 81 height 11
paste input "share?url=[URL][DOMAIN_NAME]"
type input "[URL][DOMAIN_NAME][DOMAIN_NAME]"
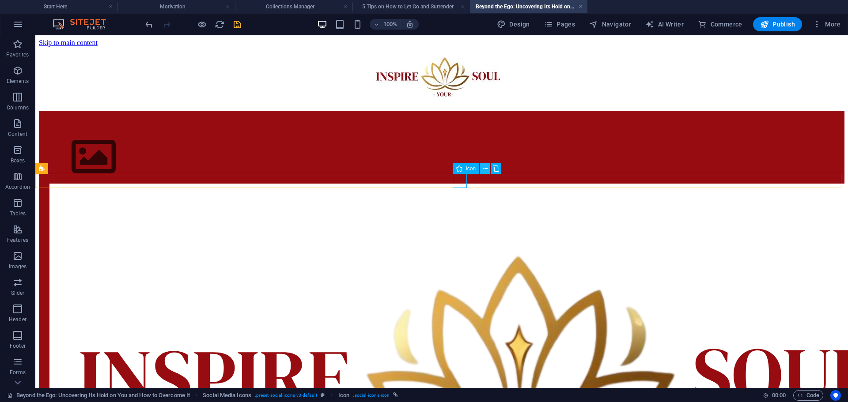
click at [483, 170] on icon at bounding box center [485, 168] width 5 height 9
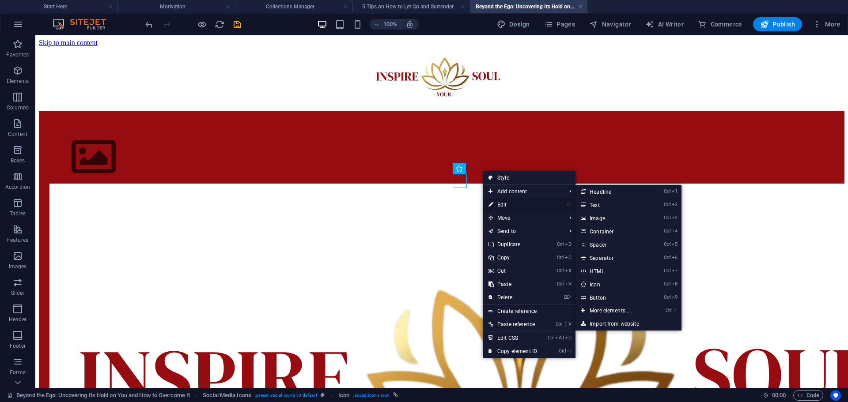
click at [494, 203] on link "⏎ Edit" at bounding box center [512, 204] width 59 height 13
select select "xMidYMid"
select select "px"
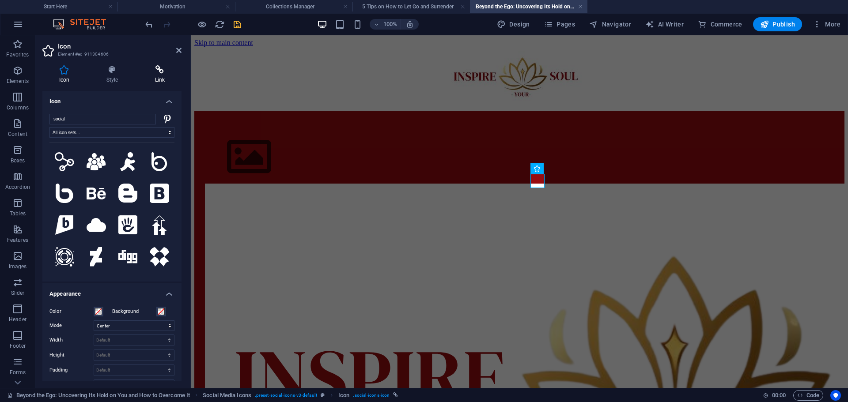
click at [164, 70] on icon at bounding box center [159, 69] width 43 height 9
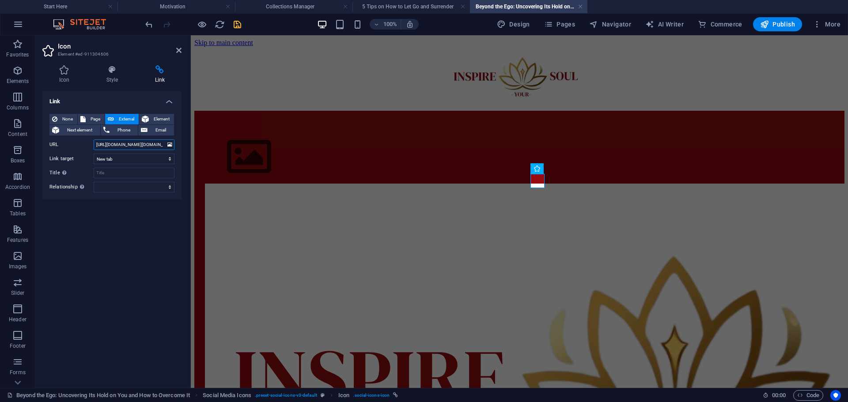
click at [142, 143] on input "[URL][DOMAIN_NAME][DOMAIN_NAME][DOMAIN_NAME]" at bounding box center [134, 145] width 81 height 11
paste input "Beyond%20the%20Ego:%20Uncovering%20Its%20Hold%20on%20You%20and%20How%20to%20Ove…"
type input "[URL][DOMAIN_NAME][DOMAIN_NAME][DOMAIN_NAME]"
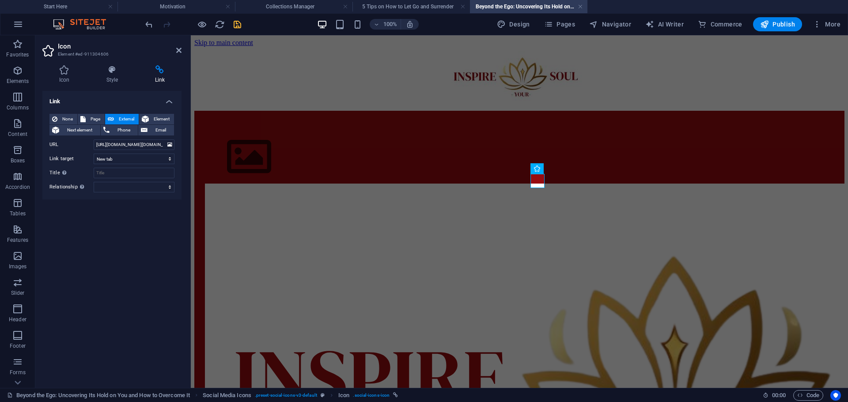
click at [154, 212] on div "Link None Page External Element Next element Phone Email Page Start Here Motiva…" at bounding box center [111, 236] width 139 height 290
click at [238, 26] on icon "save" at bounding box center [237, 24] width 10 height 10
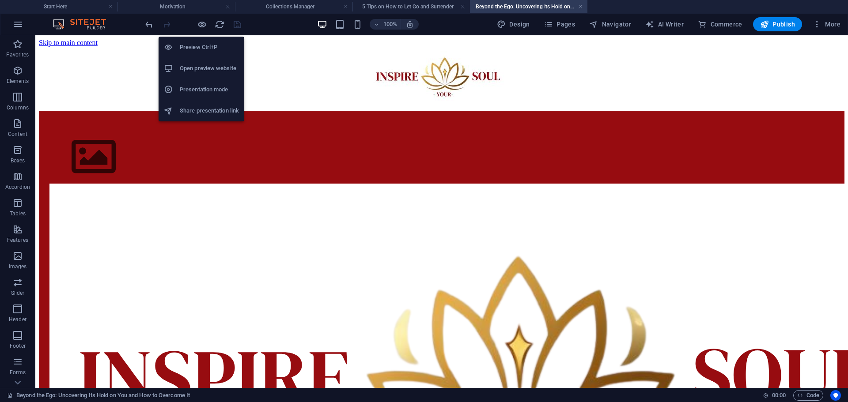
click at [203, 63] on h6 "Open preview website" at bounding box center [209, 68] width 59 height 11
click at [197, 27] on icon "button" at bounding box center [202, 24] width 10 height 10
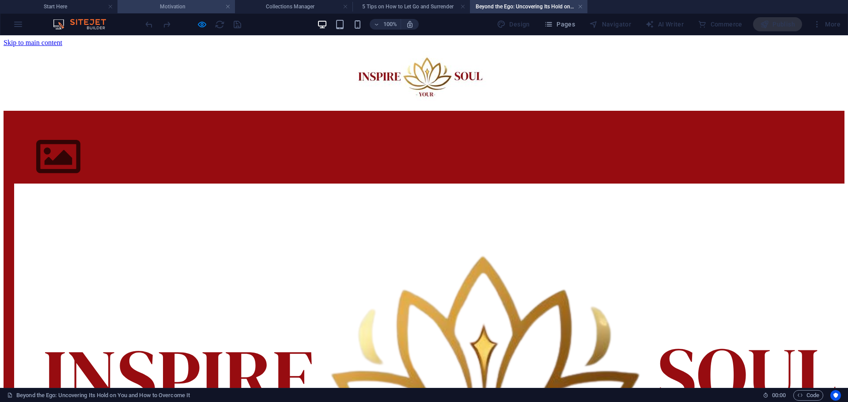
click at [200, 5] on h4 "Motivation" at bounding box center [175, 7] width 117 height 10
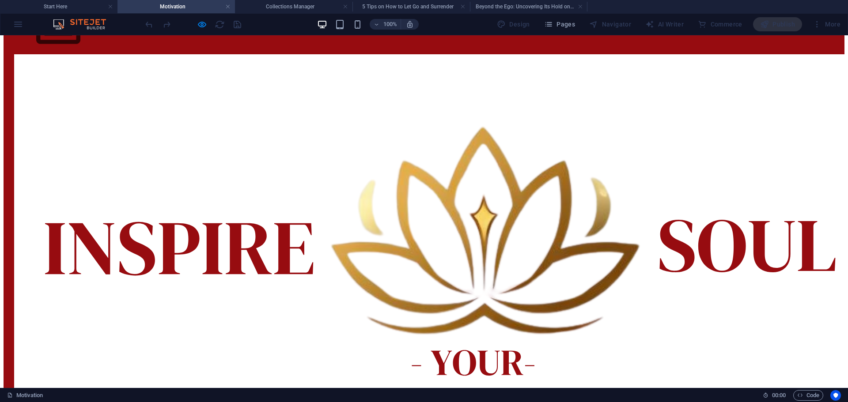
scroll to position [132, 0]
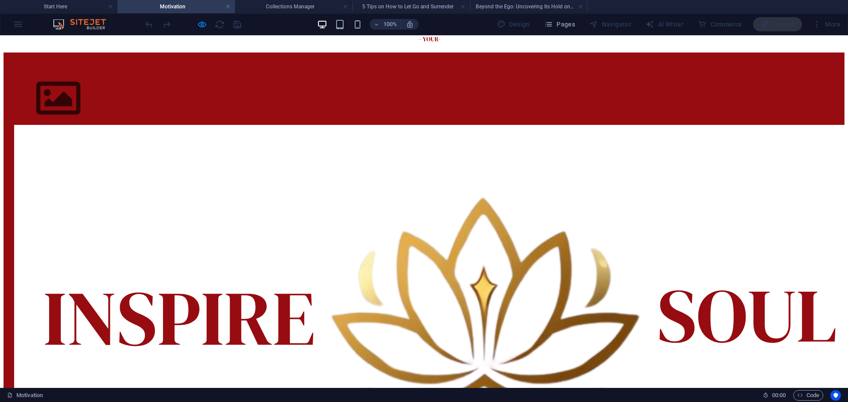
scroll to position [0, 0]
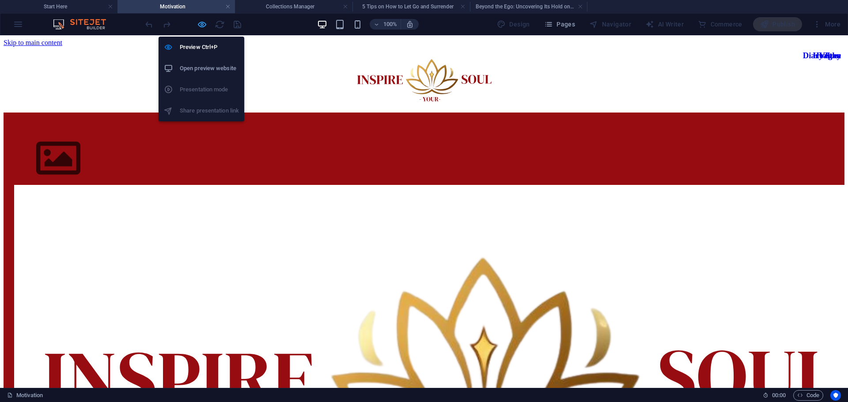
click at [0, 0] on icon "button" at bounding box center [0, 0] width 0 height 0
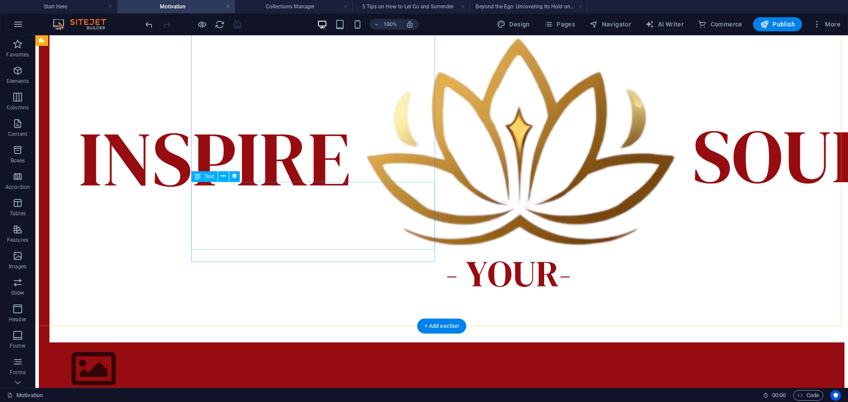
scroll to position [221, 0]
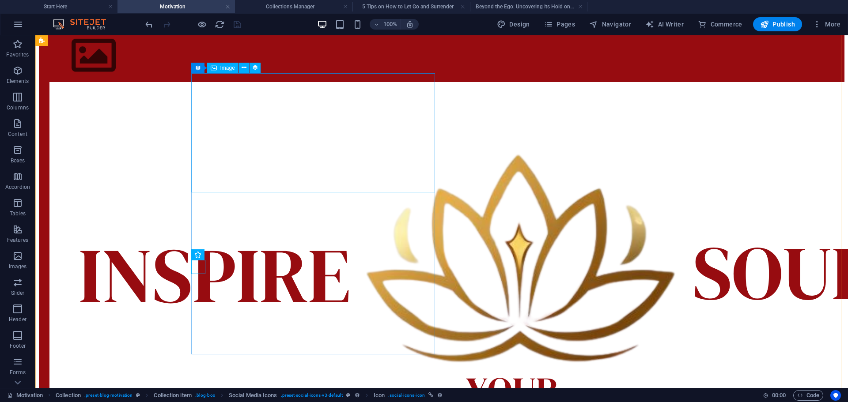
scroll to position [88, 0]
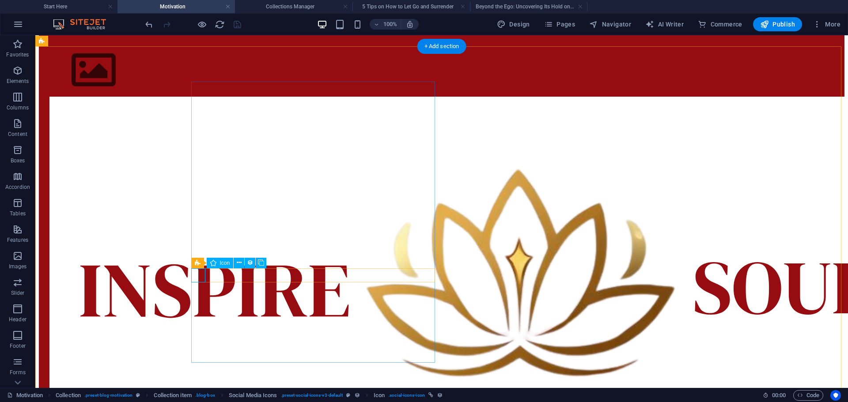
select select "xMidYMid"
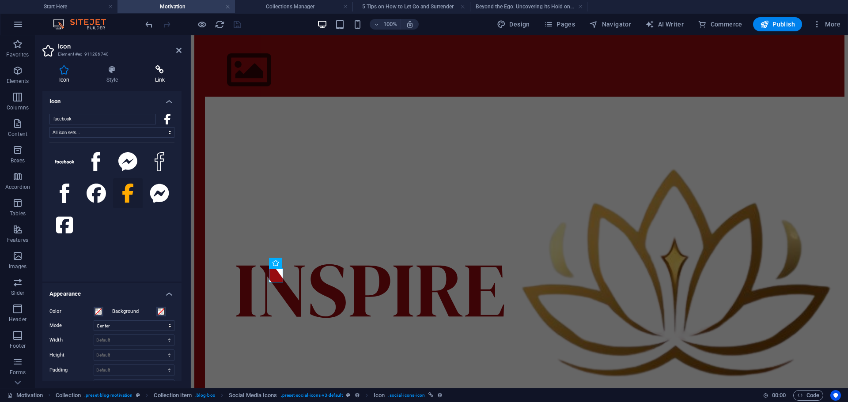
click at [162, 78] on h4 "Link" at bounding box center [159, 74] width 43 height 19
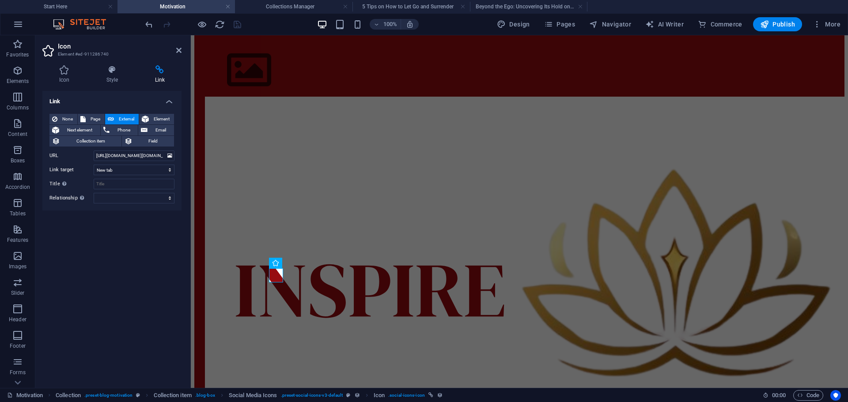
click at [153, 148] on div "None Page External Element Next element Phone Email Collection item Field Page …" at bounding box center [111, 159] width 125 height 90
click at [155, 155] on input "[URL][DOMAIN_NAME][DOMAIN_NAME]" at bounding box center [134, 156] width 81 height 11
paste input "beyond-the-ego-uncovering-its-hold-on-you-and-how-to-overcome-it"
type input "[URL][DOMAIN_NAME][DOMAIN_NAME]"
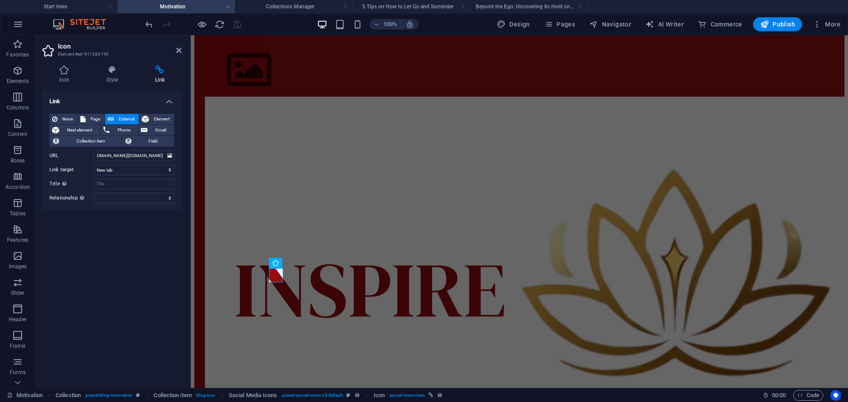
click at [181, 224] on div "Link None Page External Element Next element Phone Email Collection item Field …" at bounding box center [111, 236] width 139 height 290
select select "xMidYMid"
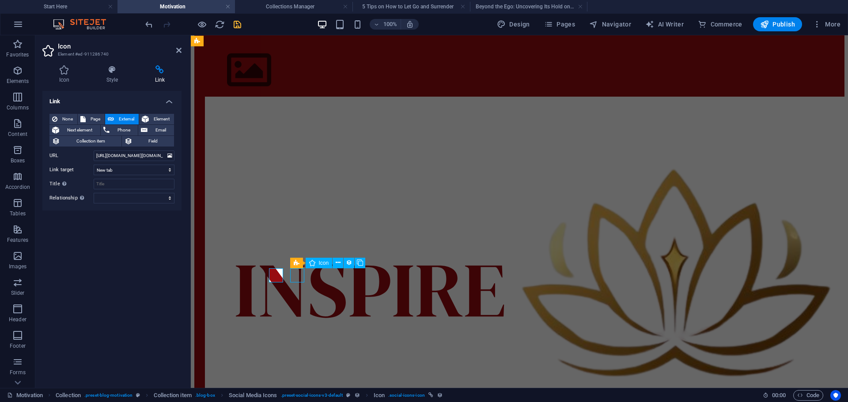
select select "px"
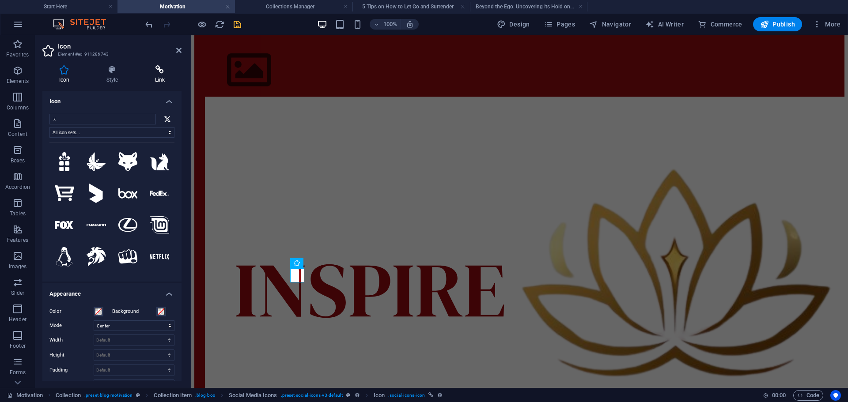
click at [154, 75] on h4 "Link" at bounding box center [159, 74] width 43 height 19
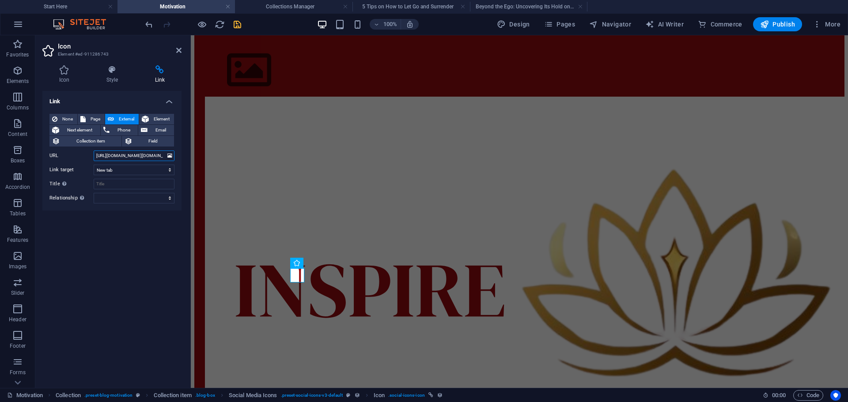
click at [123, 159] on input "[URL][DOMAIN_NAME][DOMAIN_NAME]" at bounding box center [134, 156] width 81 height 11
paste input "share?url=[URL][DOMAIN_NAME]"
click at [147, 154] on input "[URL][DOMAIN_NAME][DOMAIN_NAME]" at bounding box center [134, 156] width 81 height 11
paste input "[DOMAIN_NAME][URL][DOMAIN_NAME][DOMAIN_NAME]"
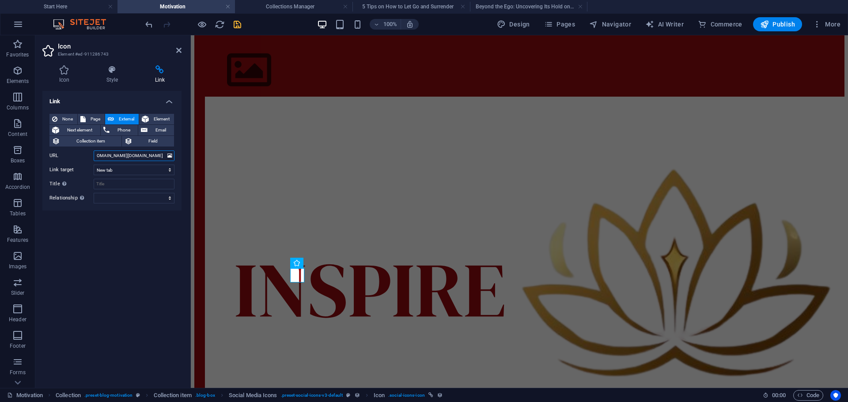
type input "[URL][DOMAIN_NAME][DOMAIN_NAME]"
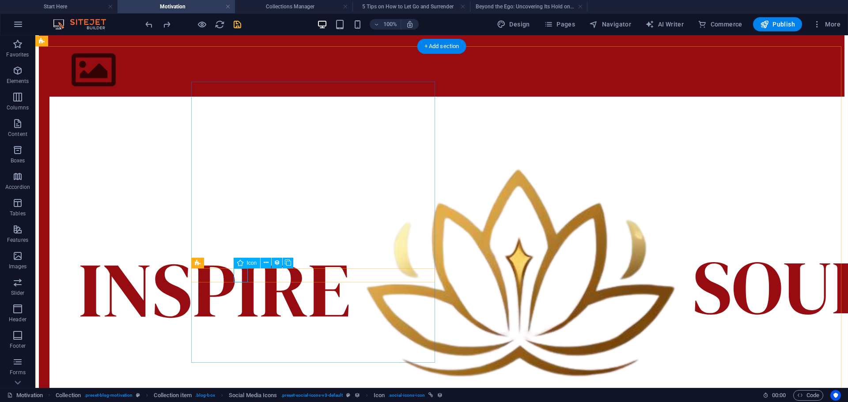
select select "xMidYMid"
select select "px"
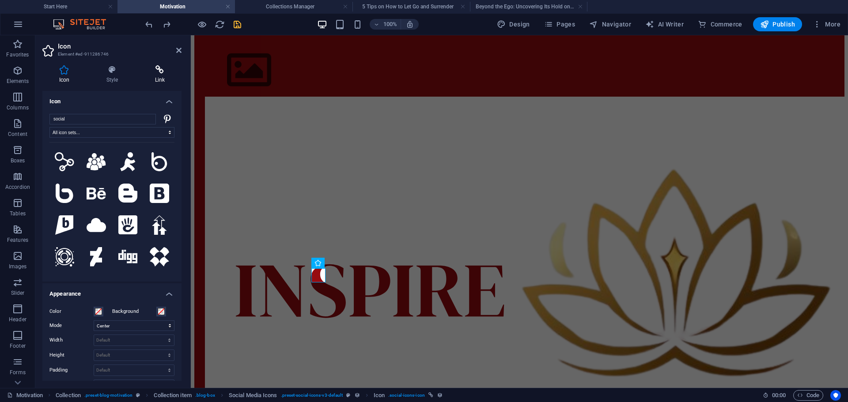
click at [152, 69] on icon at bounding box center [159, 69] width 43 height 9
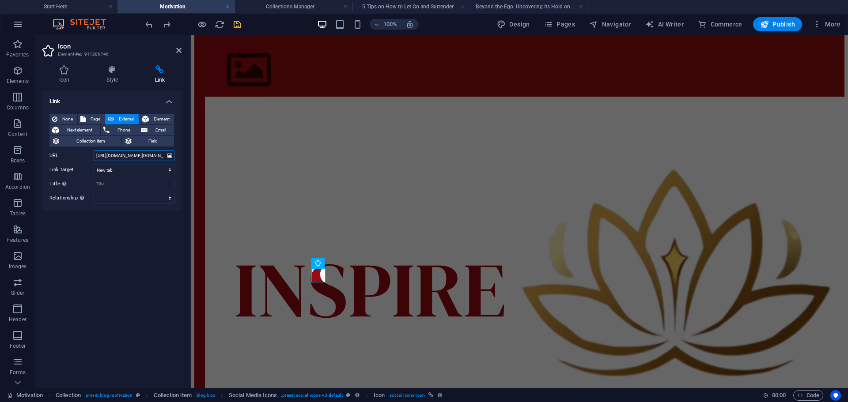
click at [130, 160] on input "[URL][DOMAIN_NAME][DOMAIN_NAME][DOMAIN_NAME]" at bounding box center [134, 156] width 81 height 11
paste input "Beyond%20the%20Ego:%20Uncovering%20Its%20Hold%20on%20You%20and%20How%20to%20Ove…"
type input "[URL][DOMAIN_NAME][DOMAIN_NAME][DOMAIN_NAME]"
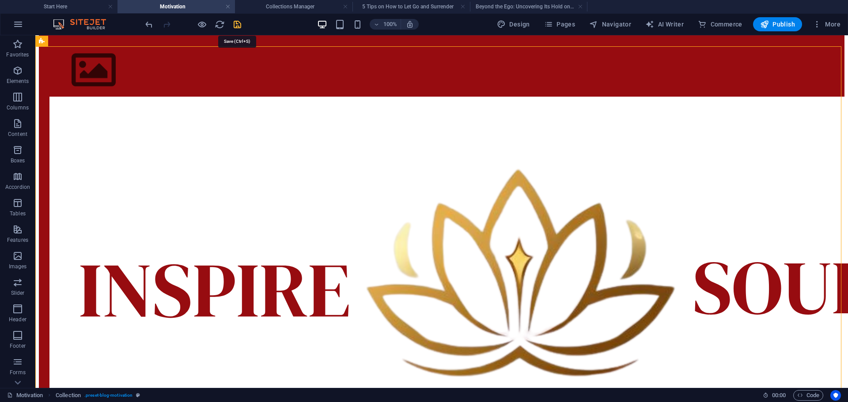
click at [237, 24] on icon "save" at bounding box center [237, 24] width 10 height 10
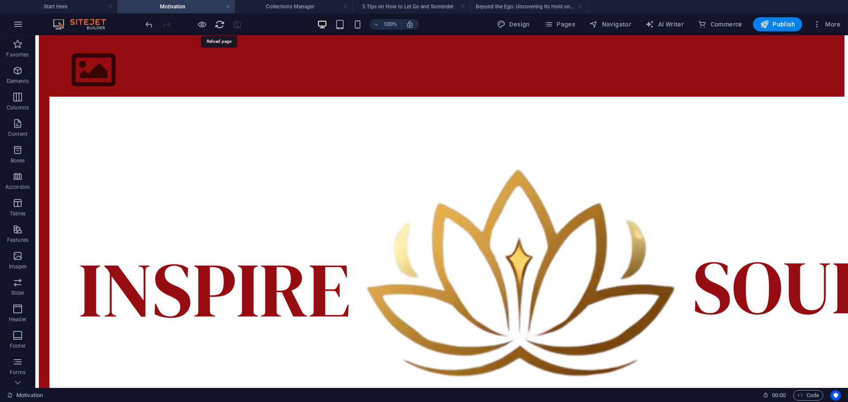
click at [0, 0] on icon "reload" at bounding box center [0, 0] width 0 height 0
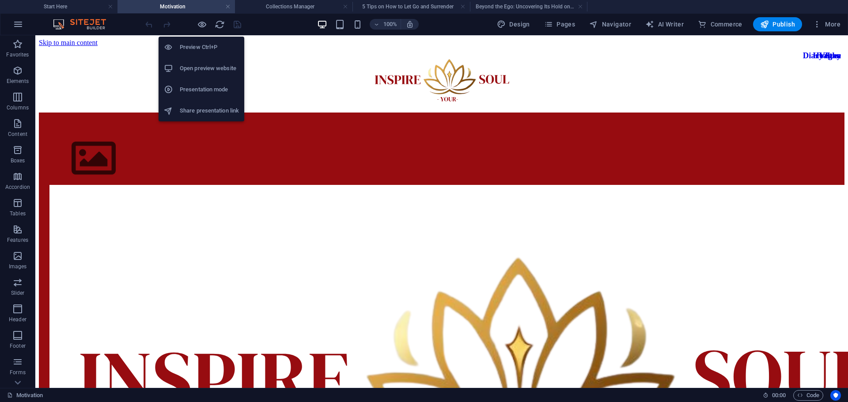
click at [200, 59] on li "Open preview website" at bounding box center [201, 68] width 86 height 21
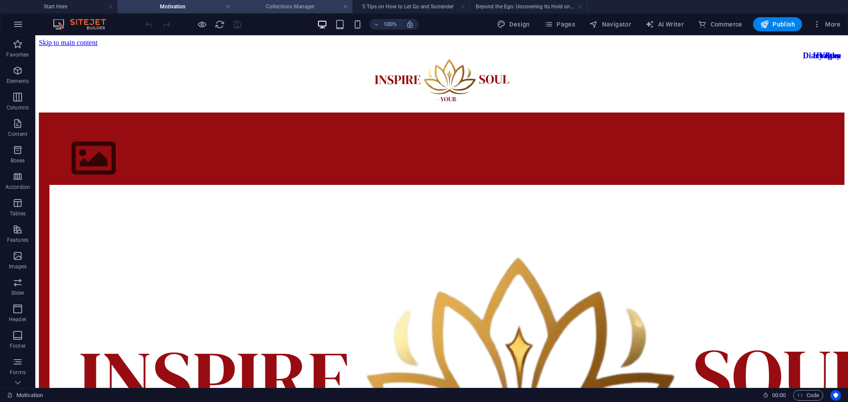
click at [291, 4] on h4 "Collections Manager" at bounding box center [293, 7] width 117 height 10
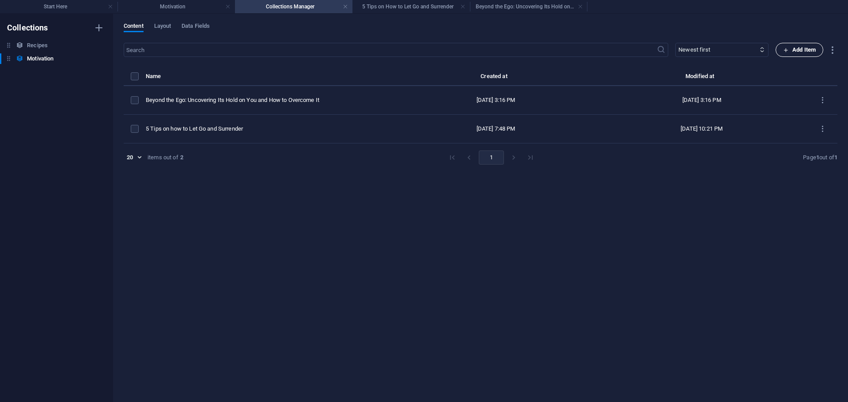
click at [792, 49] on span "Add Item" at bounding box center [799, 50] width 33 height 11
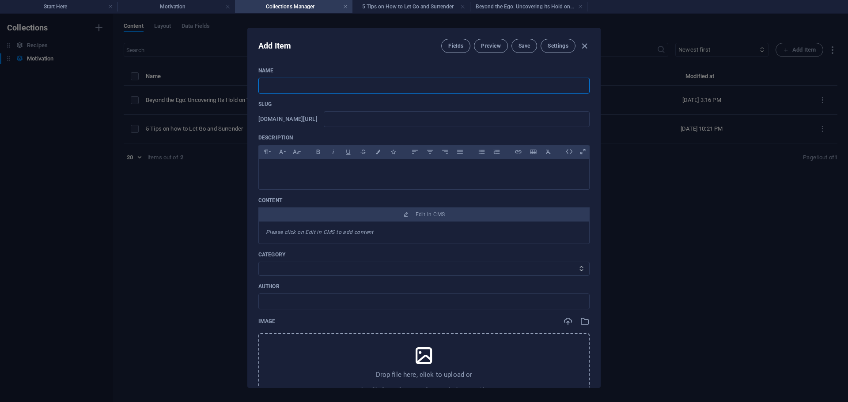
click at [268, 81] on input "text" at bounding box center [423, 86] width 331 height 16
paste input "Calm the fudge down!"
type input "Calm the fudge down!"
type input "calm-the-fudge-down"
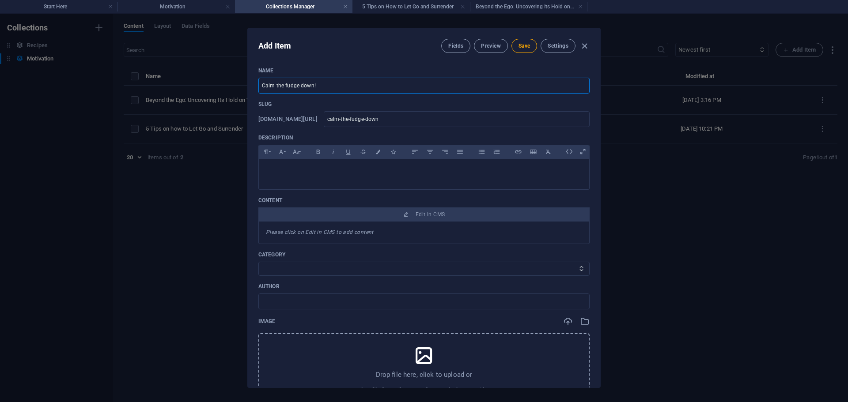
type input "Calm the fudge down!"
click at [332, 171] on p at bounding box center [424, 170] width 316 height 8
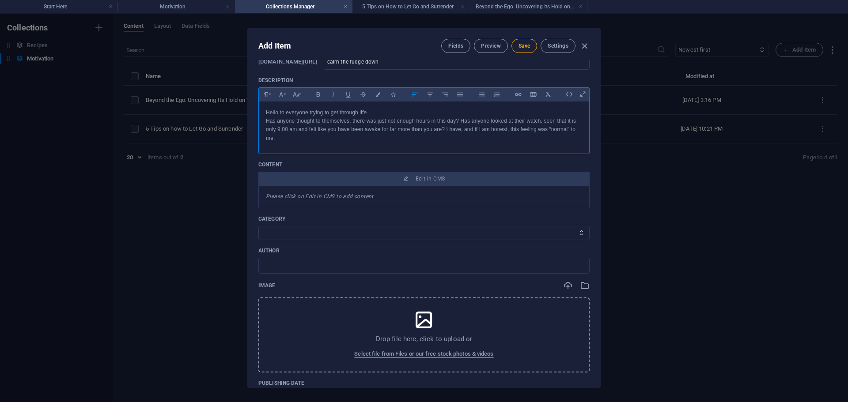
scroll to position [88, 0]
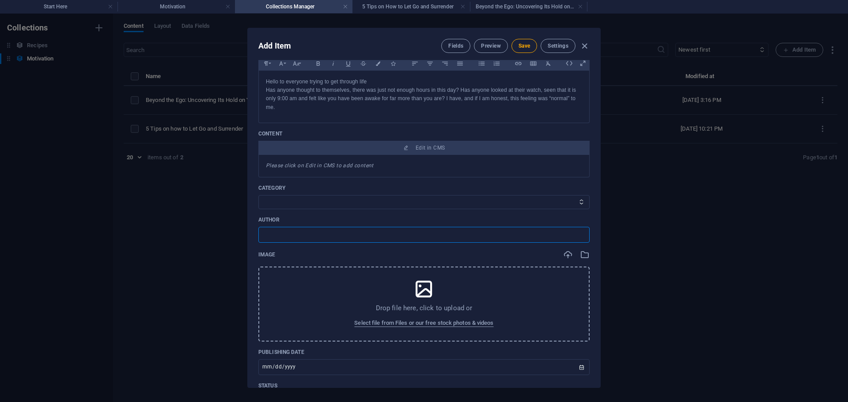
click at [322, 228] on input "text" at bounding box center [423, 235] width 331 height 16
type input "[PERSON_NAME]"
click at [415, 294] on icon at bounding box center [424, 289] width 22 height 22
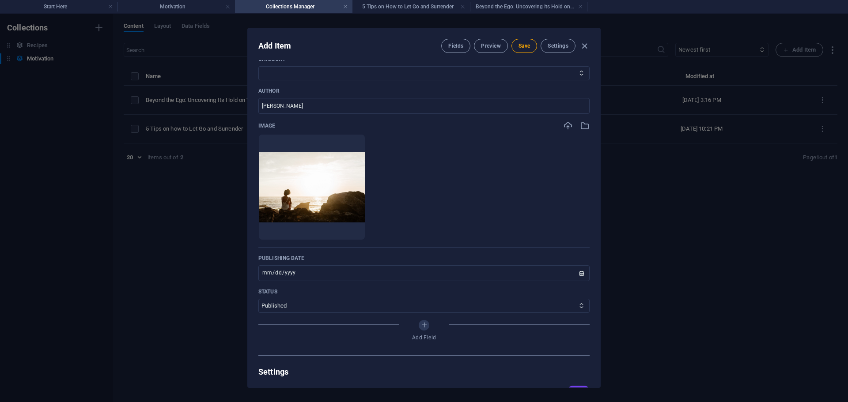
scroll to position [221, 0]
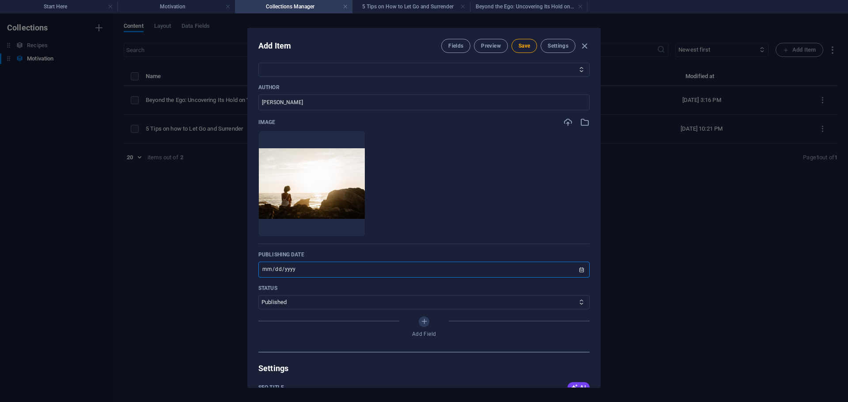
click at [572, 268] on input "[DATE]" at bounding box center [423, 270] width 331 height 16
click at [576, 269] on input "[DATE]" at bounding box center [423, 270] width 331 height 16
click at [579, 271] on input "[DATE]" at bounding box center [423, 270] width 331 height 16
type input "[DATE]"
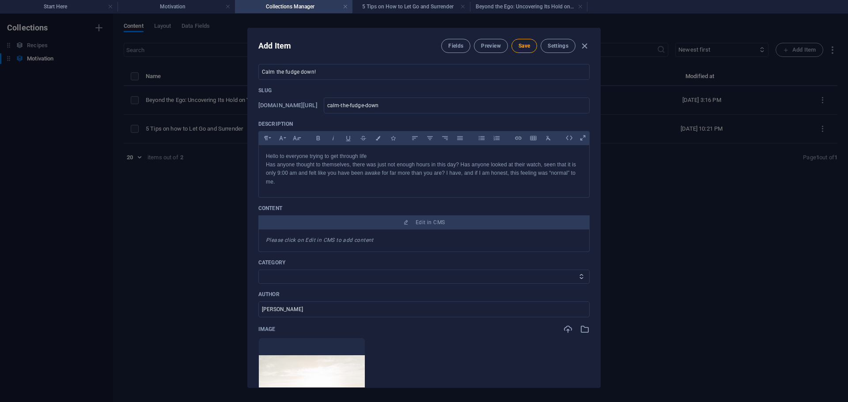
scroll to position [0, 0]
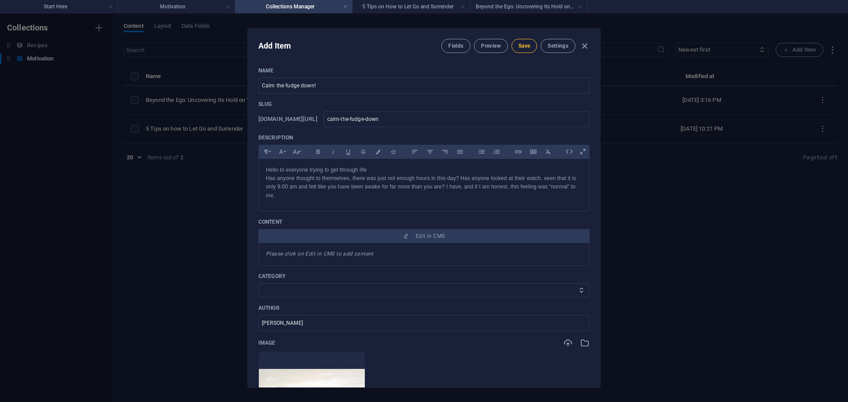
click at [528, 44] on span "Save" at bounding box center [523, 45] width 11 height 7
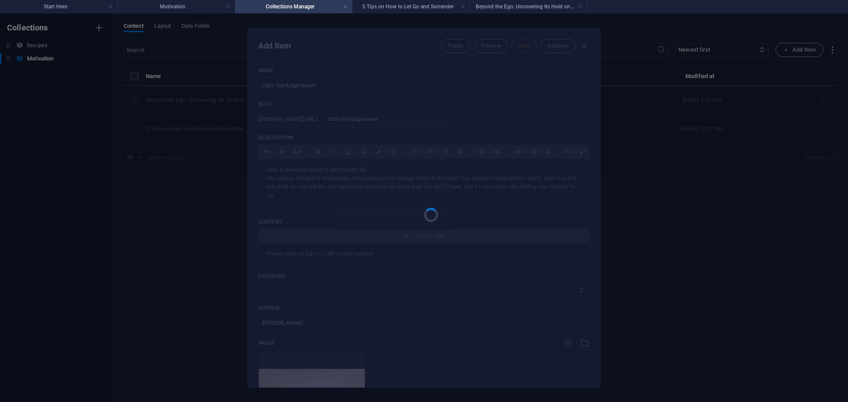
type input "calm-the-fudge-down"
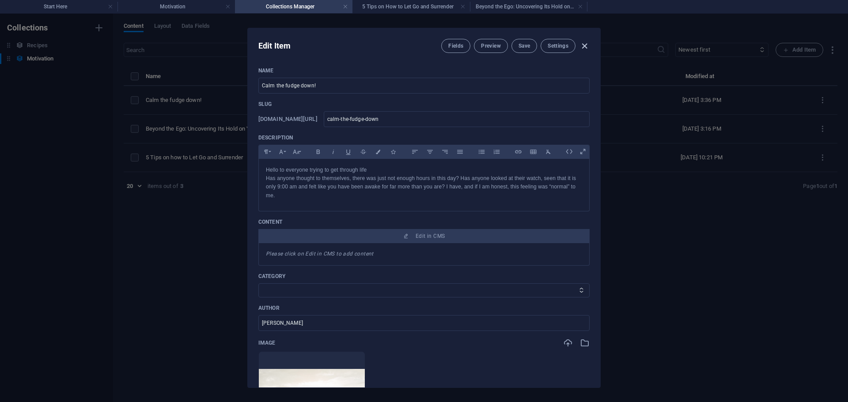
click at [581, 50] on icon "button" at bounding box center [584, 46] width 10 height 10
type input "[DATE]"
type input "calm-the-fudge-down"
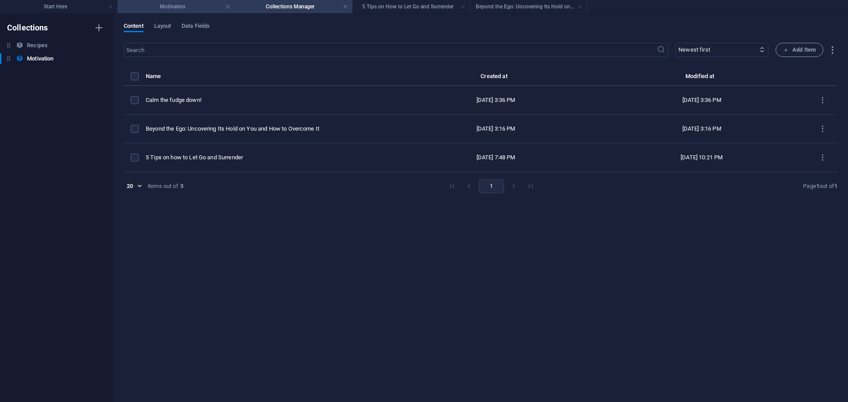
click at [173, 9] on h4 "Motivation" at bounding box center [175, 7] width 117 height 10
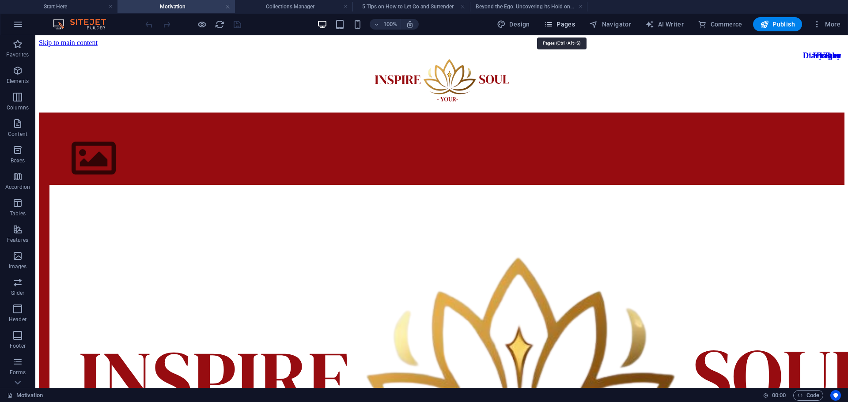
click at [555, 20] on span "Pages" at bounding box center [559, 24] width 31 height 9
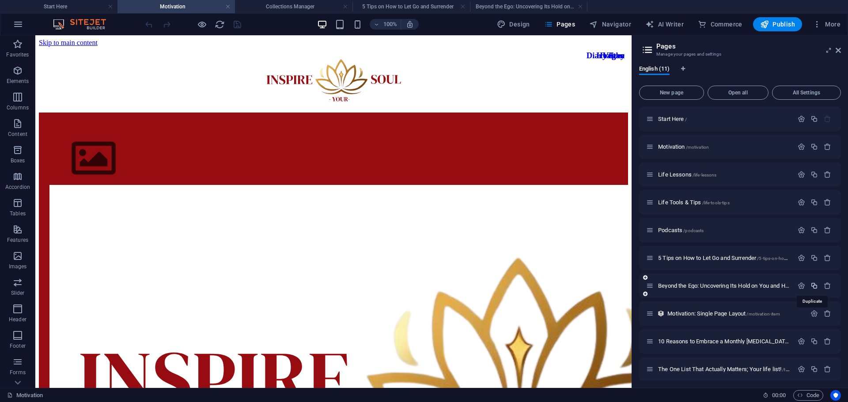
click at [813, 284] on icon "button" at bounding box center [814, 286] width 8 height 8
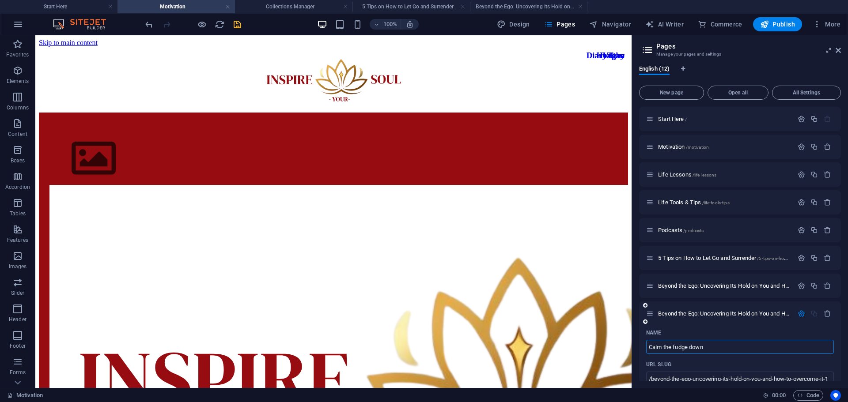
type input "Calm the fudge down"
type input "/calm-the-fudge-down"
type input "Calm the fudge down"
type input "Calm the fudge down!"
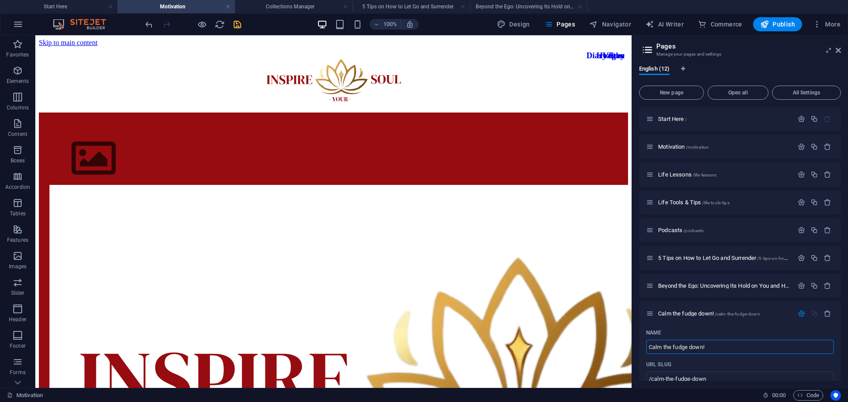
type input "Calm the fudge down!"
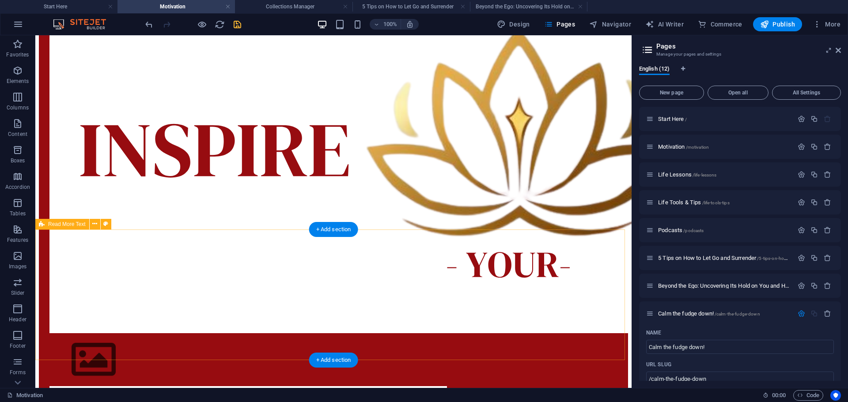
scroll to position [221, 0]
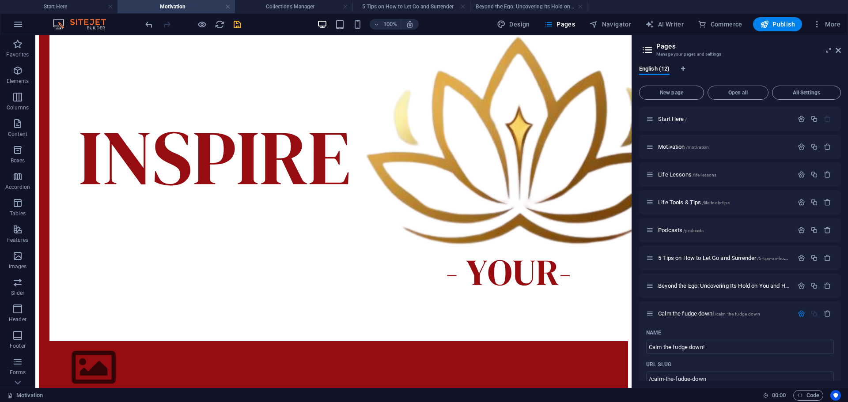
click at [234, 25] on icon "save" at bounding box center [237, 24] width 10 height 10
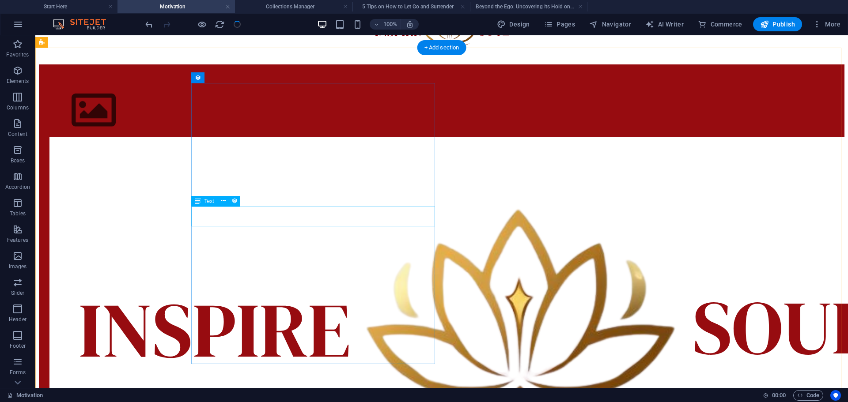
scroll to position [44, 0]
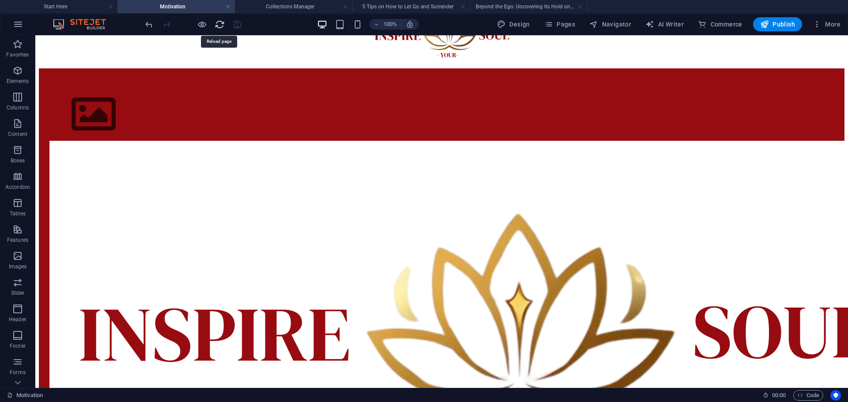
click at [0, 0] on icon "reload" at bounding box center [0, 0] width 0 height 0
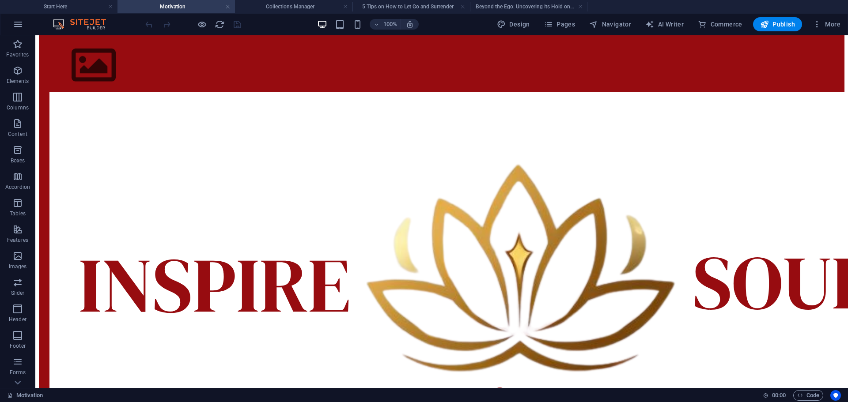
scroll to position [88, 0]
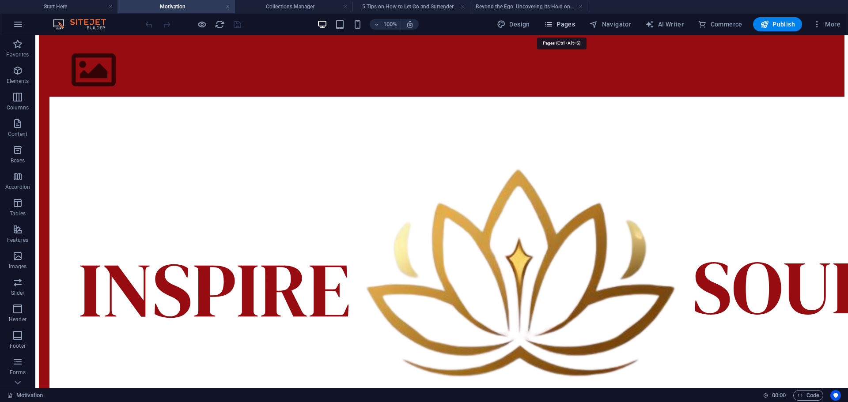
click at [567, 21] on span "Pages" at bounding box center [559, 24] width 31 height 9
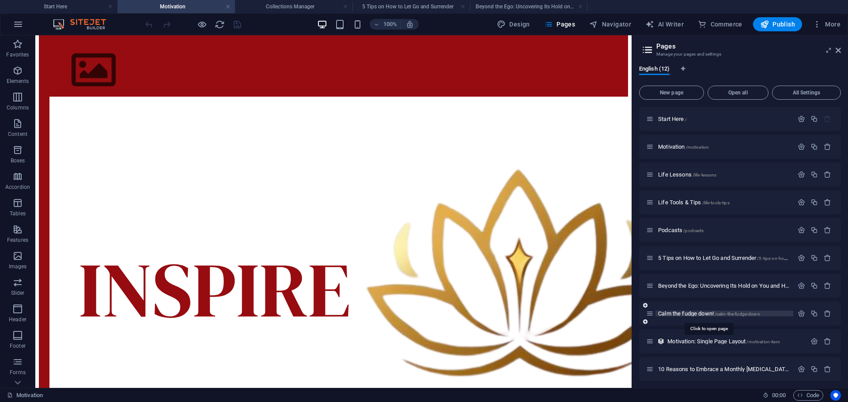
click at [675, 312] on span "Calm the fudge down! /calm-the-fudge-down" at bounding box center [709, 313] width 102 height 7
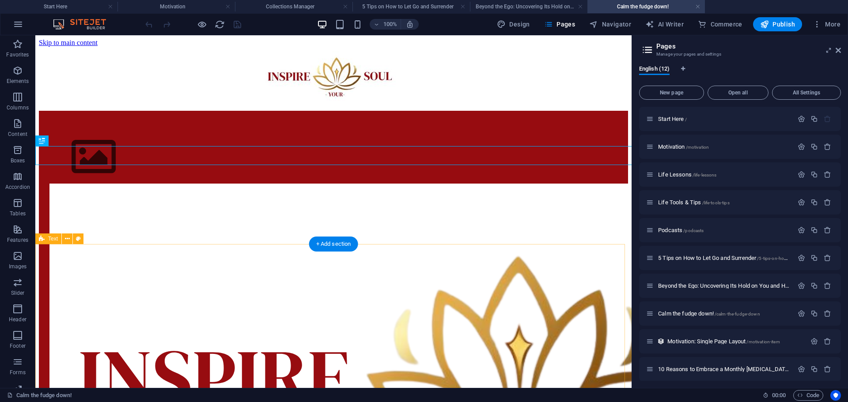
scroll to position [0, 0]
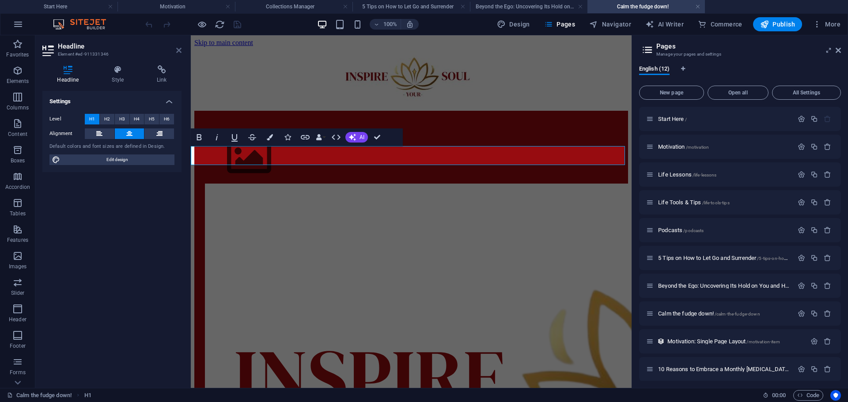
click at [181, 53] on icon at bounding box center [178, 50] width 5 height 7
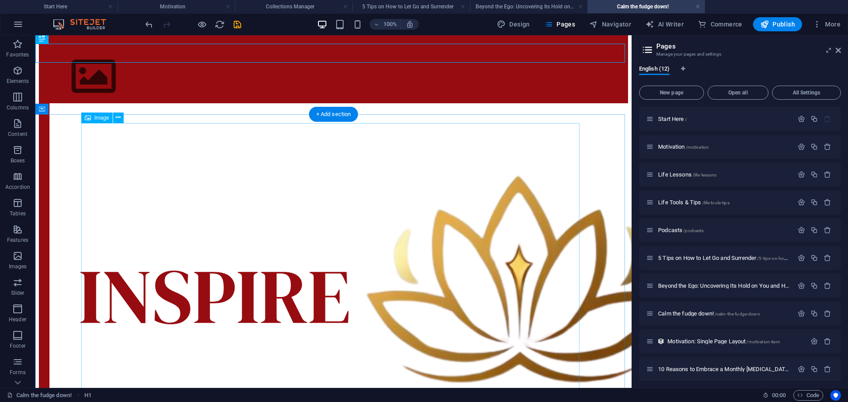
scroll to position [132, 0]
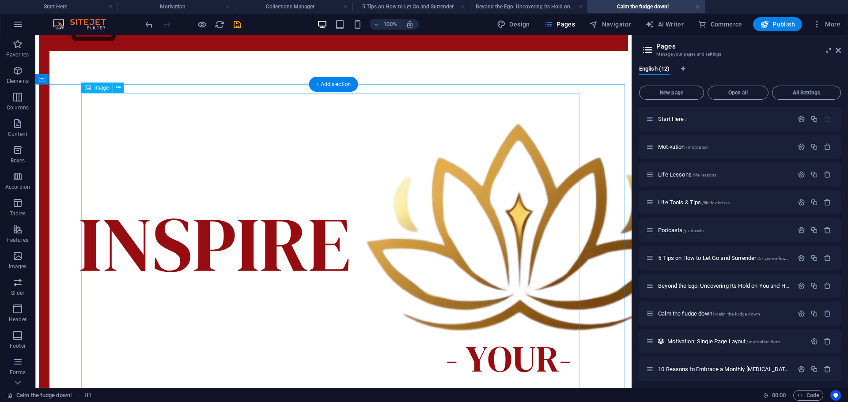
click at [119, 90] on icon at bounding box center [118, 87] width 5 height 9
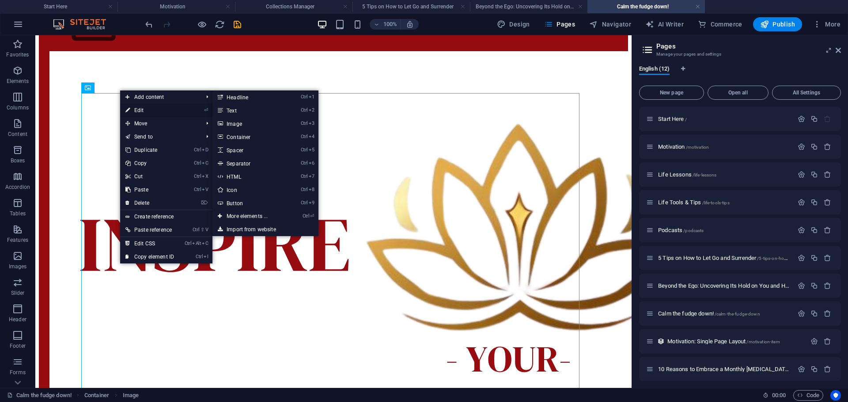
click at [130, 109] on icon at bounding box center [127, 110] width 4 height 13
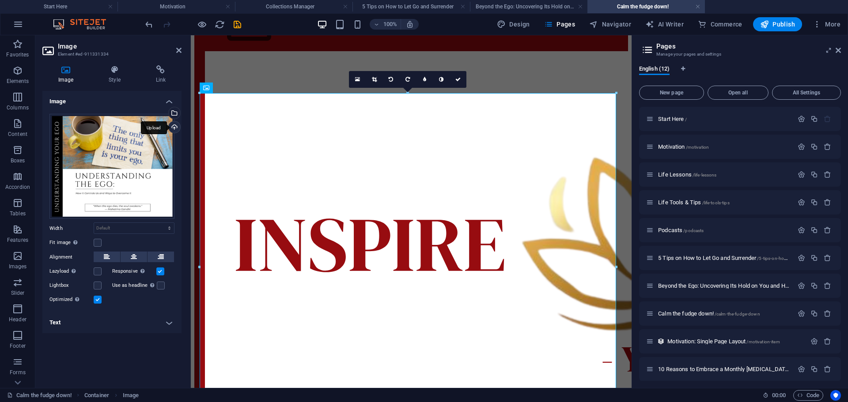
click at [177, 122] on div "Upload" at bounding box center [173, 127] width 13 height 13
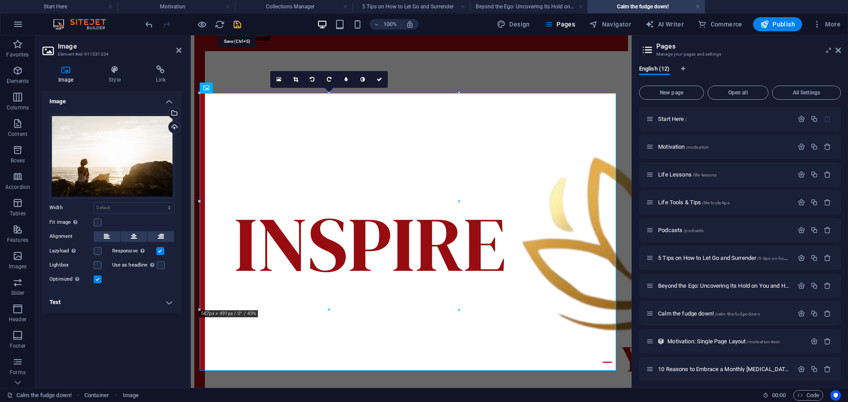
click at [235, 27] on icon "save" at bounding box center [237, 24] width 10 height 10
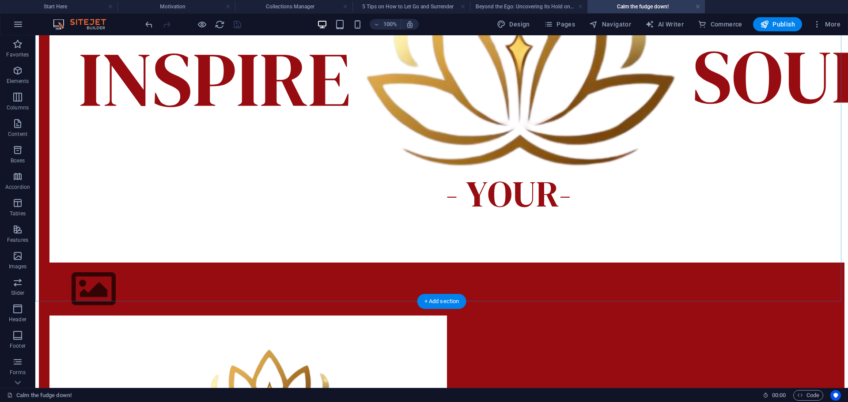
scroll to position [397, 0]
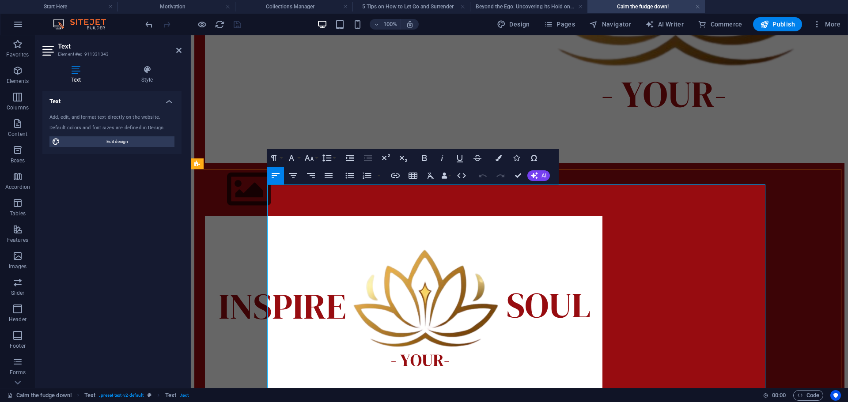
click at [314, 159] on button "Font Size" at bounding box center [310, 158] width 17 height 18
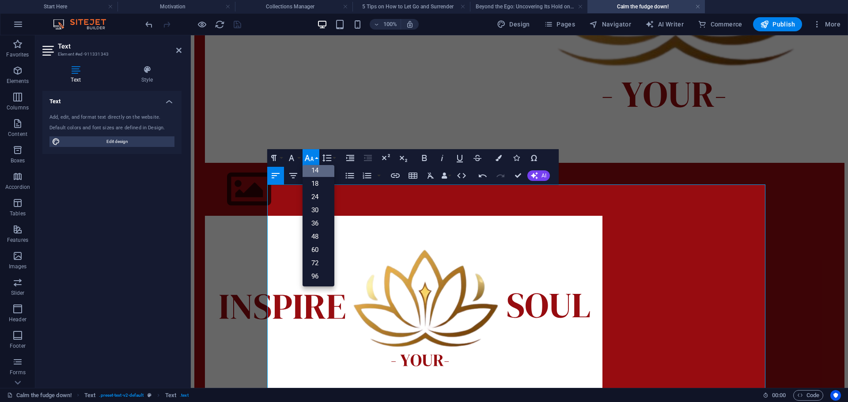
scroll to position [71, 0]
click at [296, 155] on button "Font Family" at bounding box center [293, 158] width 17 height 18
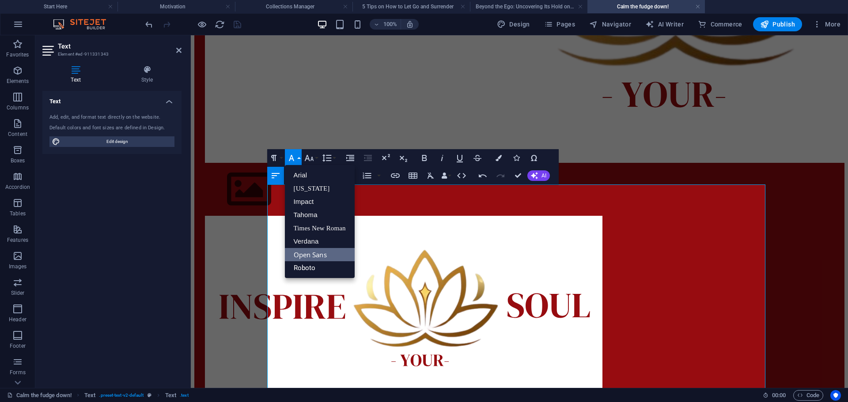
scroll to position [0, 0]
click at [326, 155] on icon "button" at bounding box center [326, 158] width 11 height 11
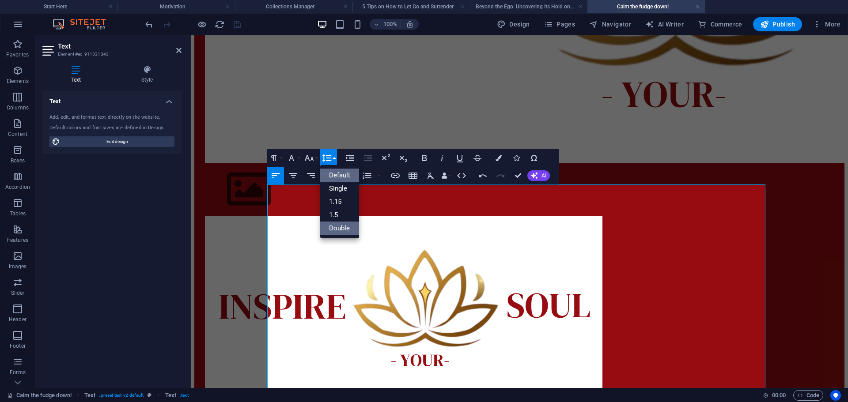
click at [334, 223] on link "Double" at bounding box center [339, 228] width 39 height 13
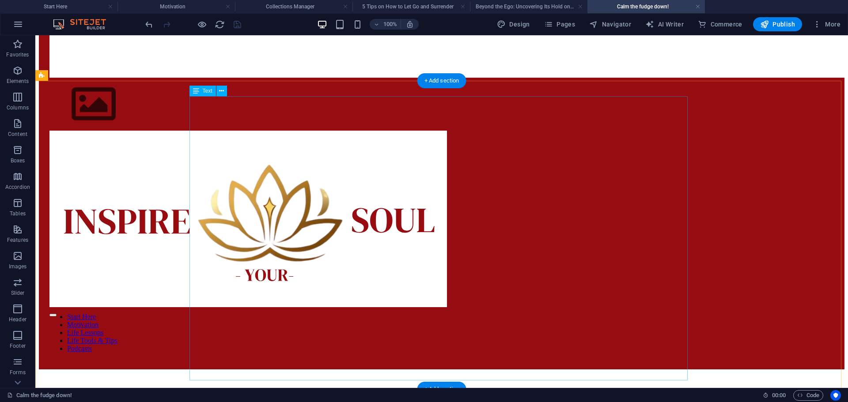
scroll to position [486, 0]
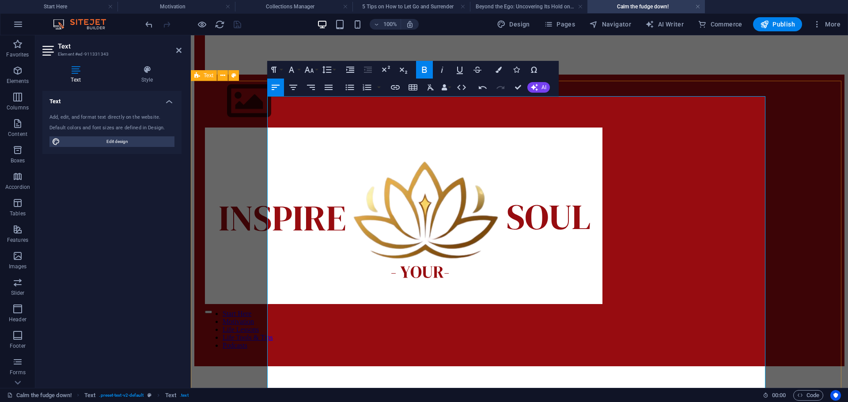
drag, startPoint x: 358, startPoint y: 281, endPoint x: 251, endPoint y: 285, distance: 107.3
click at [328, 75] on icon "button" at bounding box center [326, 69] width 11 height 11
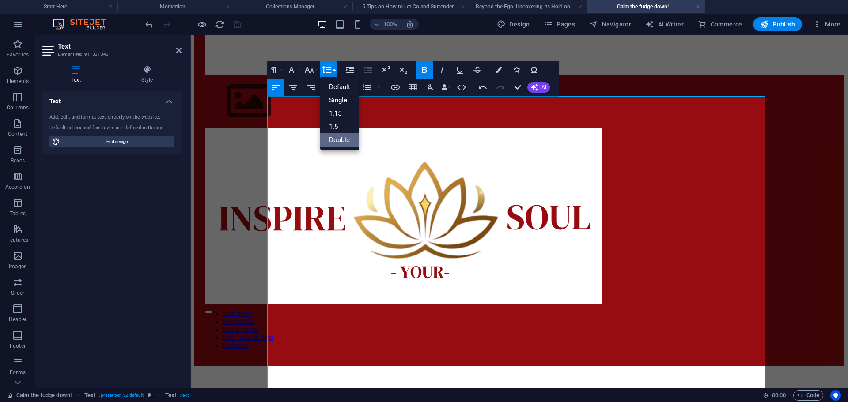
scroll to position [0, 0]
click at [271, 72] on icon "button" at bounding box center [273, 69] width 11 height 11
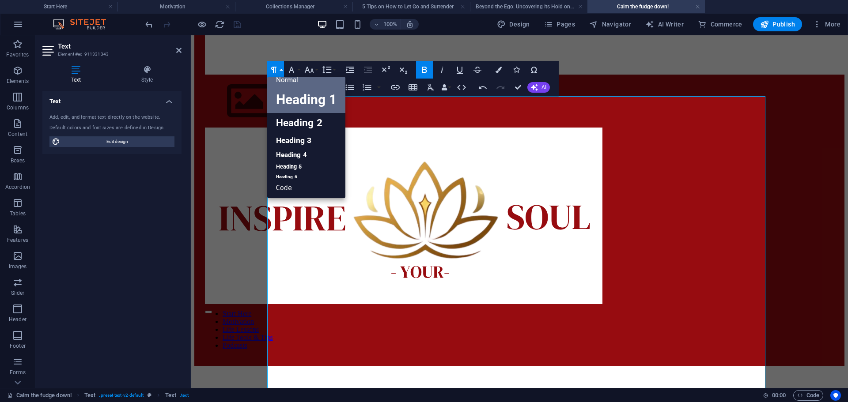
scroll to position [7, 0]
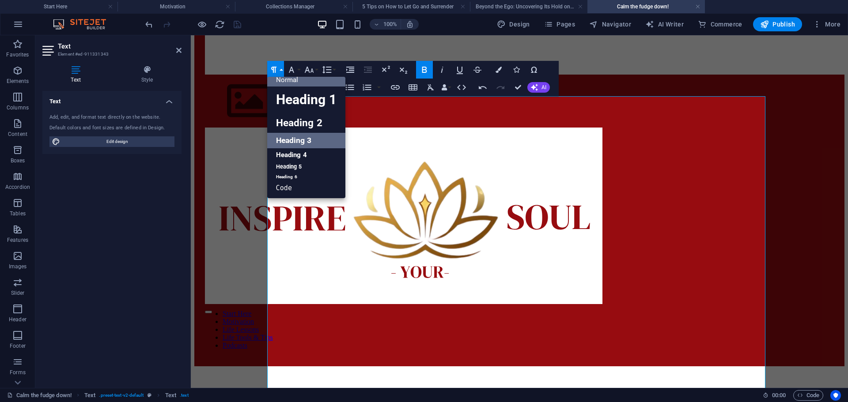
click at [287, 139] on link "Heading 3" at bounding box center [306, 140] width 78 height 15
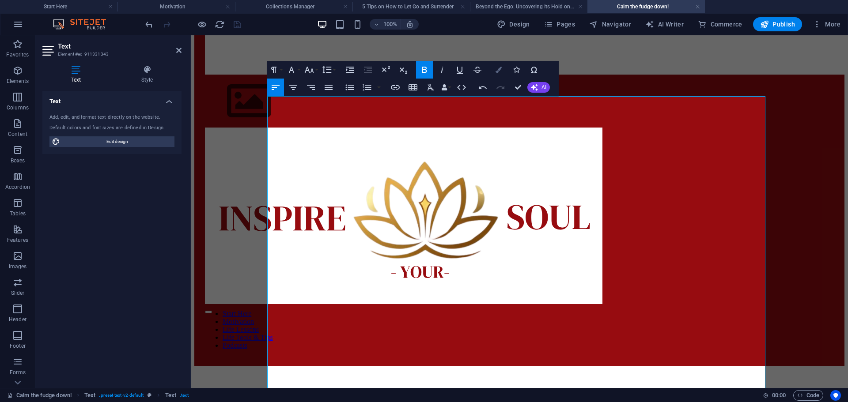
click at [501, 63] on button "Colors" at bounding box center [498, 70] width 17 height 18
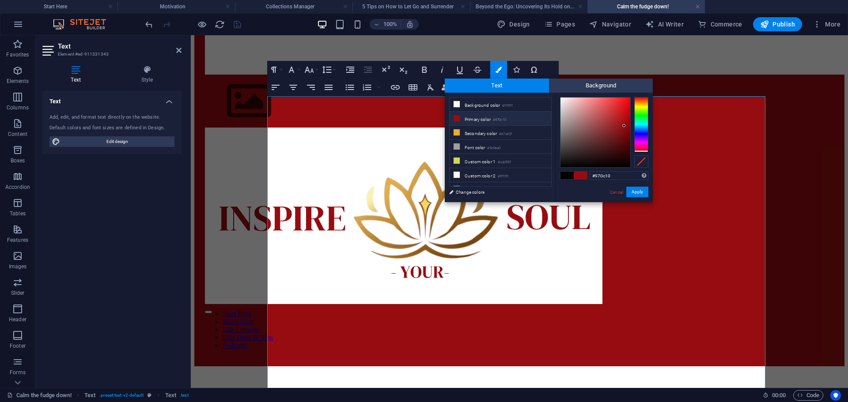
click at [490, 115] on li "Primary color #970c10" at bounding box center [500, 119] width 102 height 14
click at [642, 188] on button "Apply" at bounding box center [637, 192] width 22 height 11
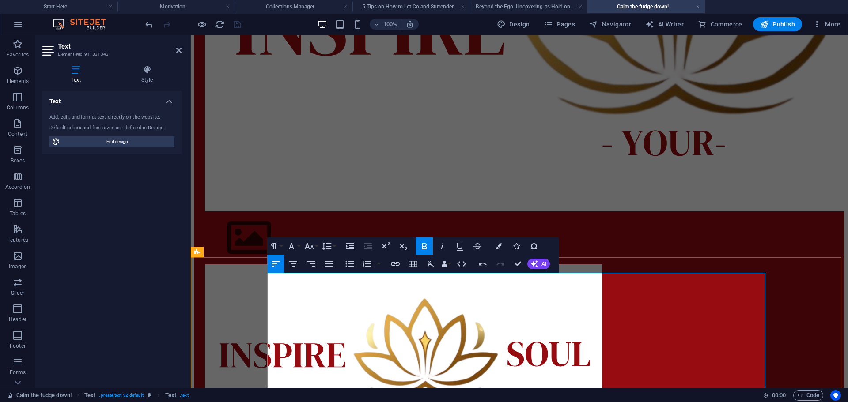
scroll to position [397, 0]
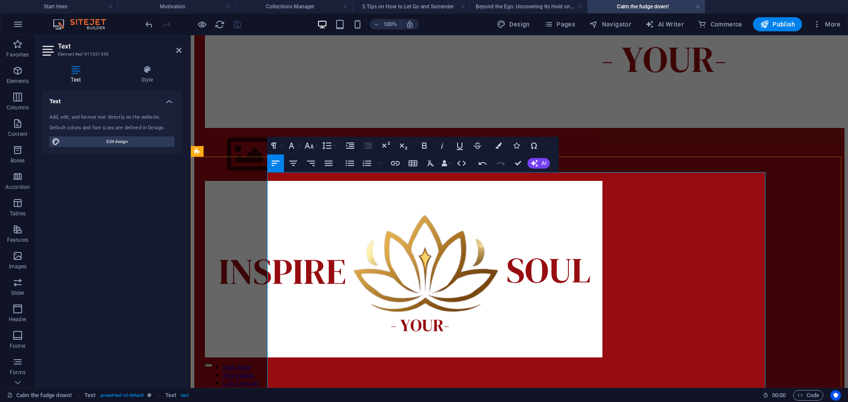
scroll to position [454, 0]
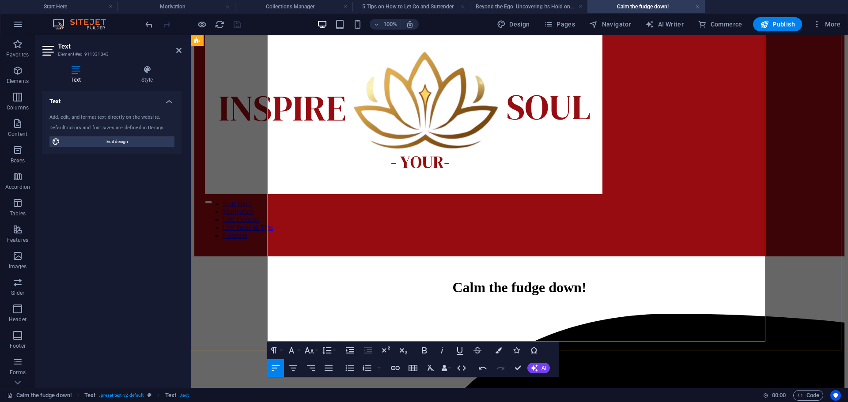
scroll to position [630, 0]
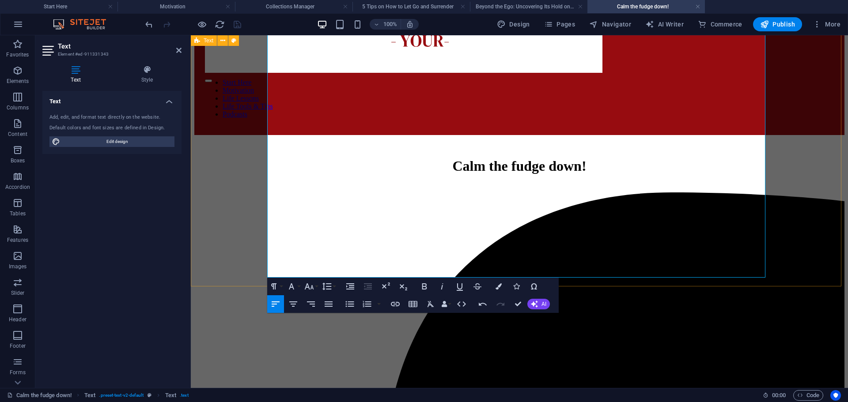
scroll to position [719, 0]
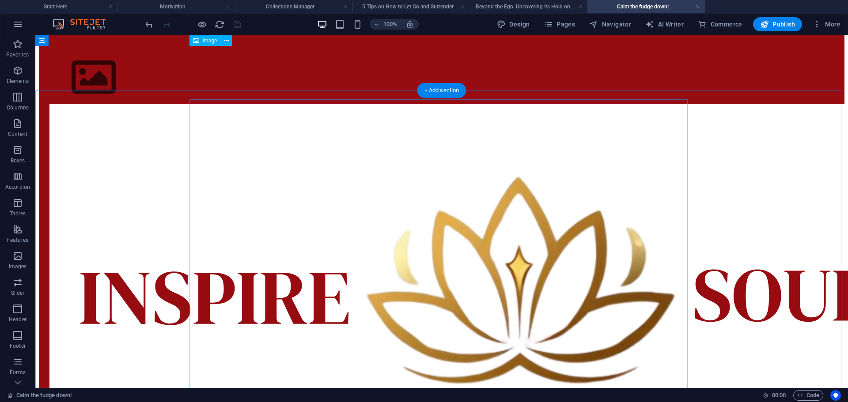
scroll to position [57, 0]
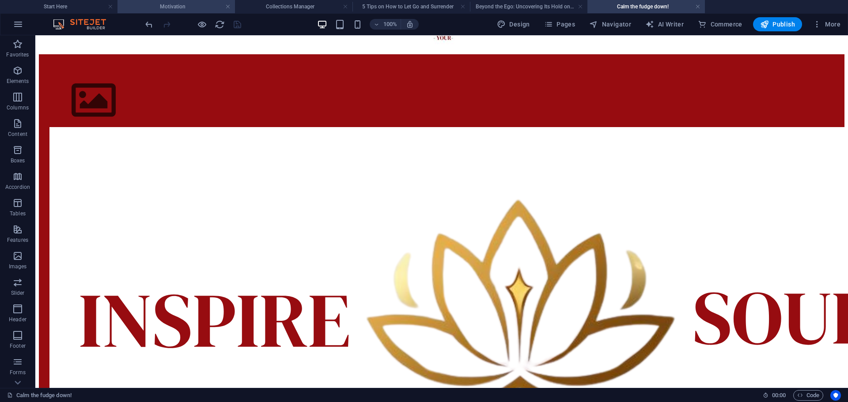
click at [183, 5] on h4 "Motivation" at bounding box center [175, 7] width 117 height 10
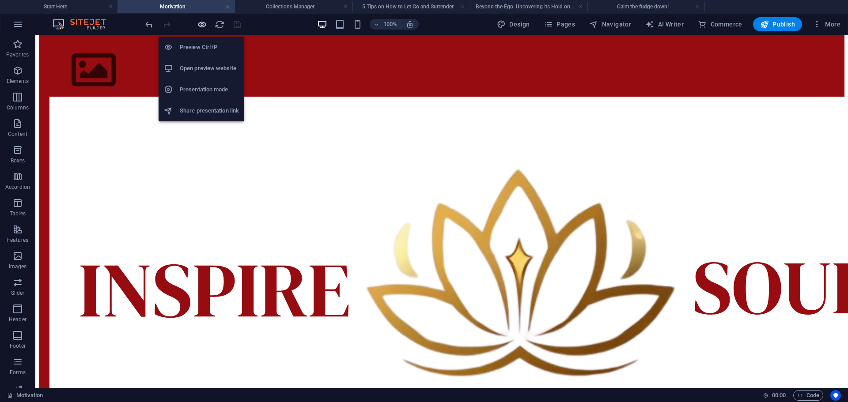
click at [0, 0] on icon "button" at bounding box center [0, 0] width 0 height 0
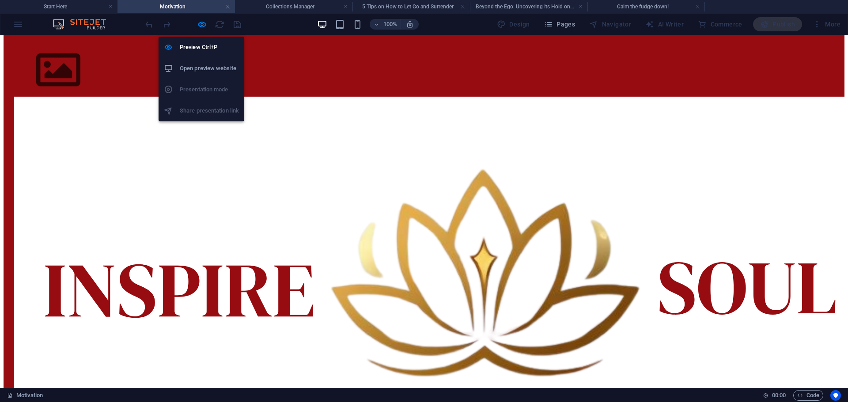
click at [198, 75] on li "Open preview website" at bounding box center [201, 68] width 86 height 21
